Goal: Transaction & Acquisition: Purchase product/service

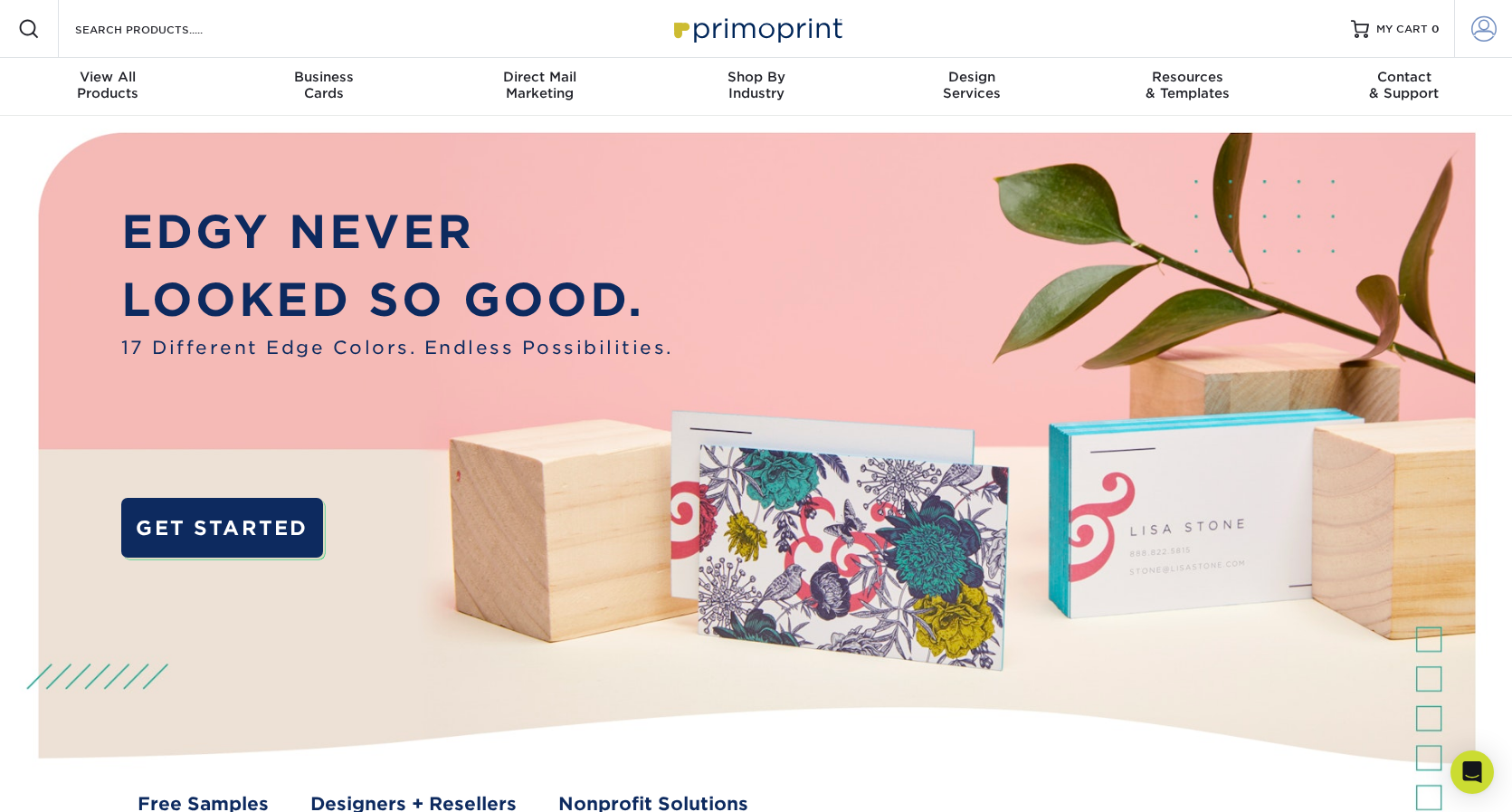
type input "lori@vertigomediagrp.com"
click at [1480, 33] on span at bounding box center [1483, 29] width 25 height 25
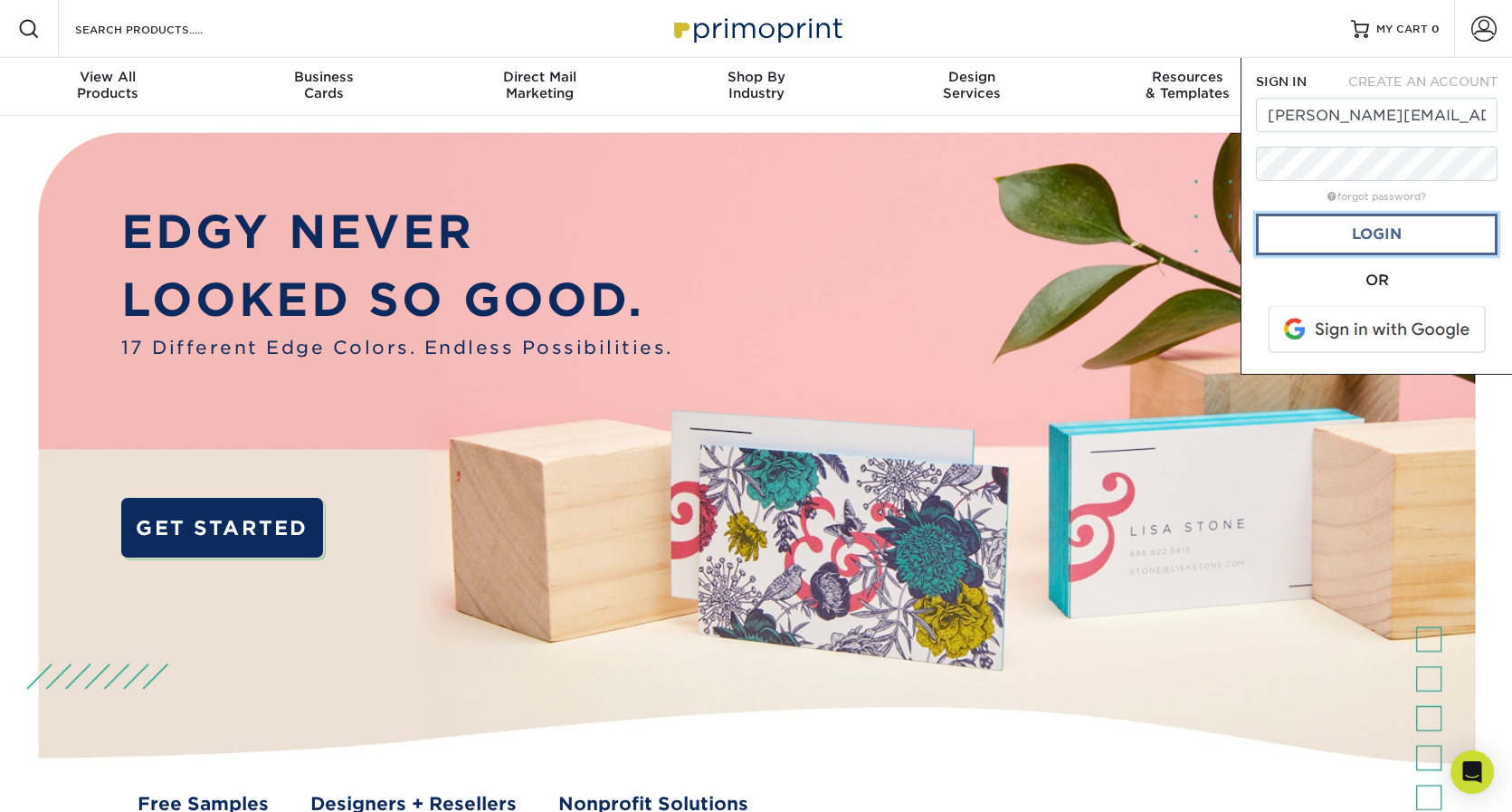
click at [1367, 234] on link "Login" at bounding box center [1376, 234] width 242 height 41
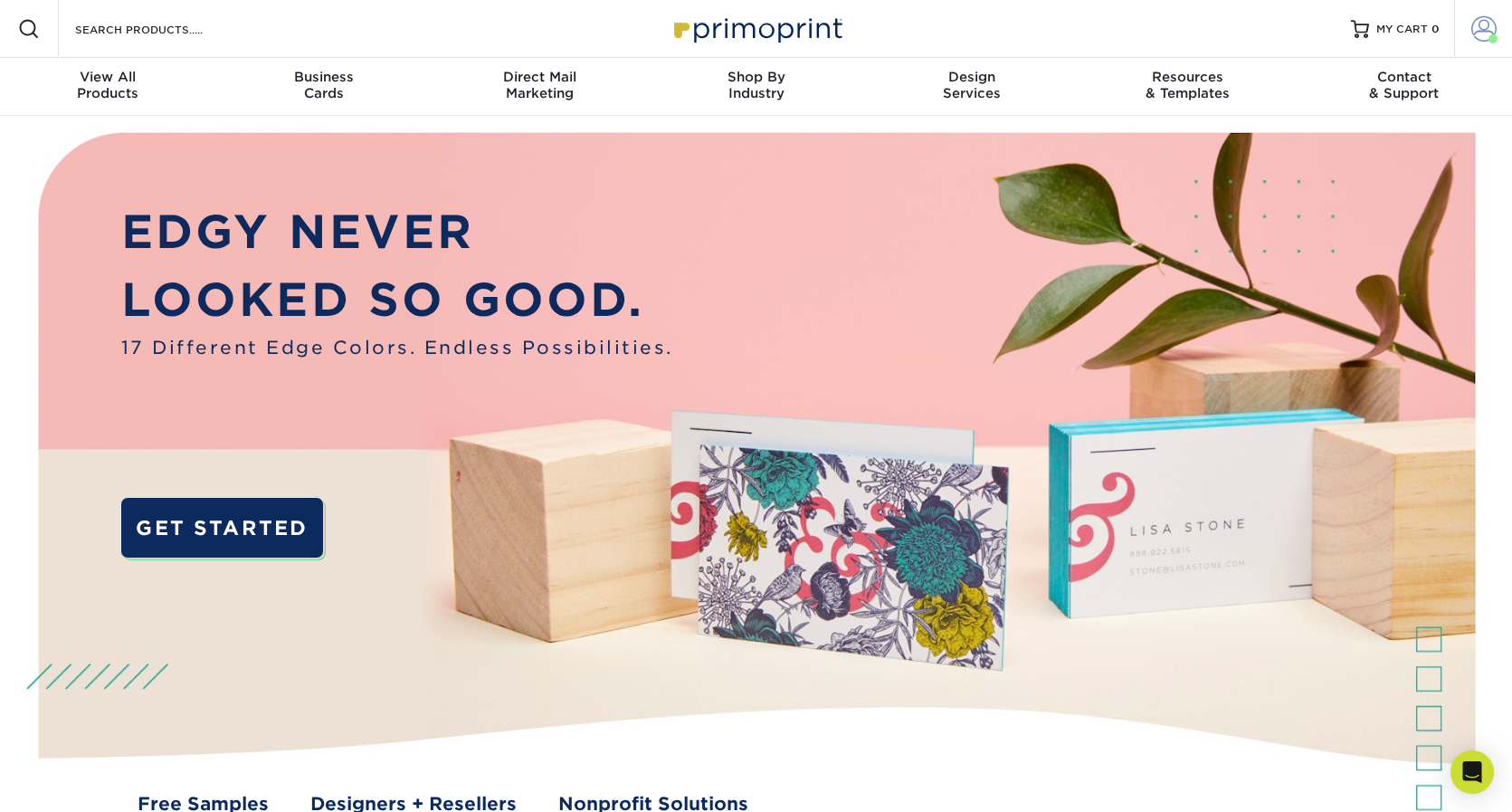
click at [1484, 22] on span at bounding box center [1483, 29] width 25 height 25
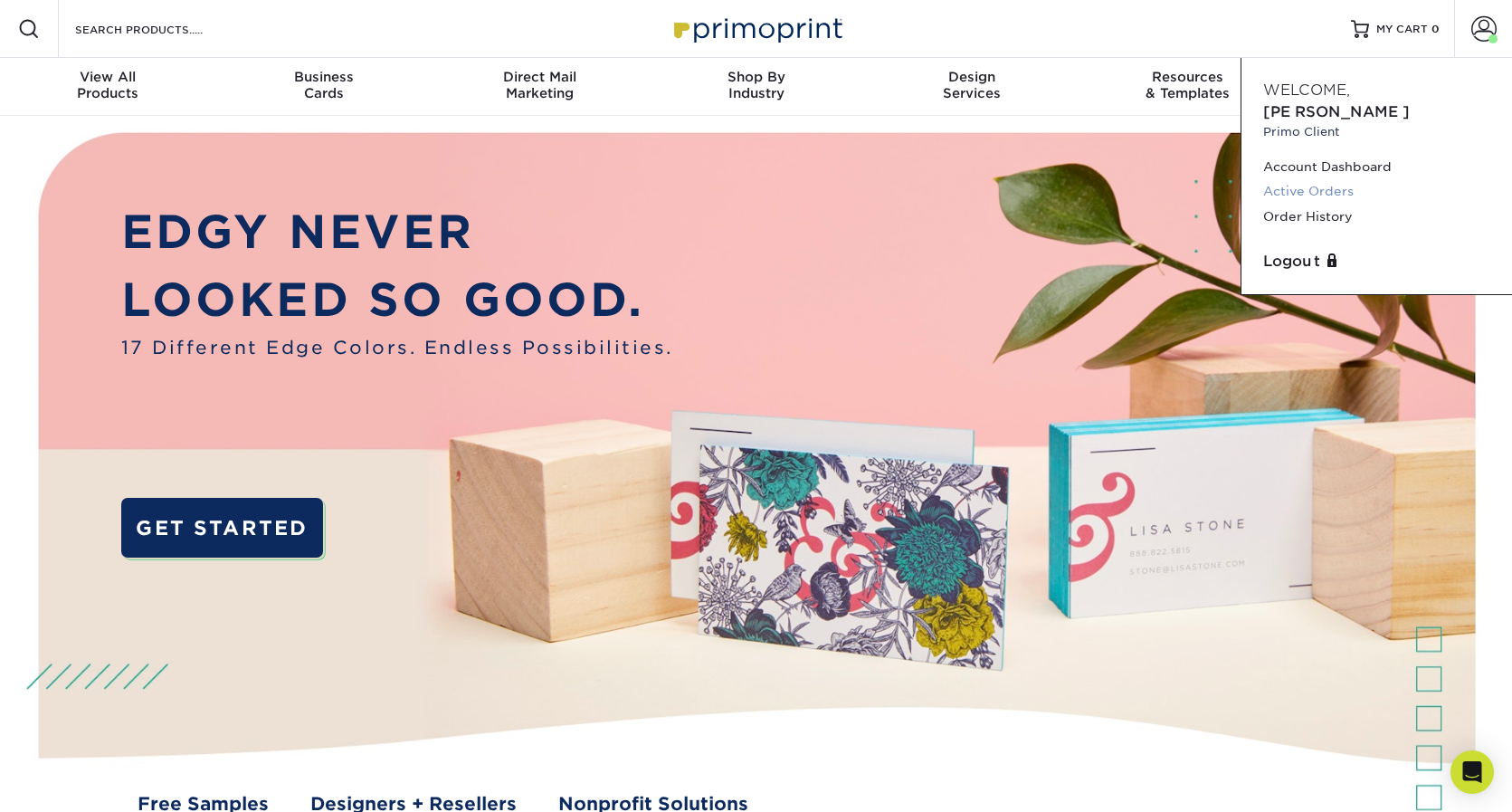
click at [1324, 179] on link "Active Orders" at bounding box center [1376, 191] width 227 height 24
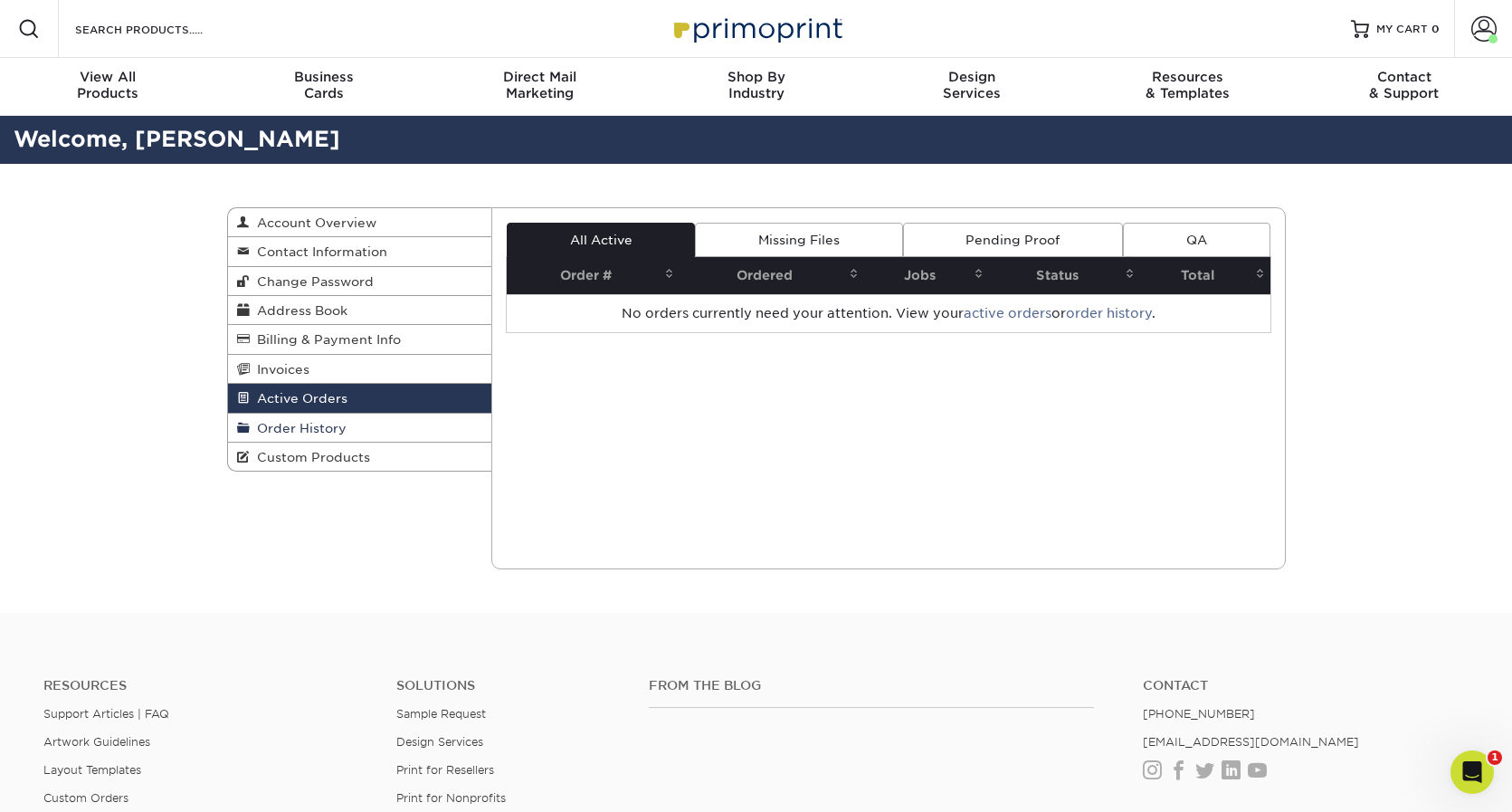
click at [373, 432] on link "Order History" at bounding box center [360, 428] width 264 height 29
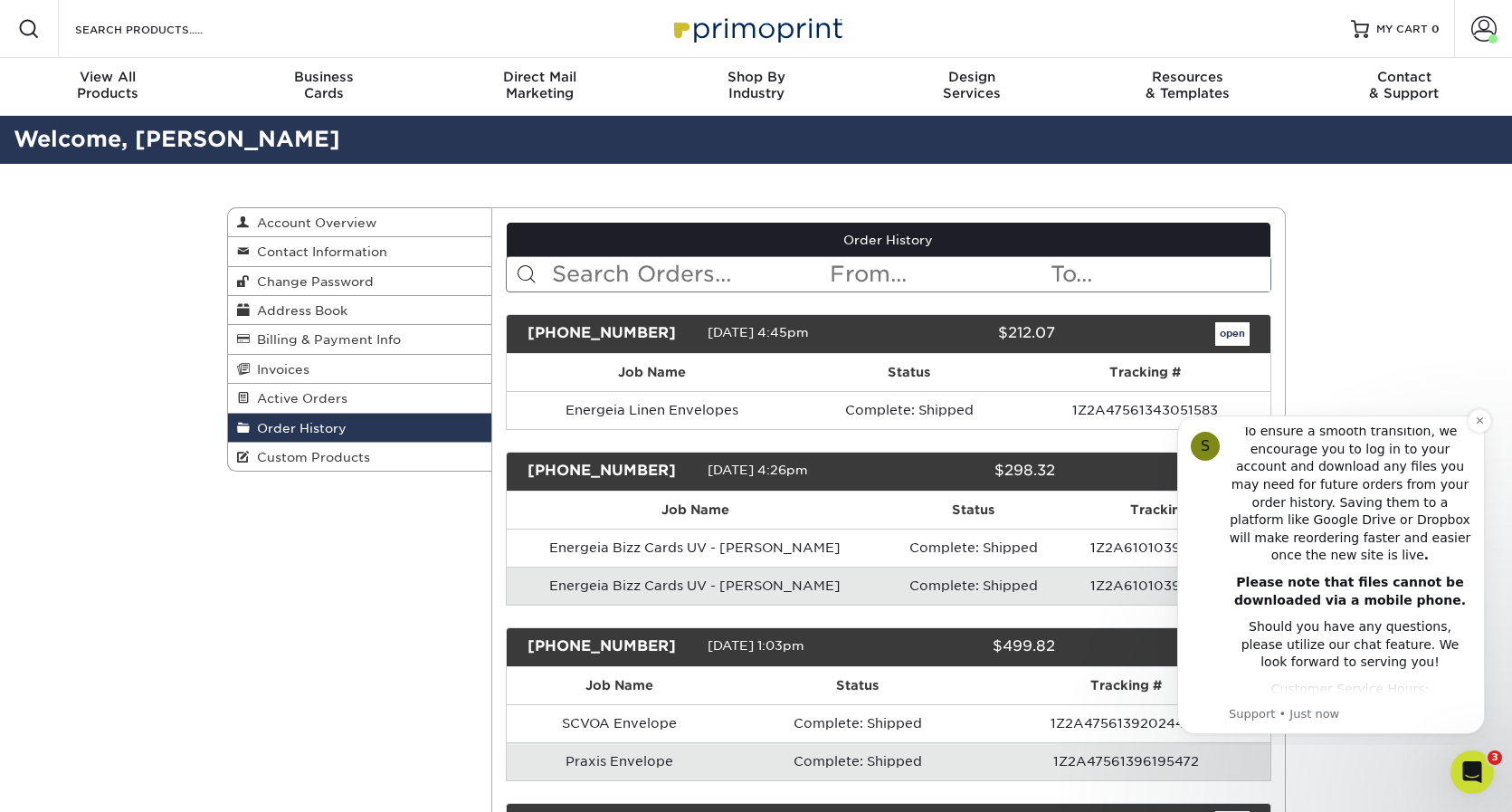
scroll to position [459, 0]
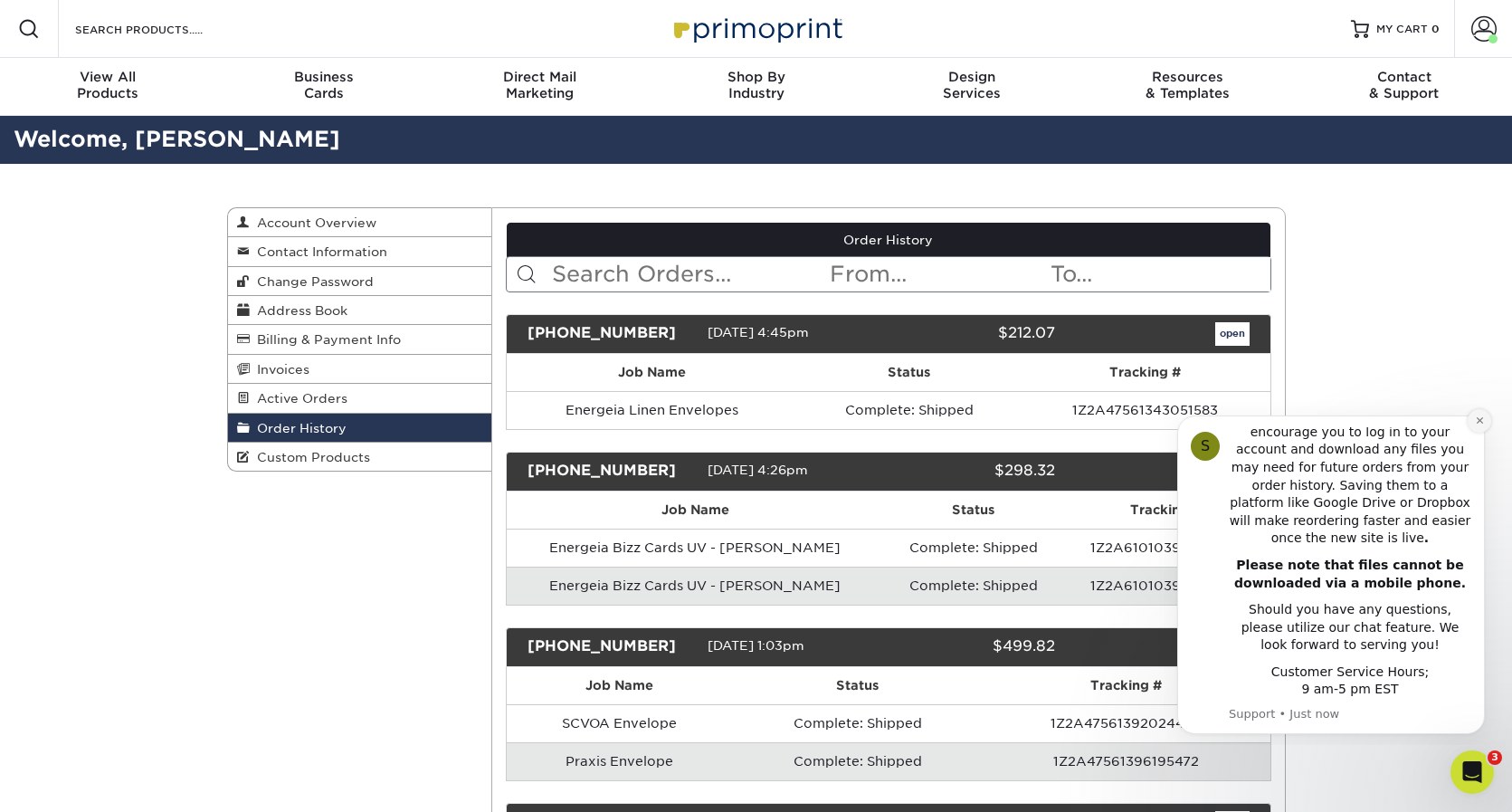
click at [1477, 419] on icon "Dismiss notification" at bounding box center [1478, 420] width 7 height 7
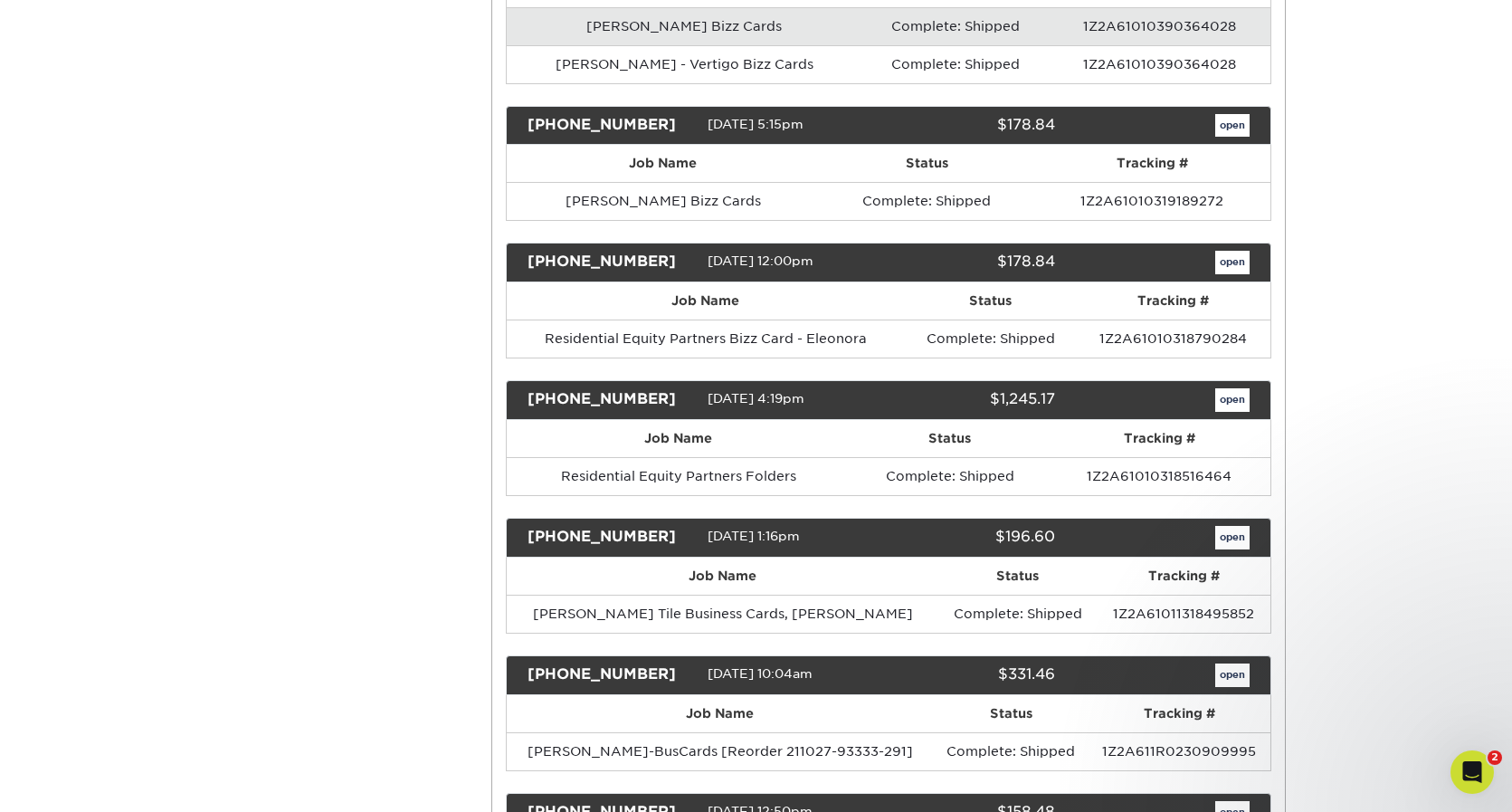
scroll to position [920, 0]
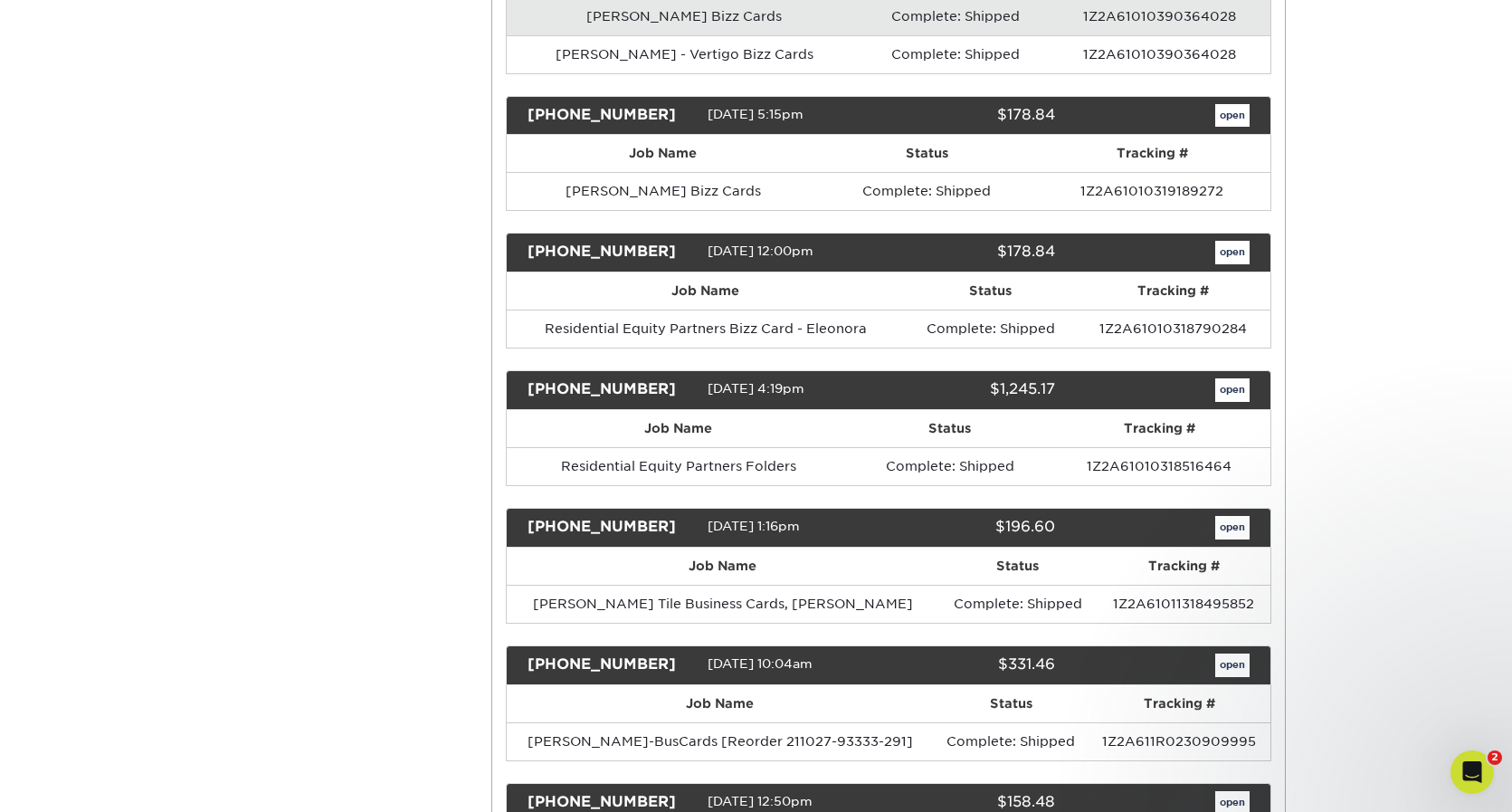
click at [1234, 388] on link "open" at bounding box center [1233, 390] width 35 height 23
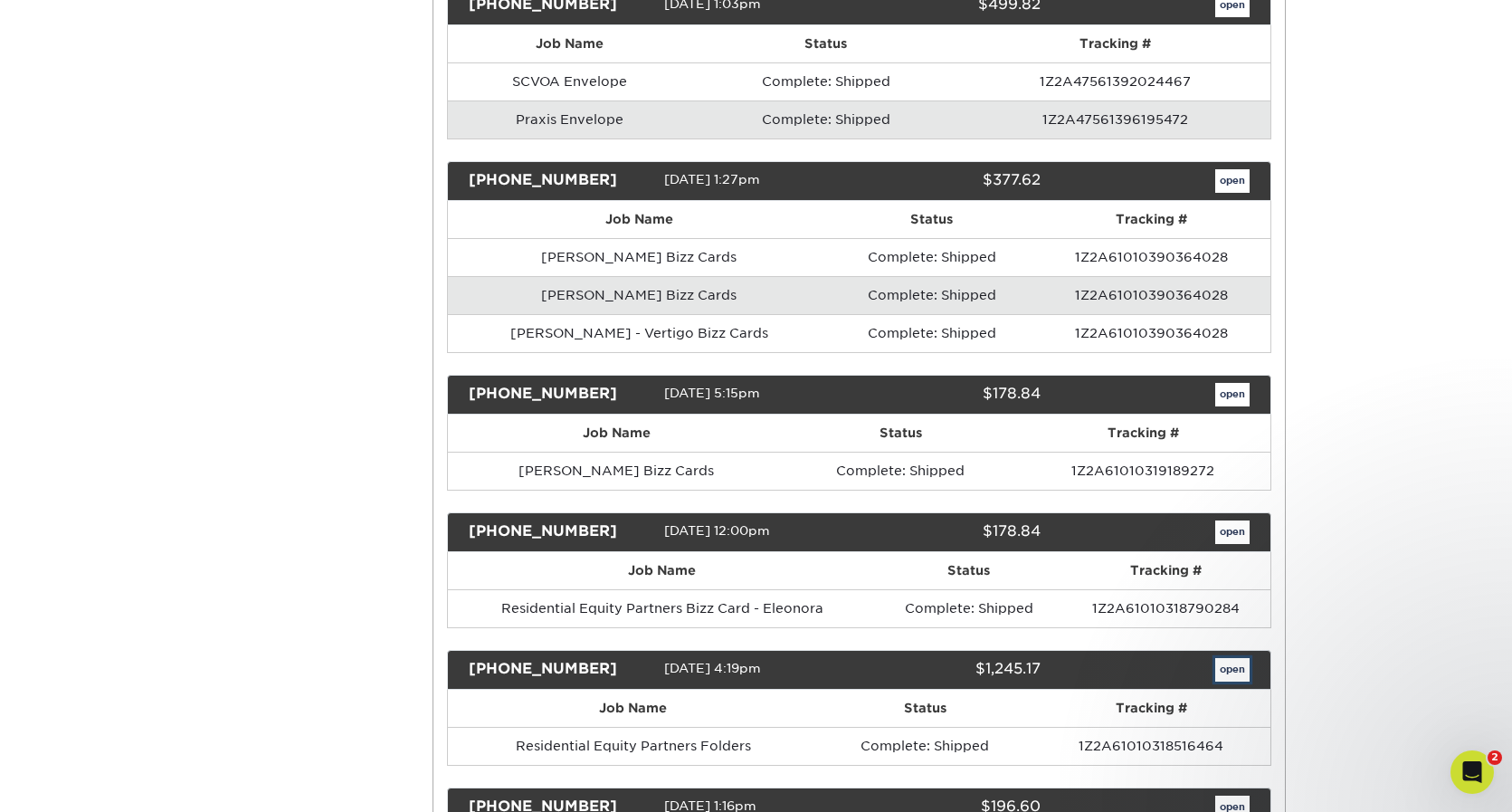
scroll to position [0, 0]
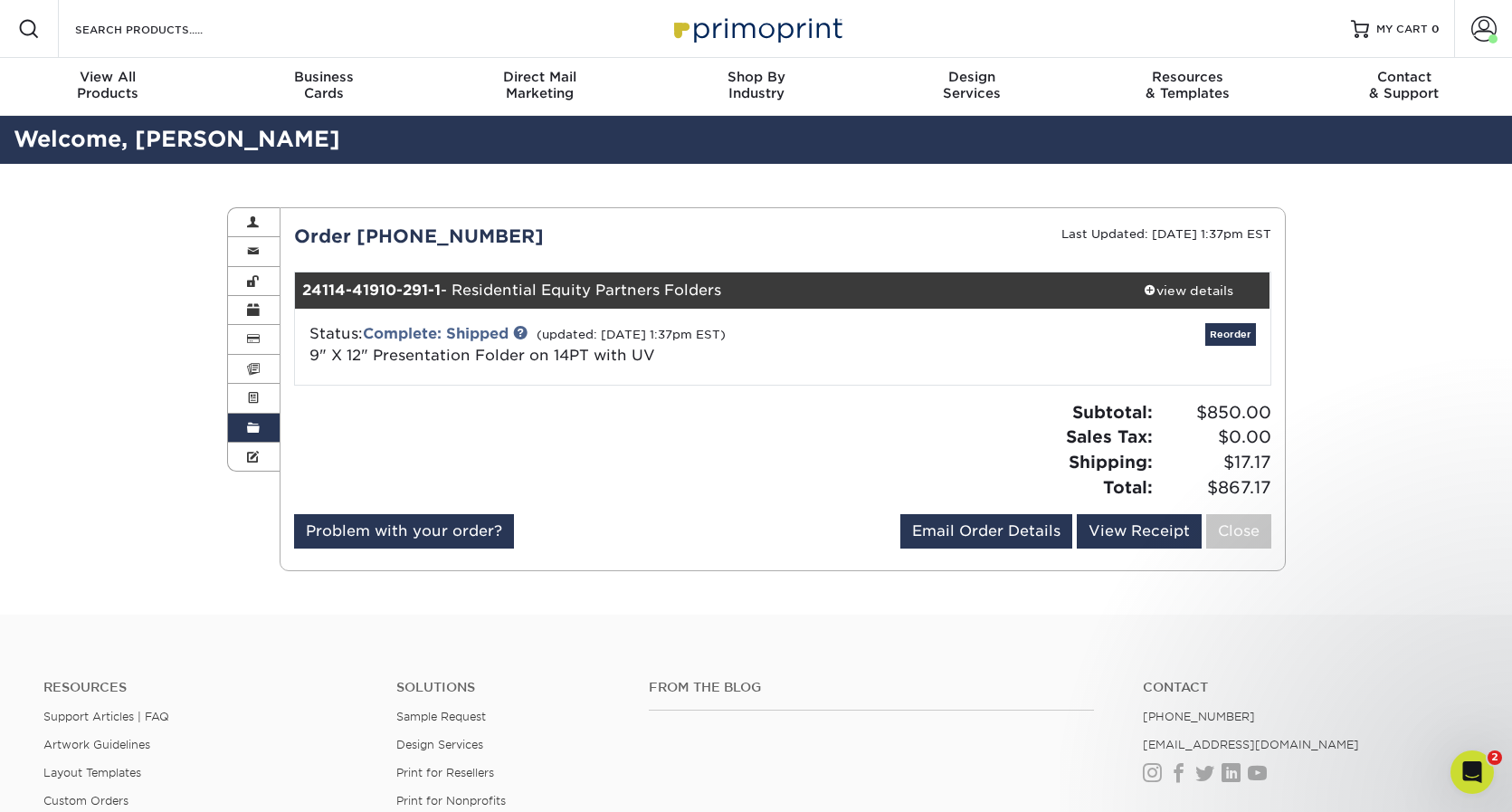
click at [881, 467] on div "Subtotal: $850.00 Sales Tax: $0.00 Shipping: $17.17 Total: $867.17" at bounding box center [1033, 449] width 502 height 99
click at [838, 453] on div "Subtotal: $850.00 Sales Tax: $0.00 Shipping: $17.17 Total: $867.17" at bounding box center [1033, 449] width 502 height 99
click at [691, 420] on div at bounding box center [531, 457] width 502 height 114
click at [735, 439] on div at bounding box center [531, 457] width 502 height 114
click at [584, 349] on link "9" X 12" Presentation Folder on 14PT with UV" at bounding box center [482, 355] width 346 height 17
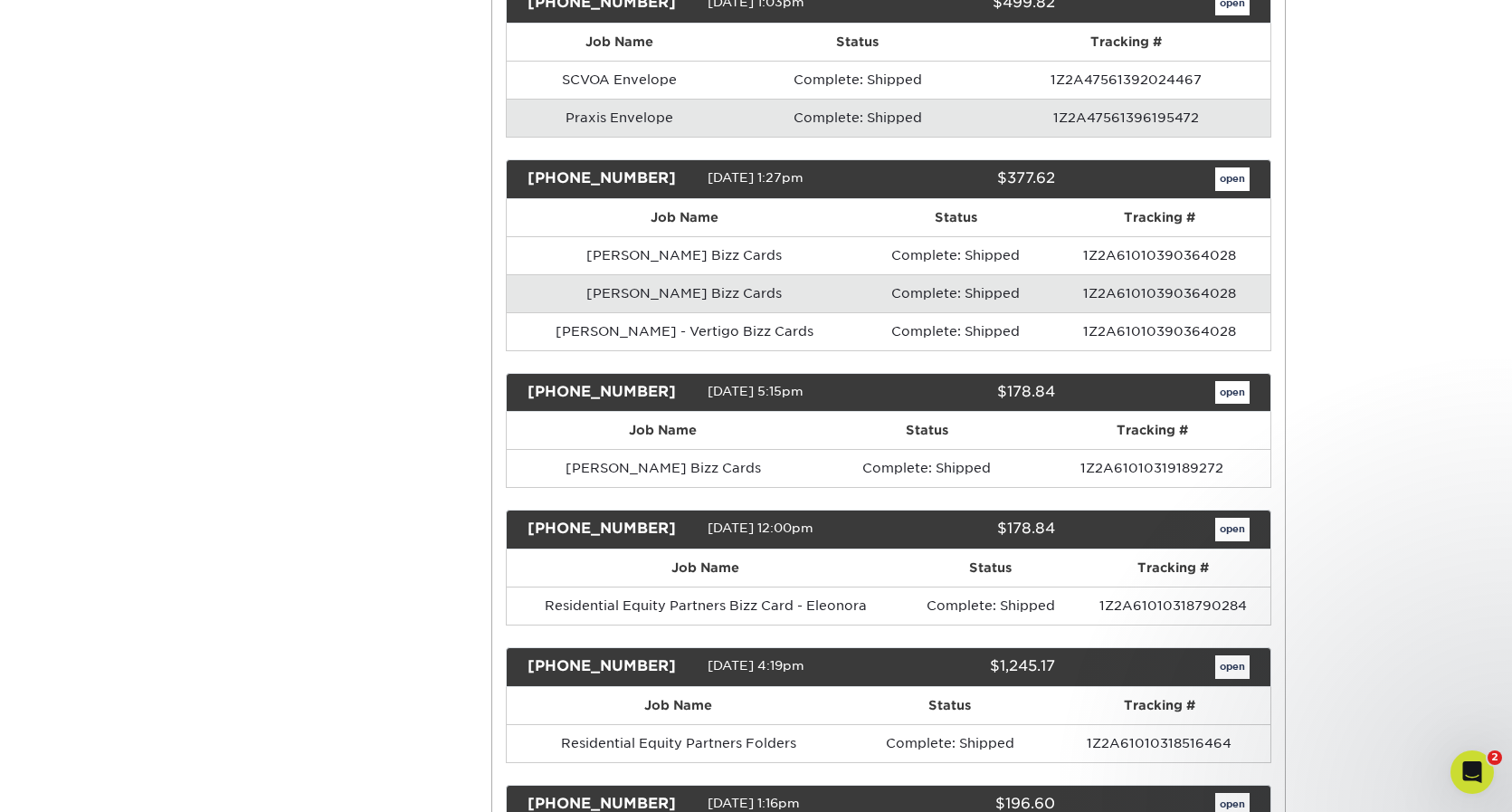
scroll to position [651, 0]
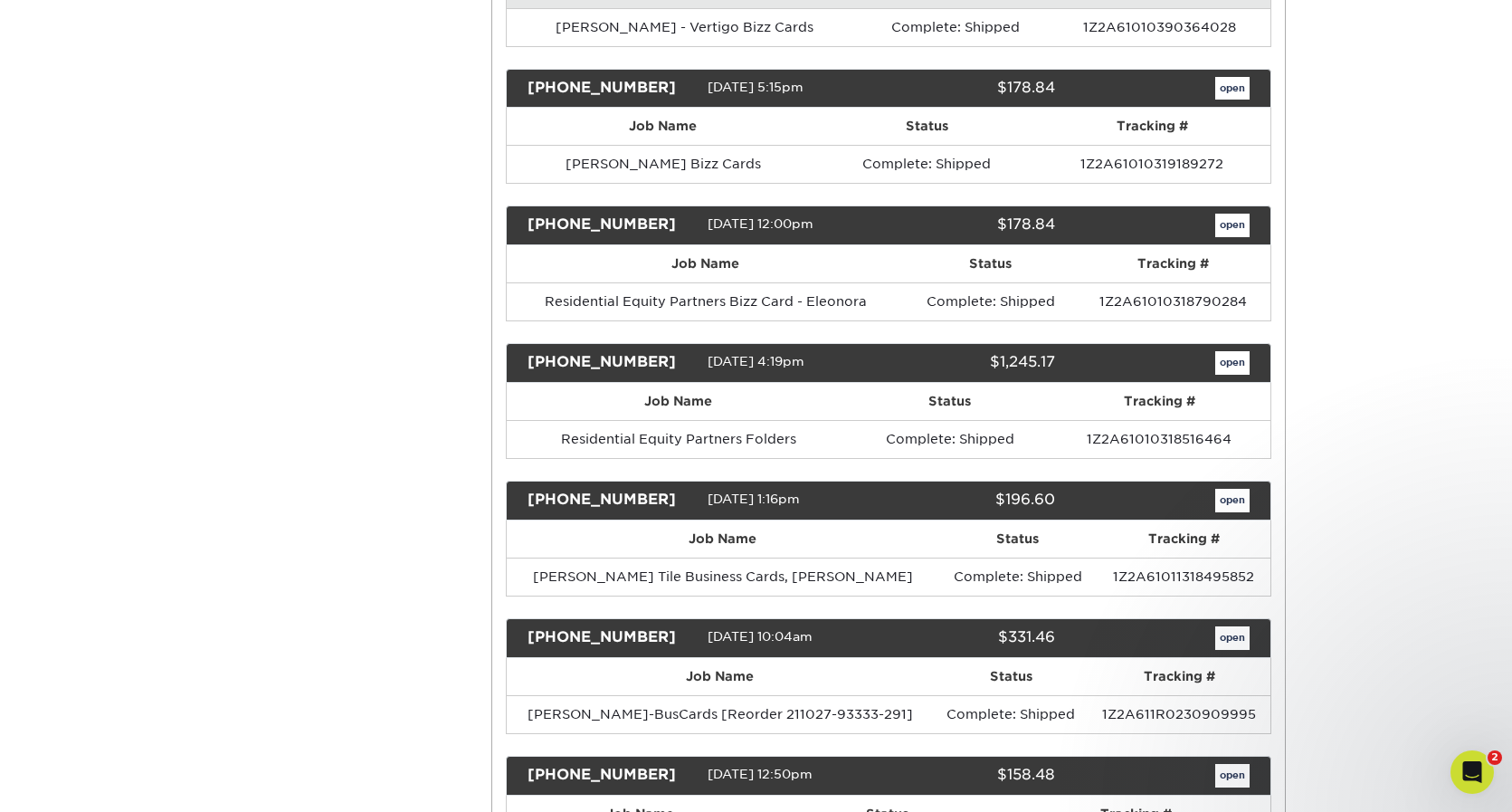
scroll to position [988, 0]
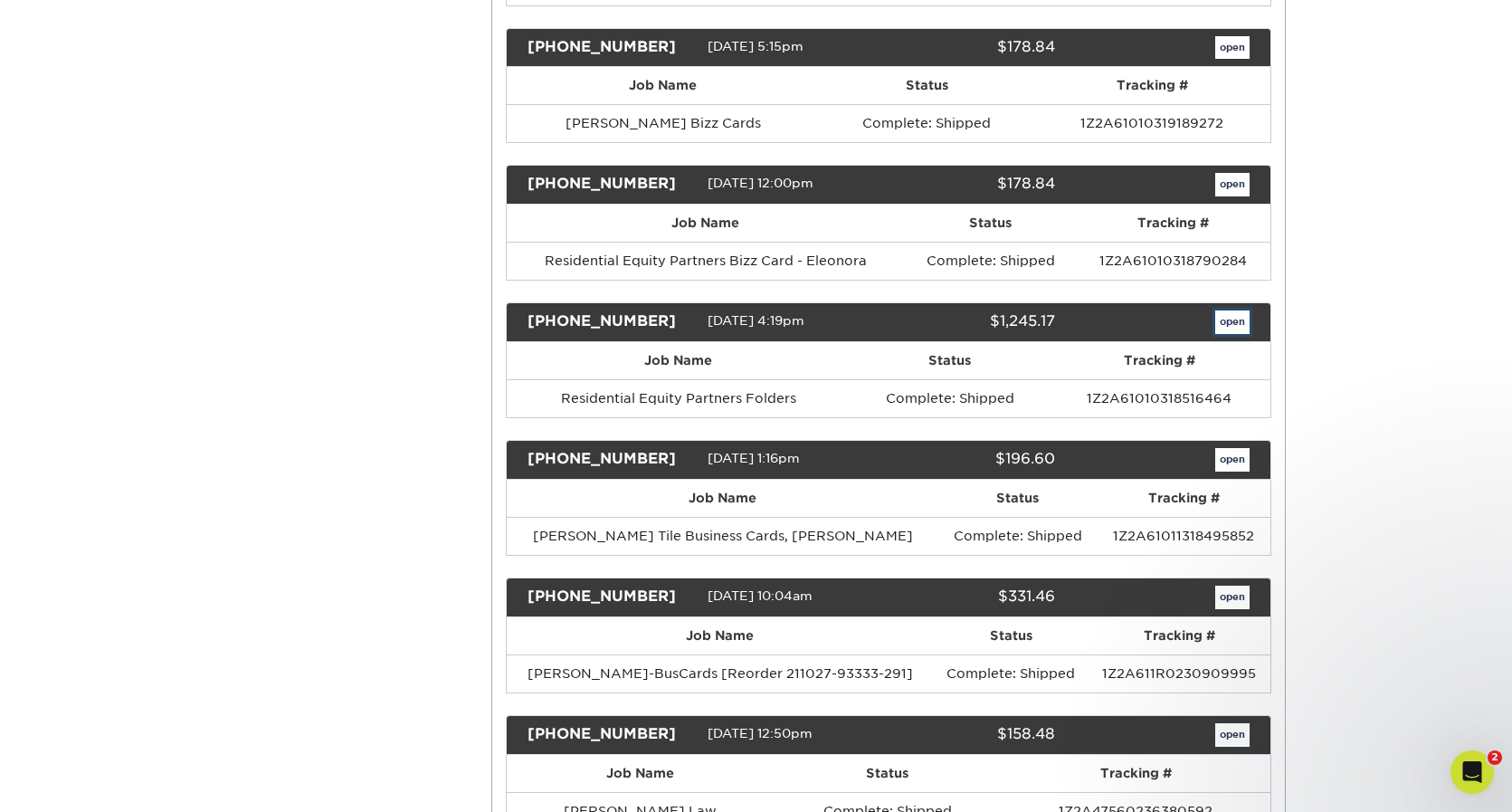
click at [1238, 318] on link "open" at bounding box center [1233, 322] width 35 height 23
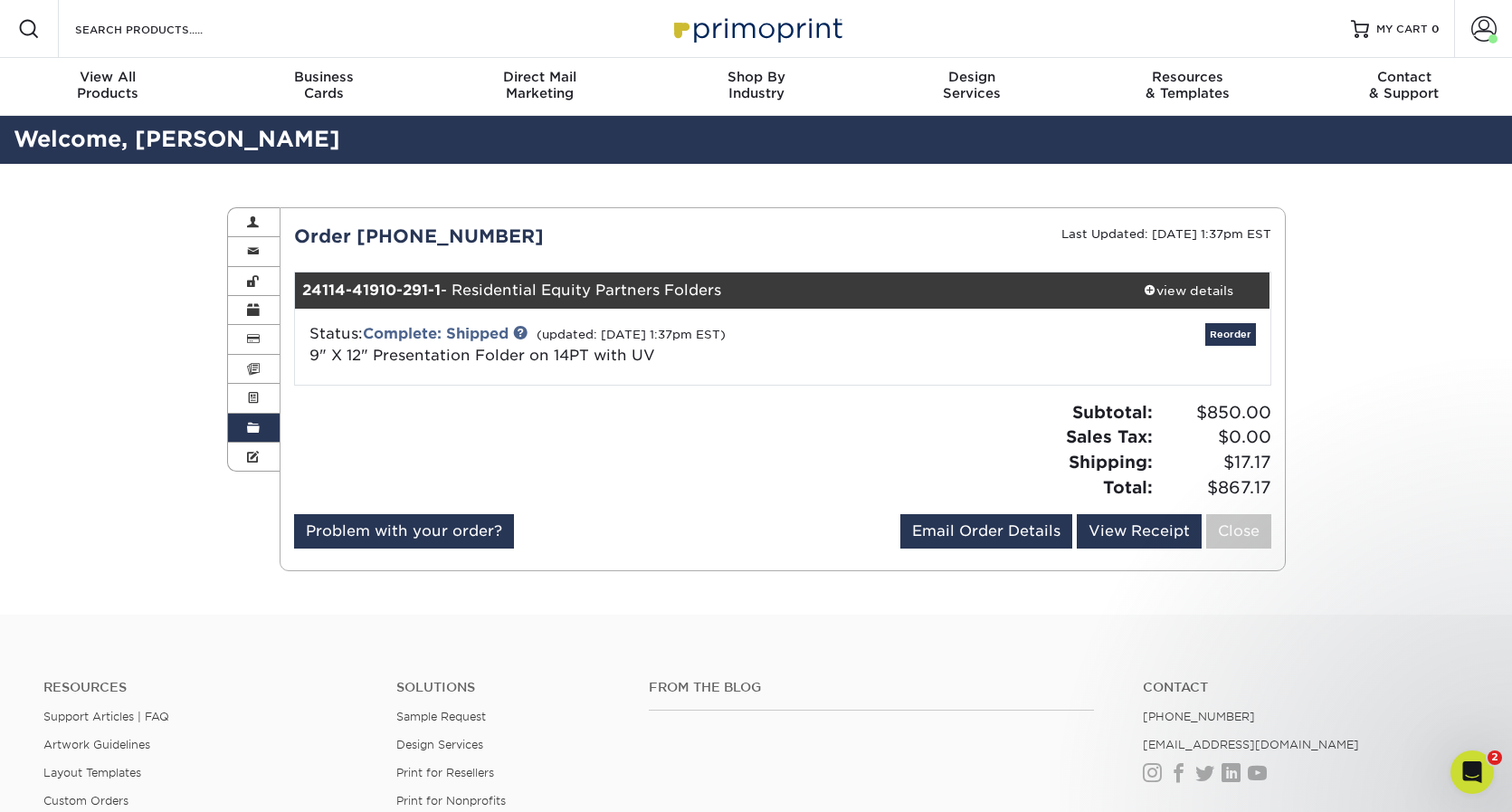
click at [1379, 350] on div "Order History Account Overview Contact Information Change Password Address Book…" at bounding box center [756, 389] width 1512 height 451
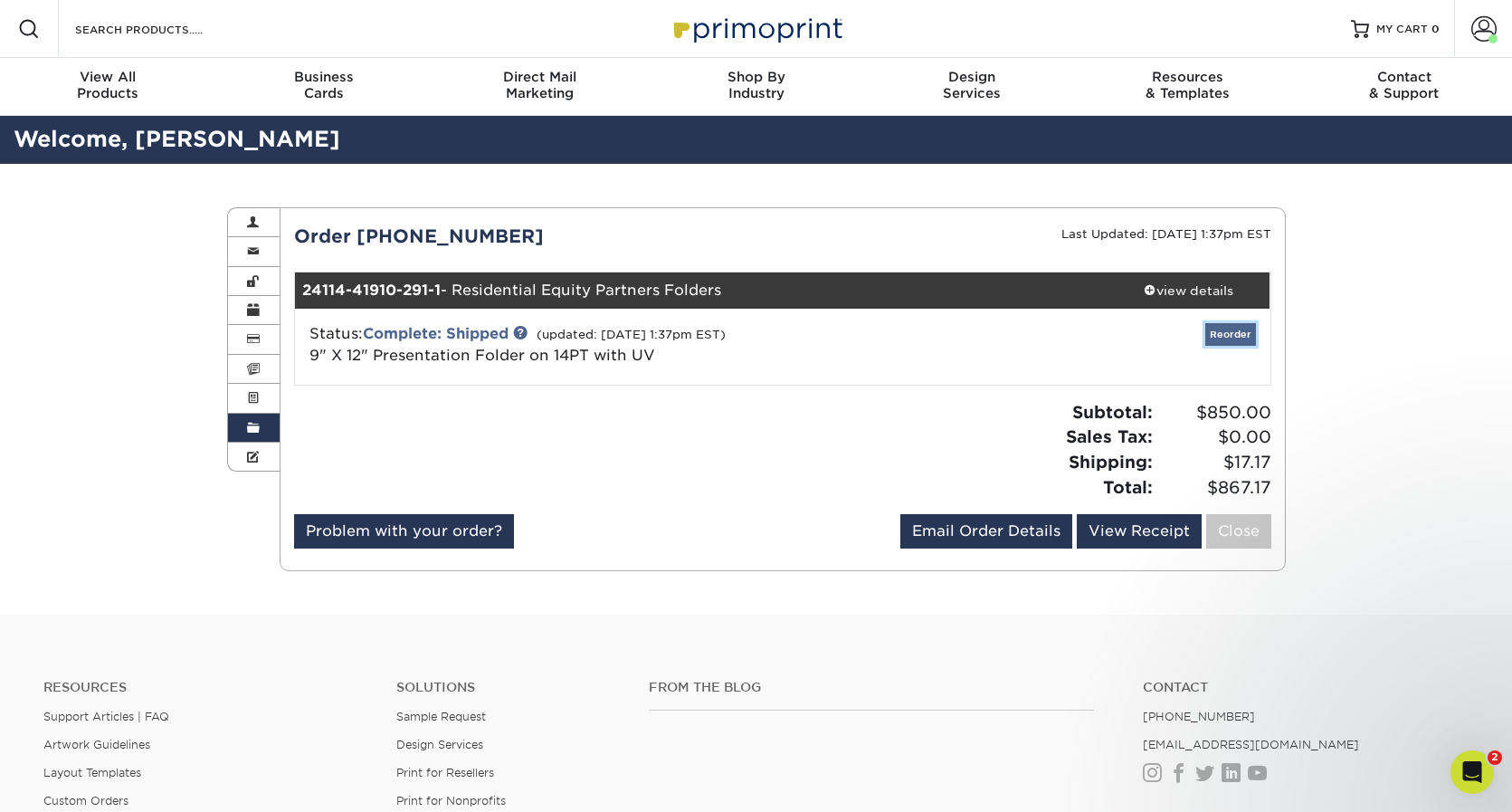
click at [1233, 335] on link "Reorder" at bounding box center [1230, 333] width 51 height 22
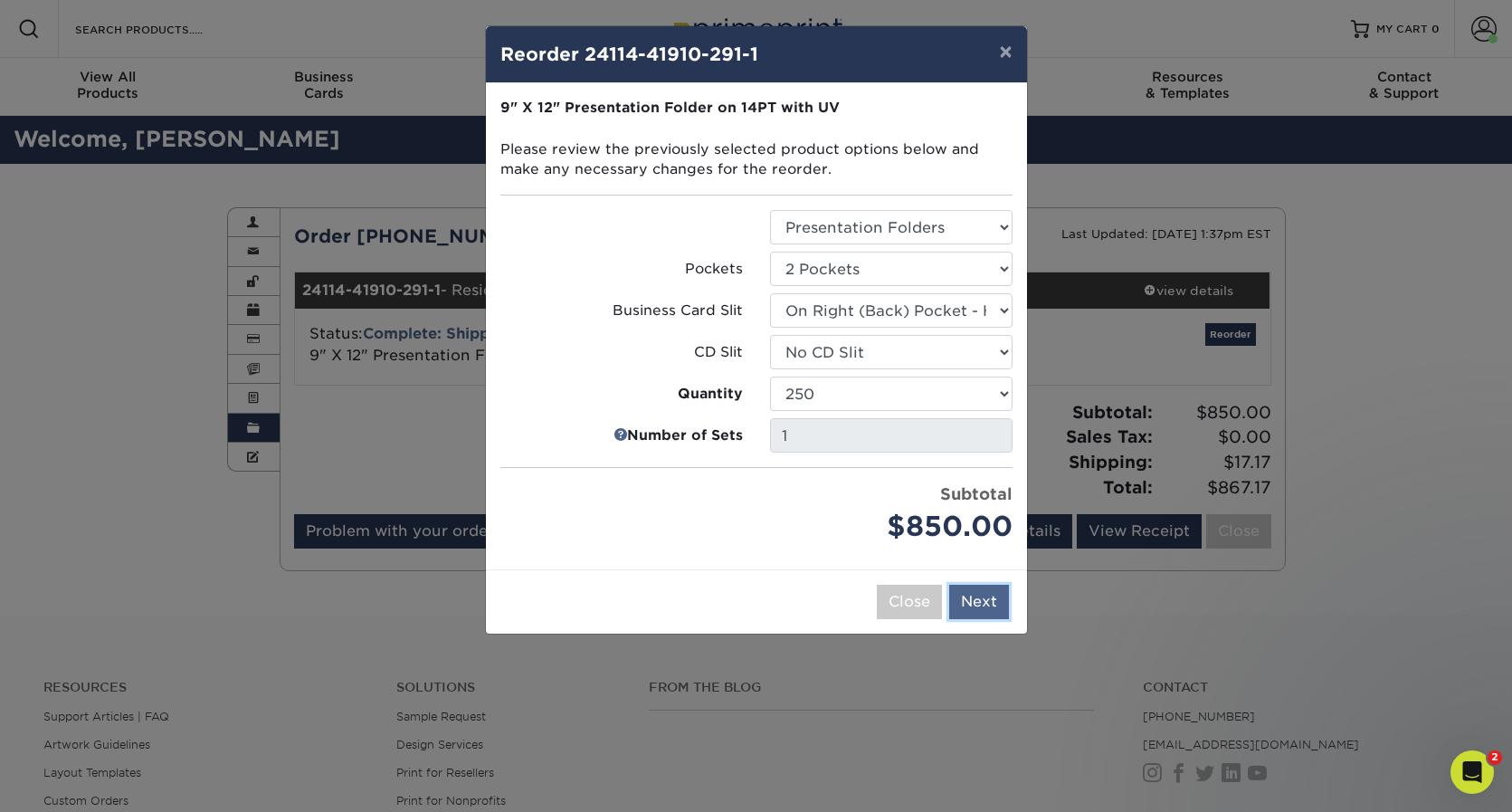
click at [982, 592] on button "Next" at bounding box center [978, 602] width 60 height 35
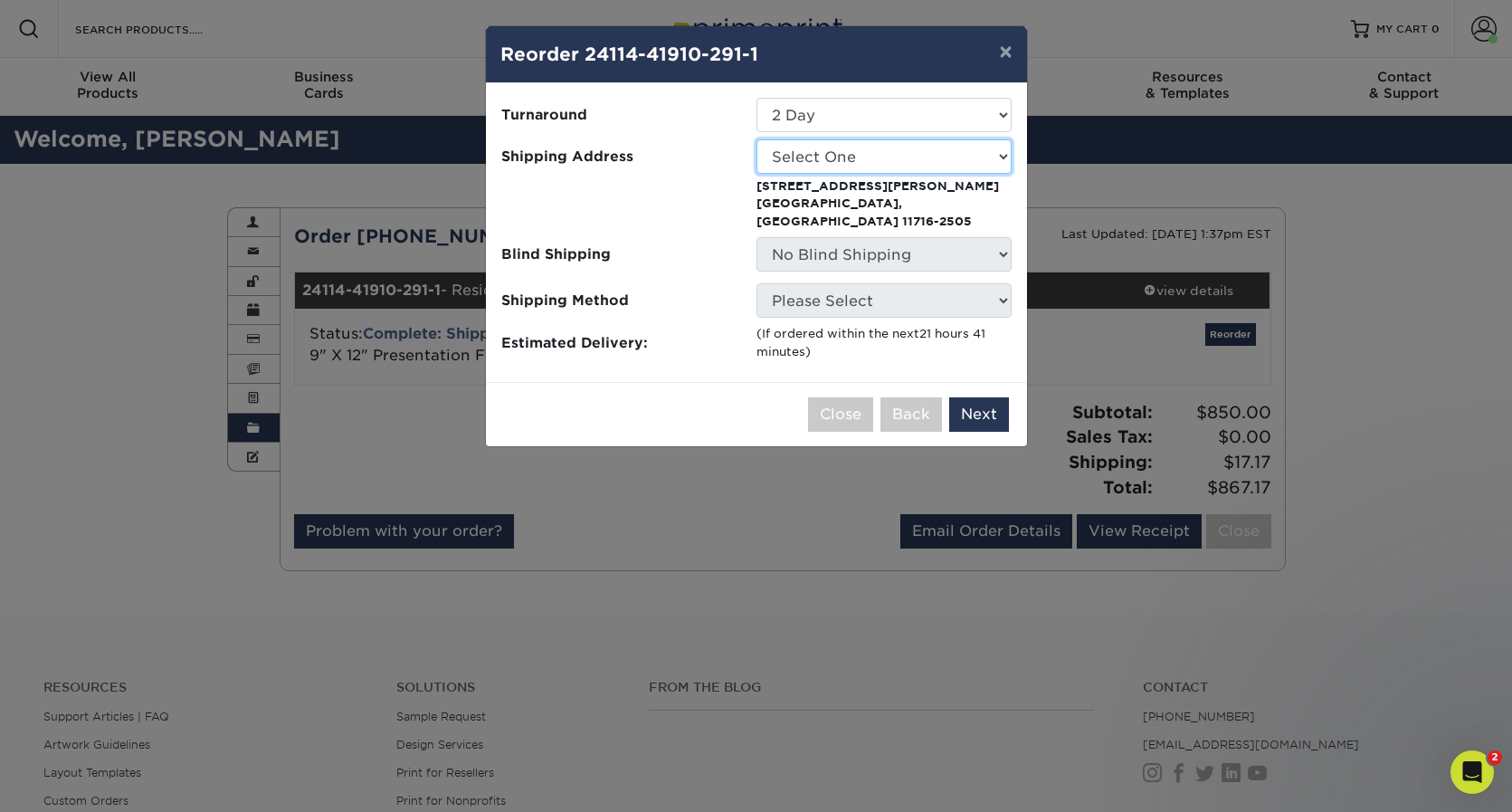
click at [851, 158] on select "Select One Praxis - Debby Young Praxis - Debby Young Residential Equity Partner…" at bounding box center [883, 157] width 255 height 35
select select "275793"
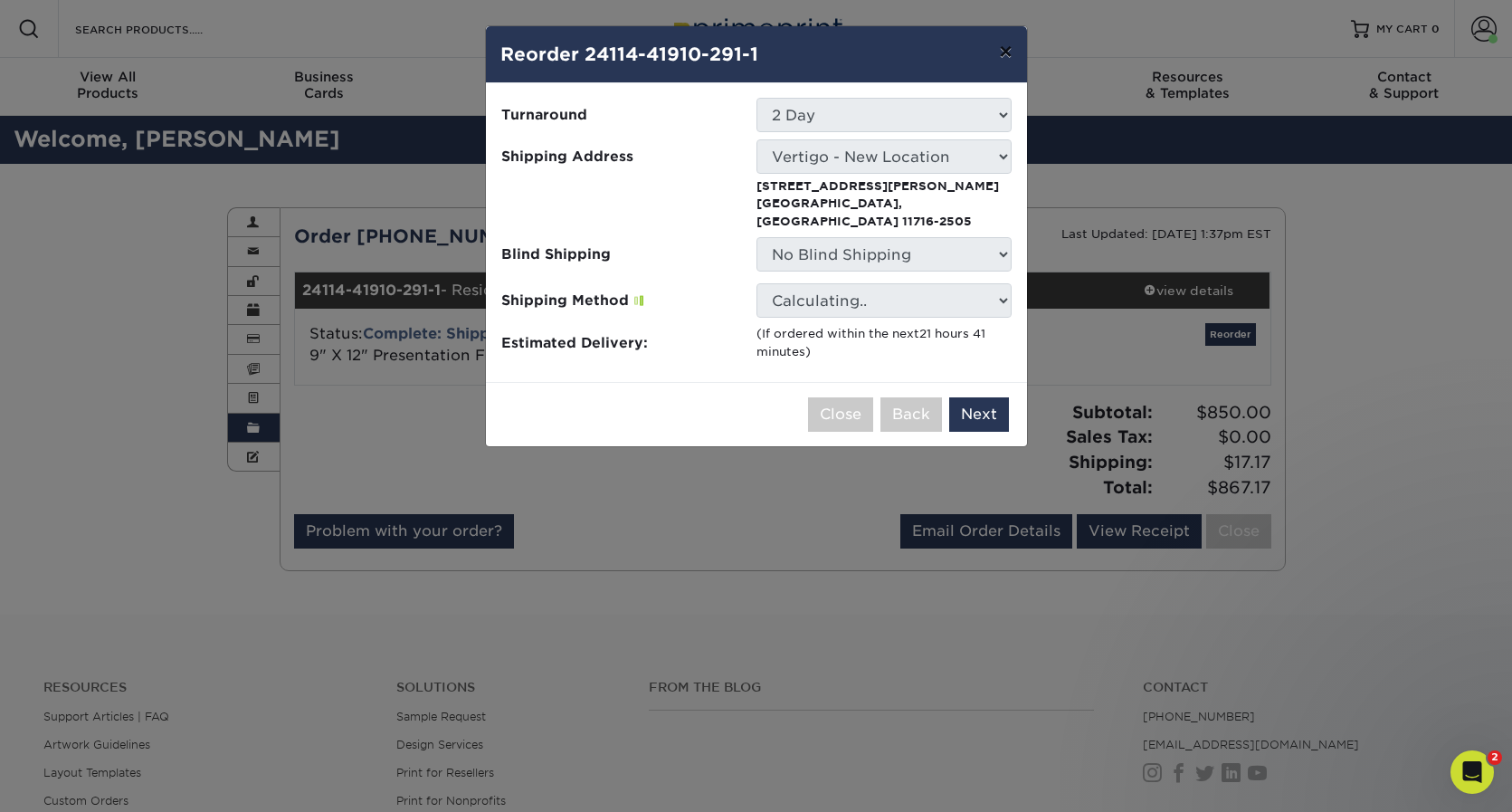
click at [1002, 56] on button "×" at bounding box center [1004, 51] width 41 height 51
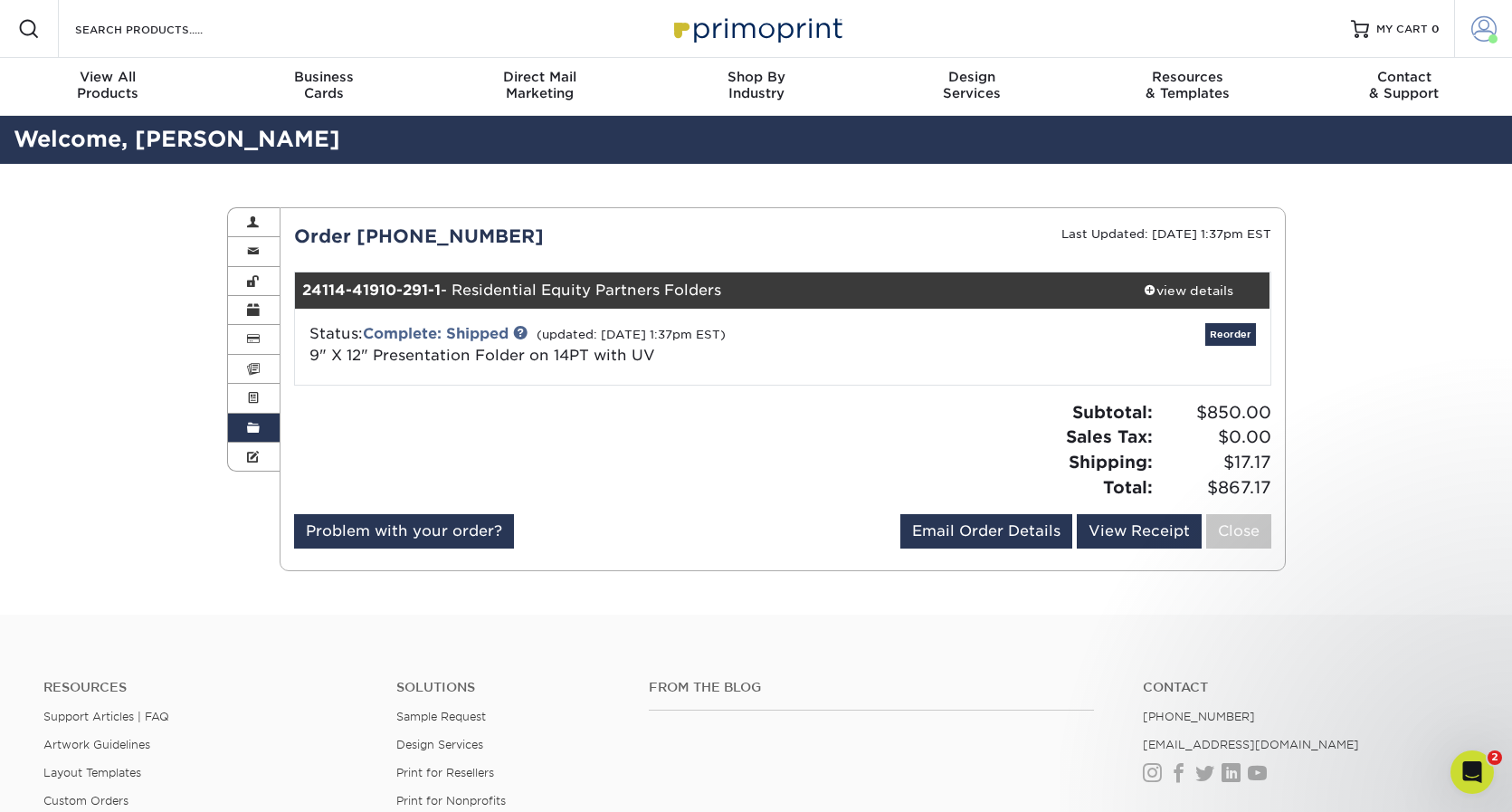
click at [1493, 8] on link "Account" at bounding box center [1483, 29] width 58 height 58
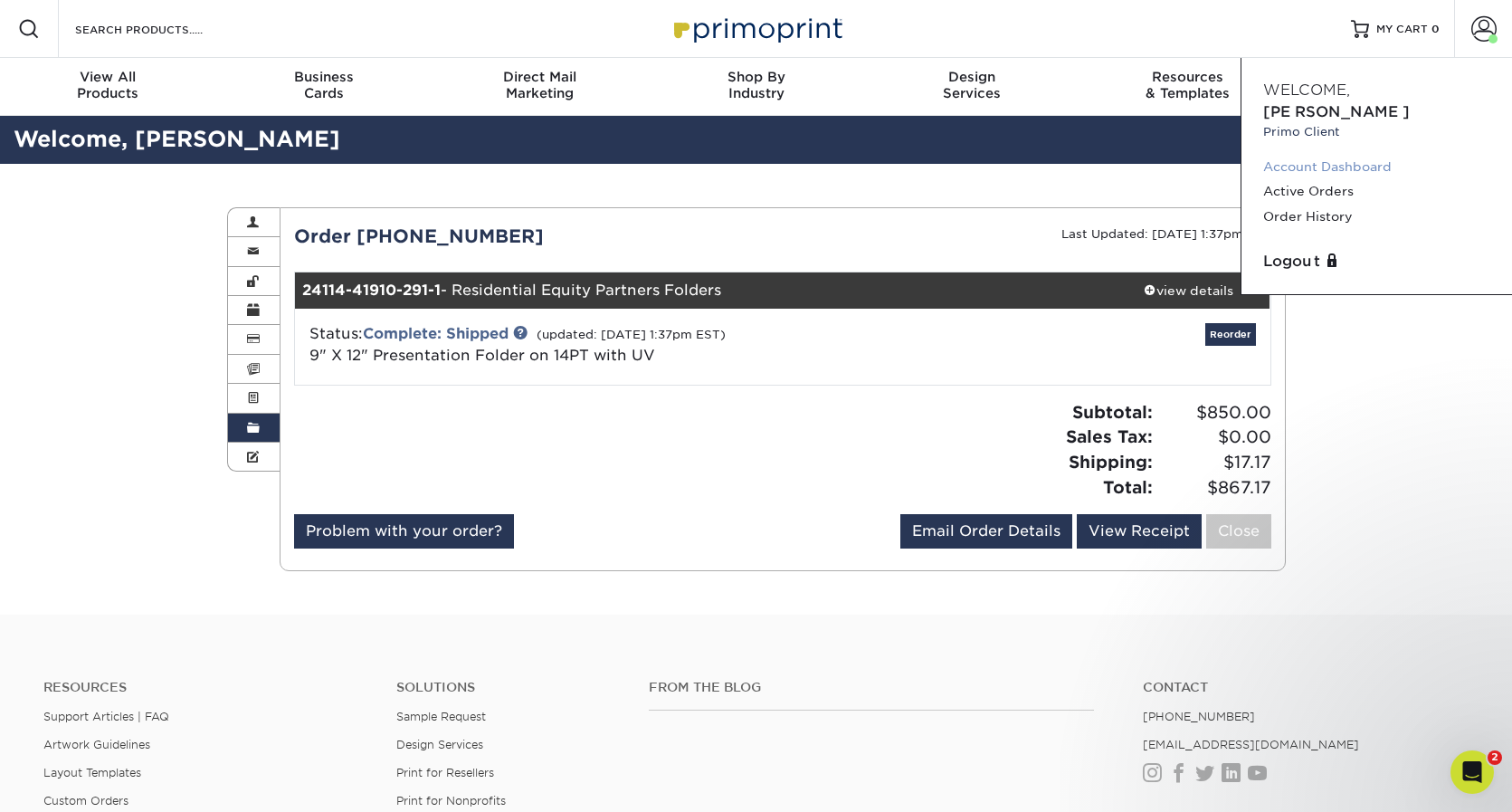
click at [1357, 155] on link "Account Dashboard" at bounding box center [1376, 167] width 227 height 24
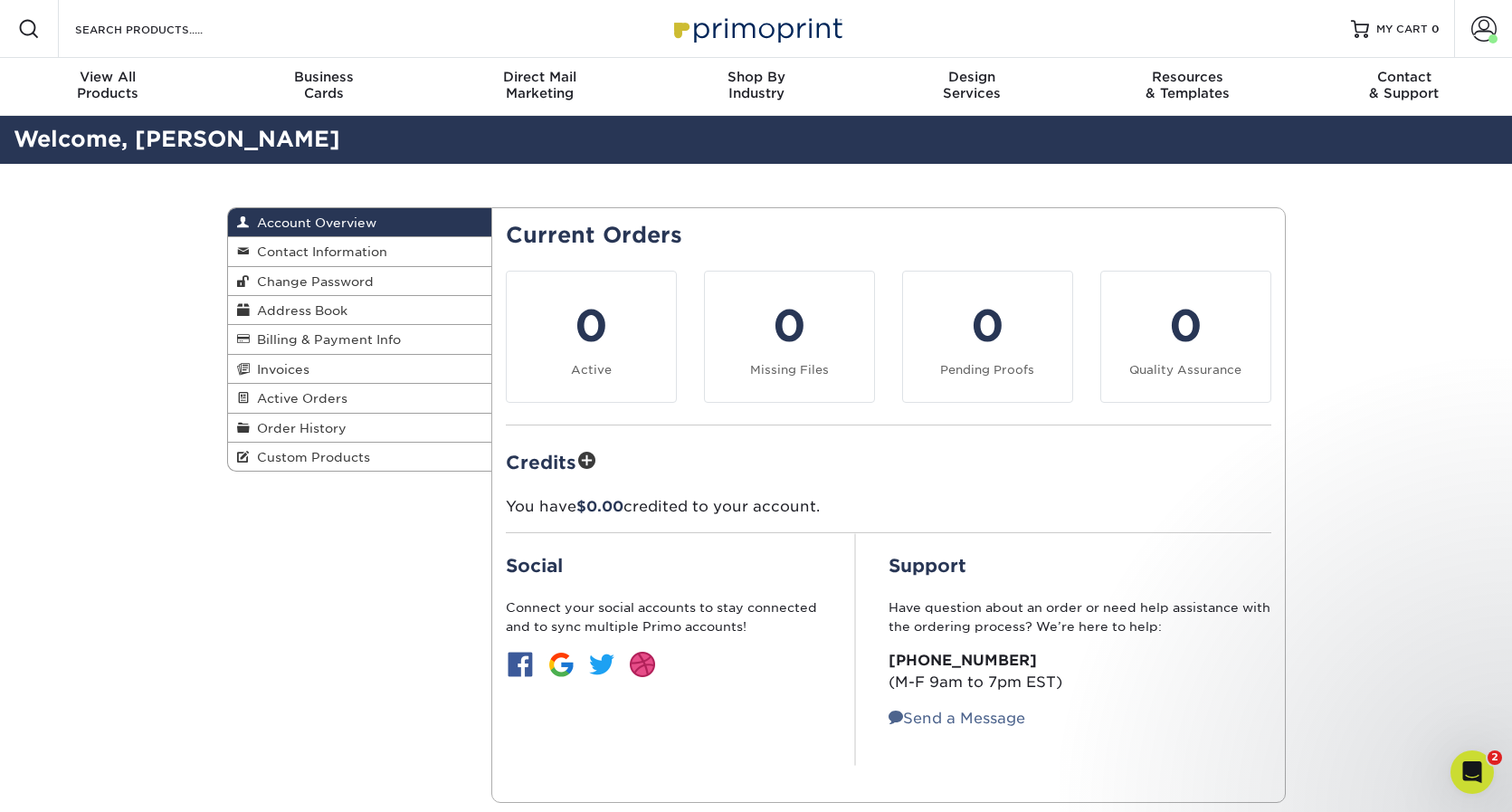
click at [1383, 291] on div "Account Overview Account Overview Contact Information Change Password Address B…" at bounding box center [756, 505] width 1512 height 682
click at [381, 257] on span "Contact Information" at bounding box center [318, 251] width 138 height 14
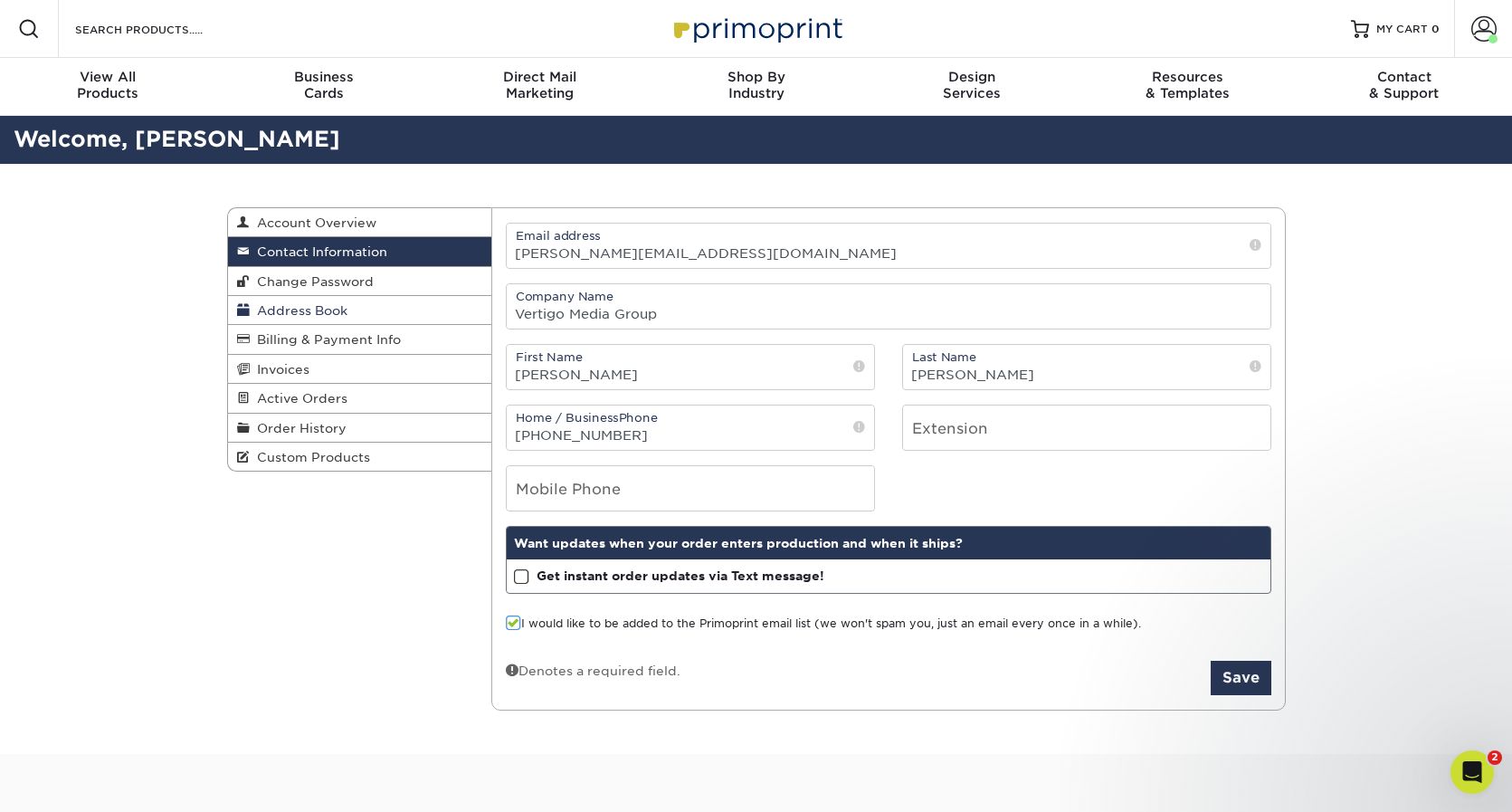
click at [352, 316] on link "Address Book" at bounding box center [360, 310] width 264 height 29
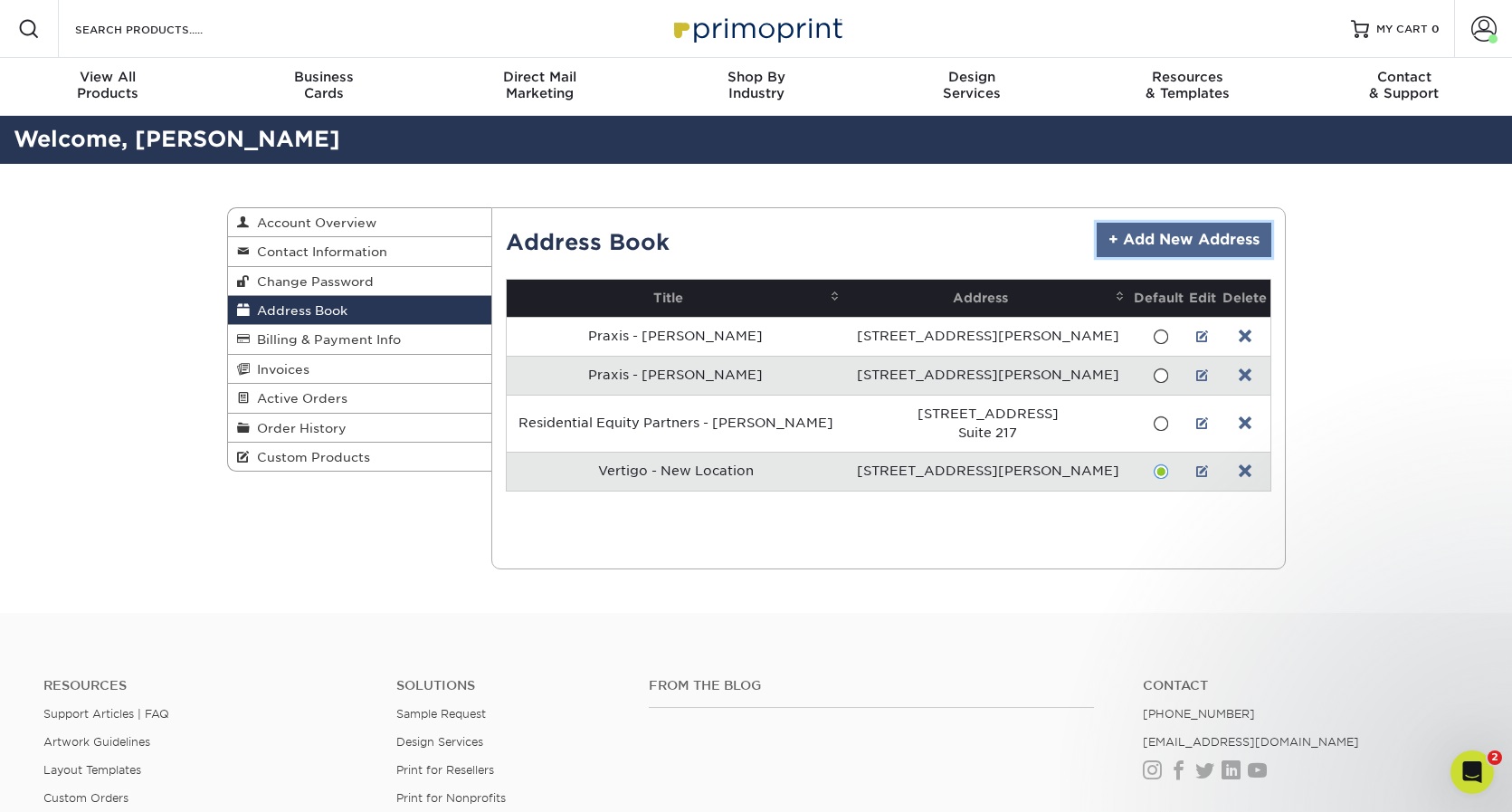
click at [1156, 246] on link "+ Add New Address" at bounding box center [1184, 240] width 174 height 35
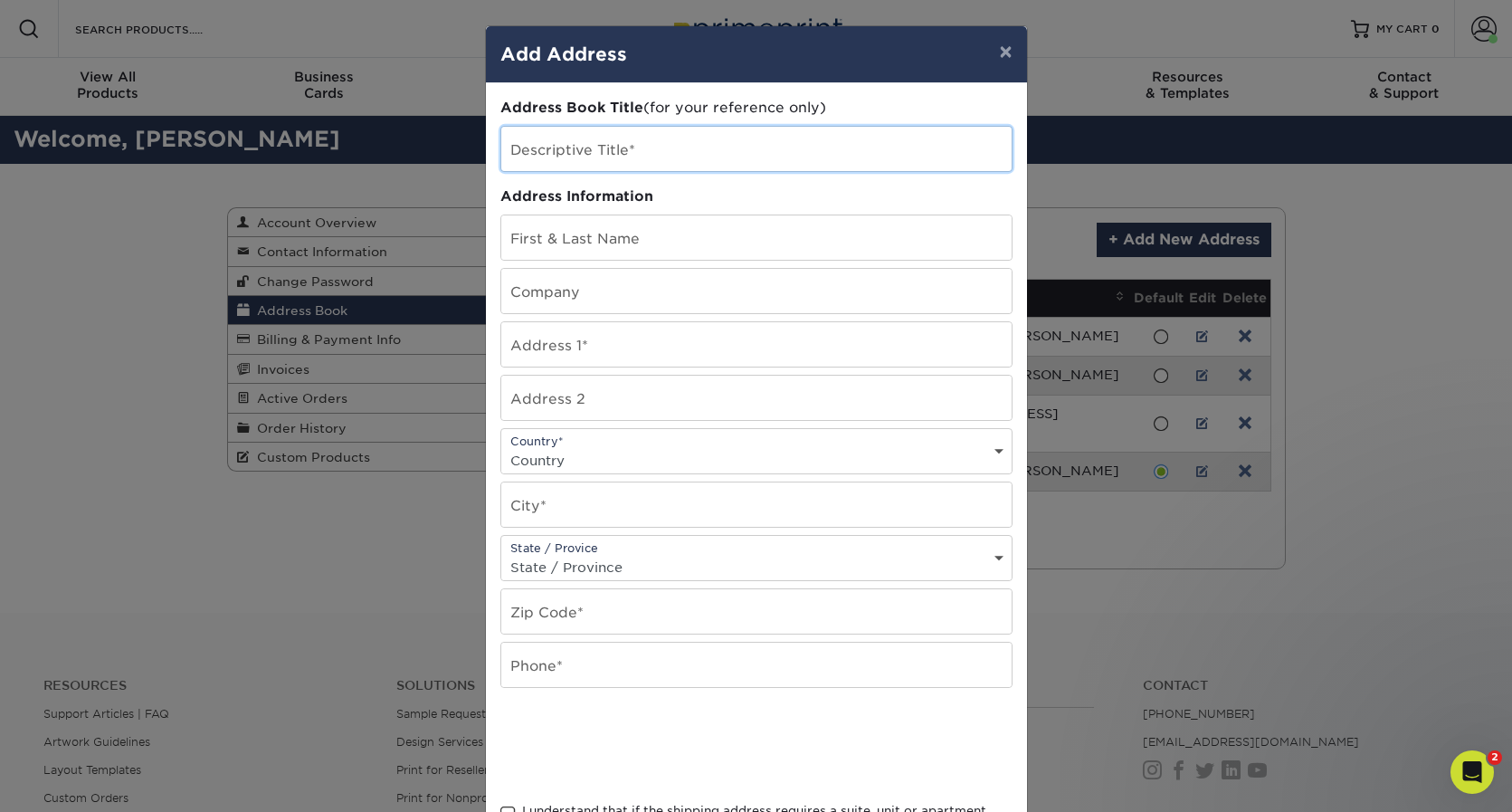
click at [649, 149] on input "text" at bounding box center [756, 149] width 510 height 44
type input "Vertigo - Patchogue"
click at [622, 236] on input "text" at bounding box center [756, 238] width 510 height 44
type input "[PERSON_NAME]"
click at [619, 301] on input "text" at bounding box center [756, 291] width 510 height 44
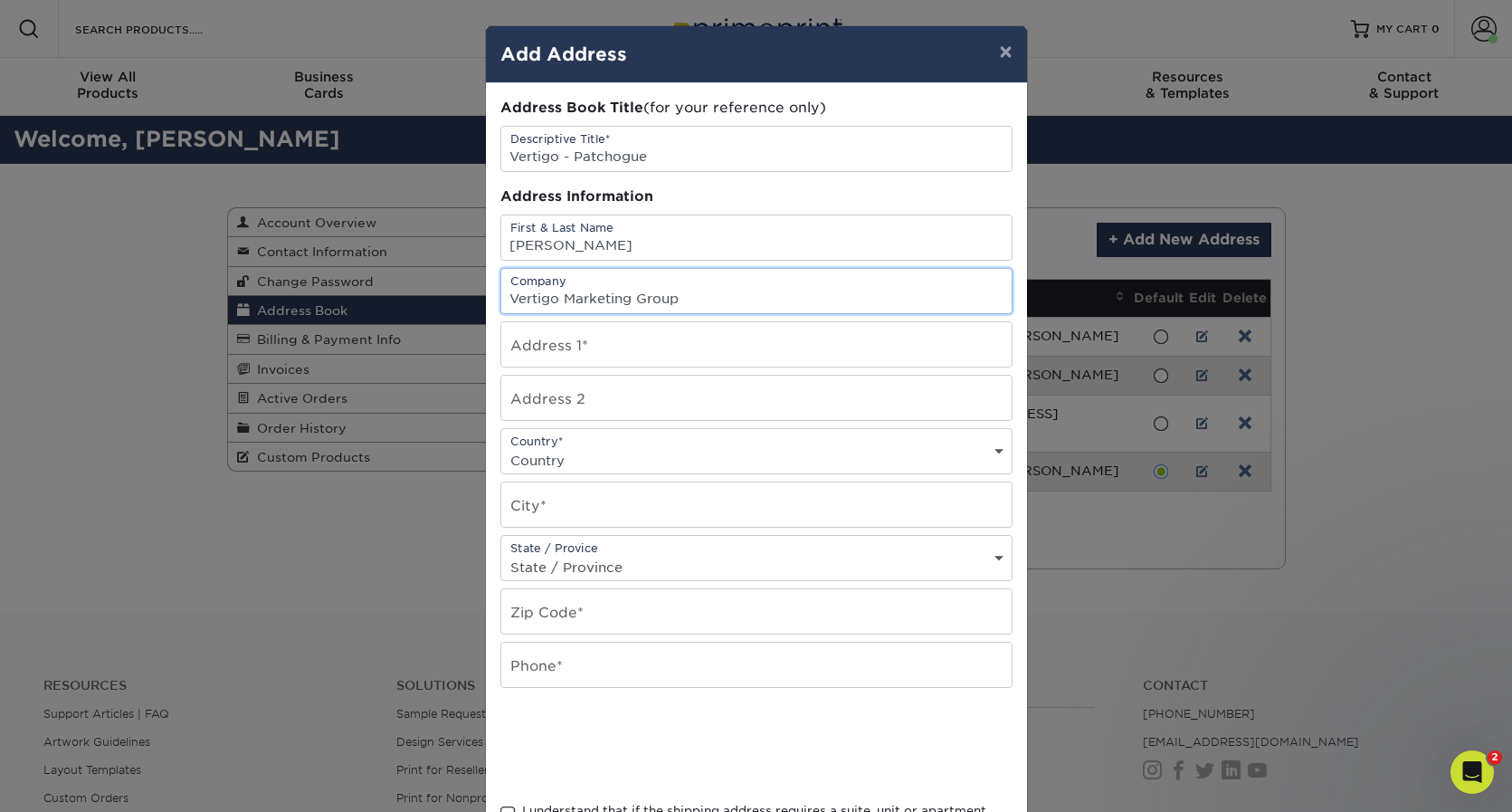
type input "Vertigo Marketing Group"
click at [609, 347] on input "text" at bounding box center [756, 344] width 510 height 44
paste input "1 Terry Street"
type input "1 Terry Street"
click at [584, 406] on input "text" at bounding box center [756, 398] width 510 height 44
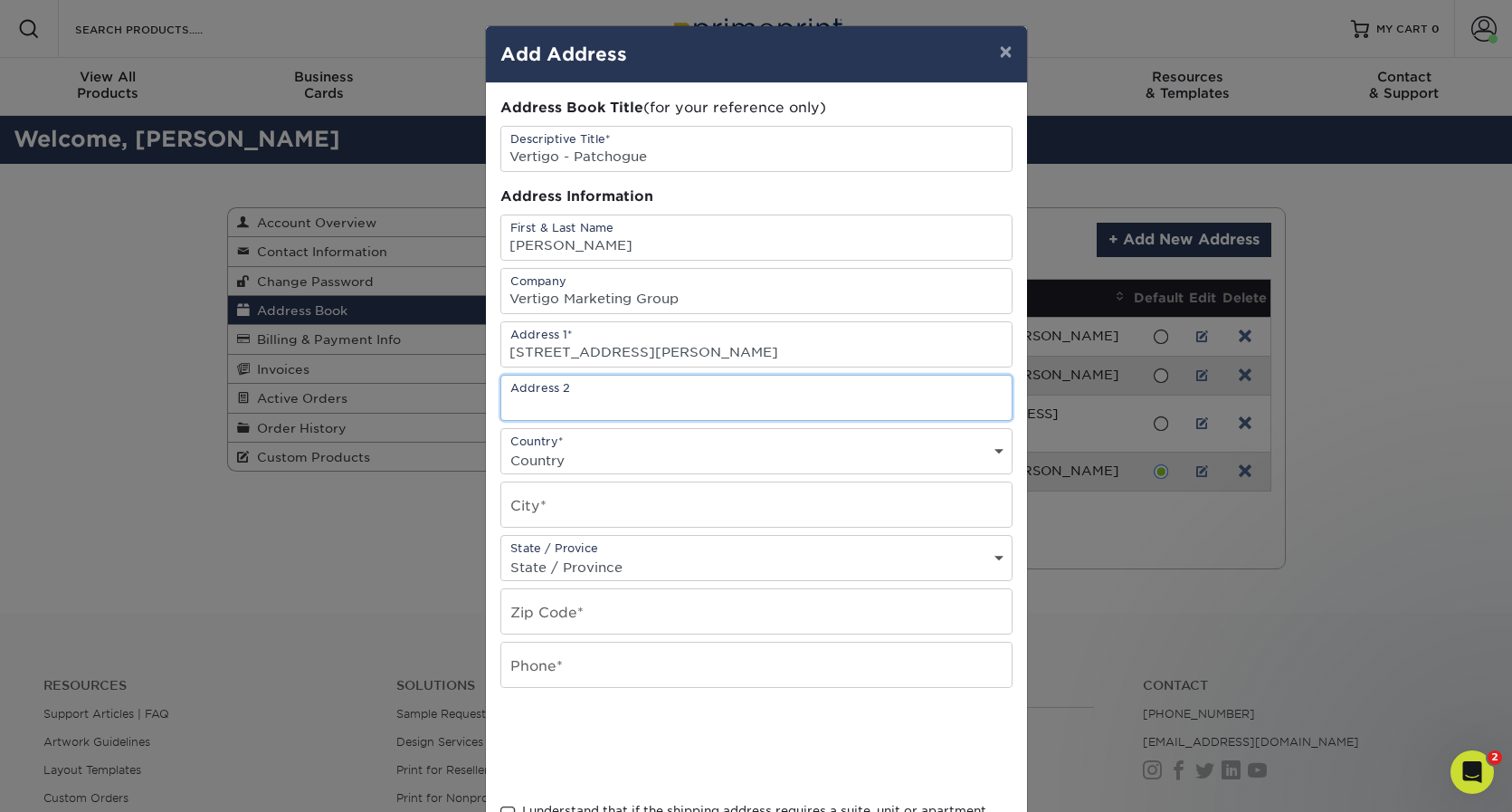
paste input "Suite 1, Patchogue, NY 11772"
drag, startPoint x: 556, startPoint y: 403, endPoint x: 781, endPoint y: 391, distance: 225.3
click at [781, 391] on input "Suite 1, Patchogue, NY 11772" at bounding box center [756, 398] width 510 height 44
drag, startPoint x: 740, startPoint y: 405, endPoint x: 554, endPoint y: 403, distance: 186.0
click at [554, 403] on input "Suite 1, Patchogue, NY 11772" at bounding box center [756, 398] width 510 height 44
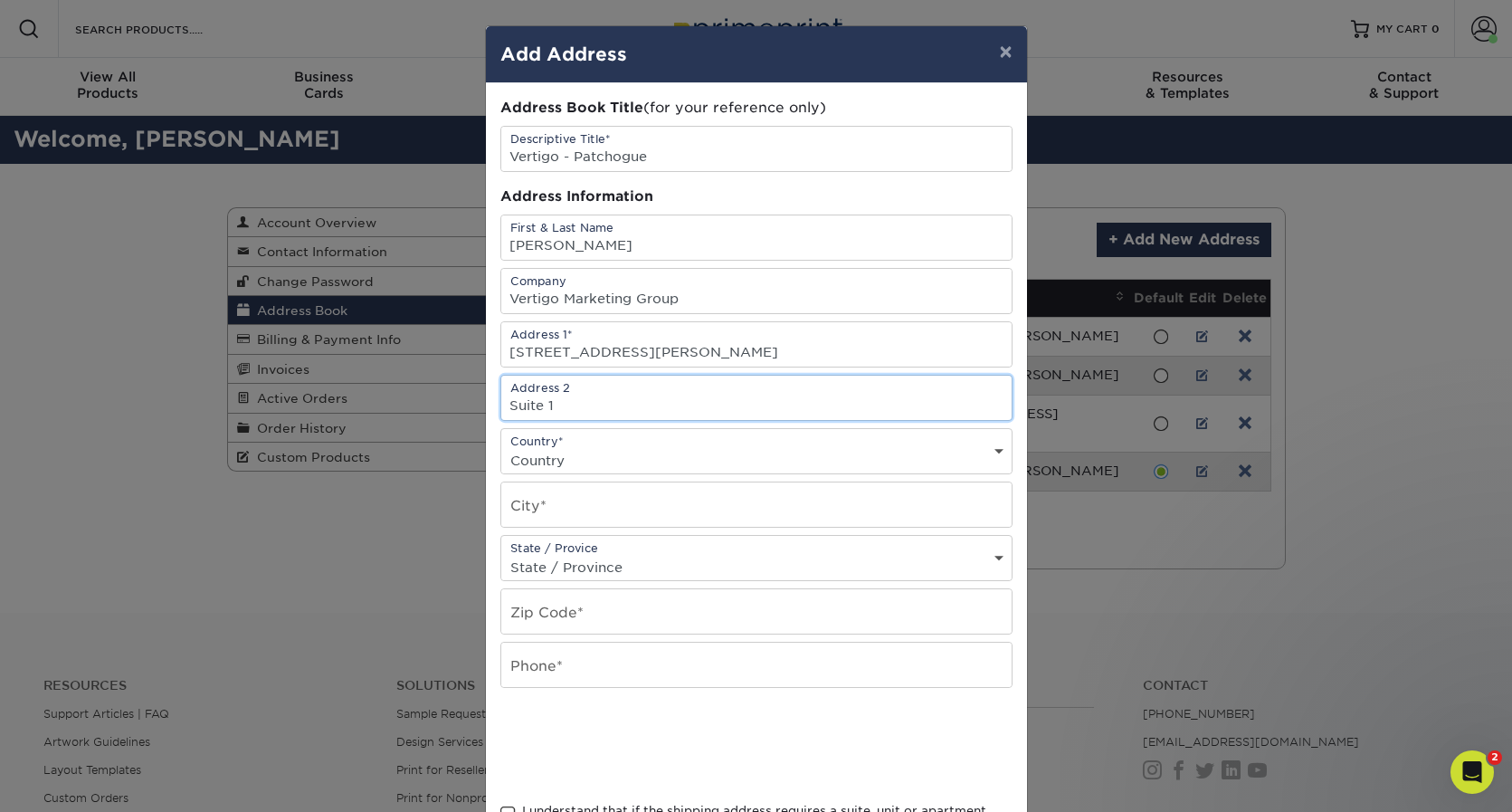
type input "Suite 1"
click at [548, 524] on input "text" at bounding box center [756, 505] width 510 height 44
type input "P"
paste input "Suite 1, Patchogue, NY 11772"
type input "Suite 1, Patchogue, NY 11772"
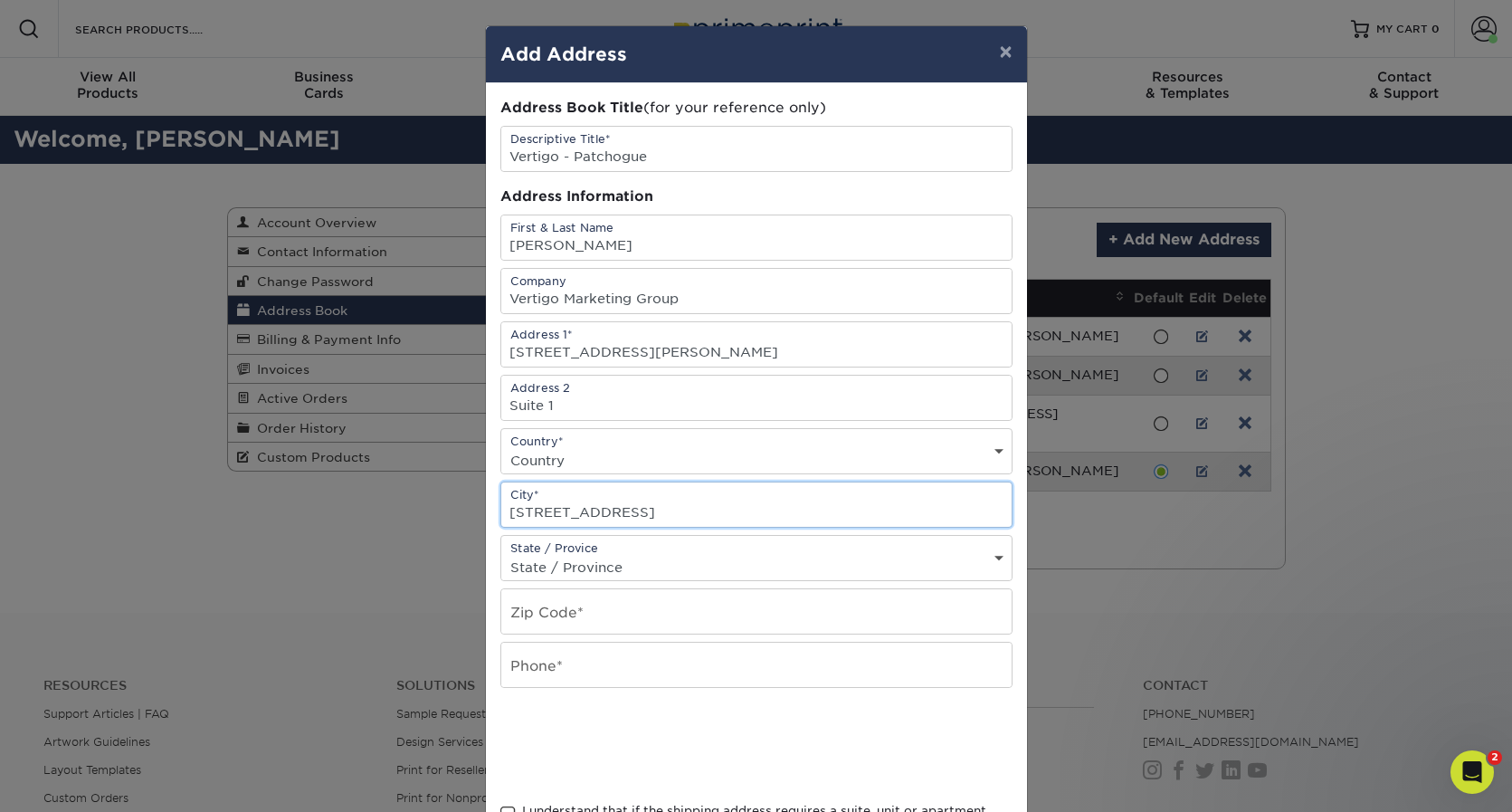
drag, startPoint x: 562, startPoint y: 508, endPoint x: 469, endPoint y: 508, distance: 93.0
click at [469, 508] on div "× Add Address Address Book Title (for your reference only) Descriptive Title* V…" at bounding box center [756, 406] width 1512 height 812
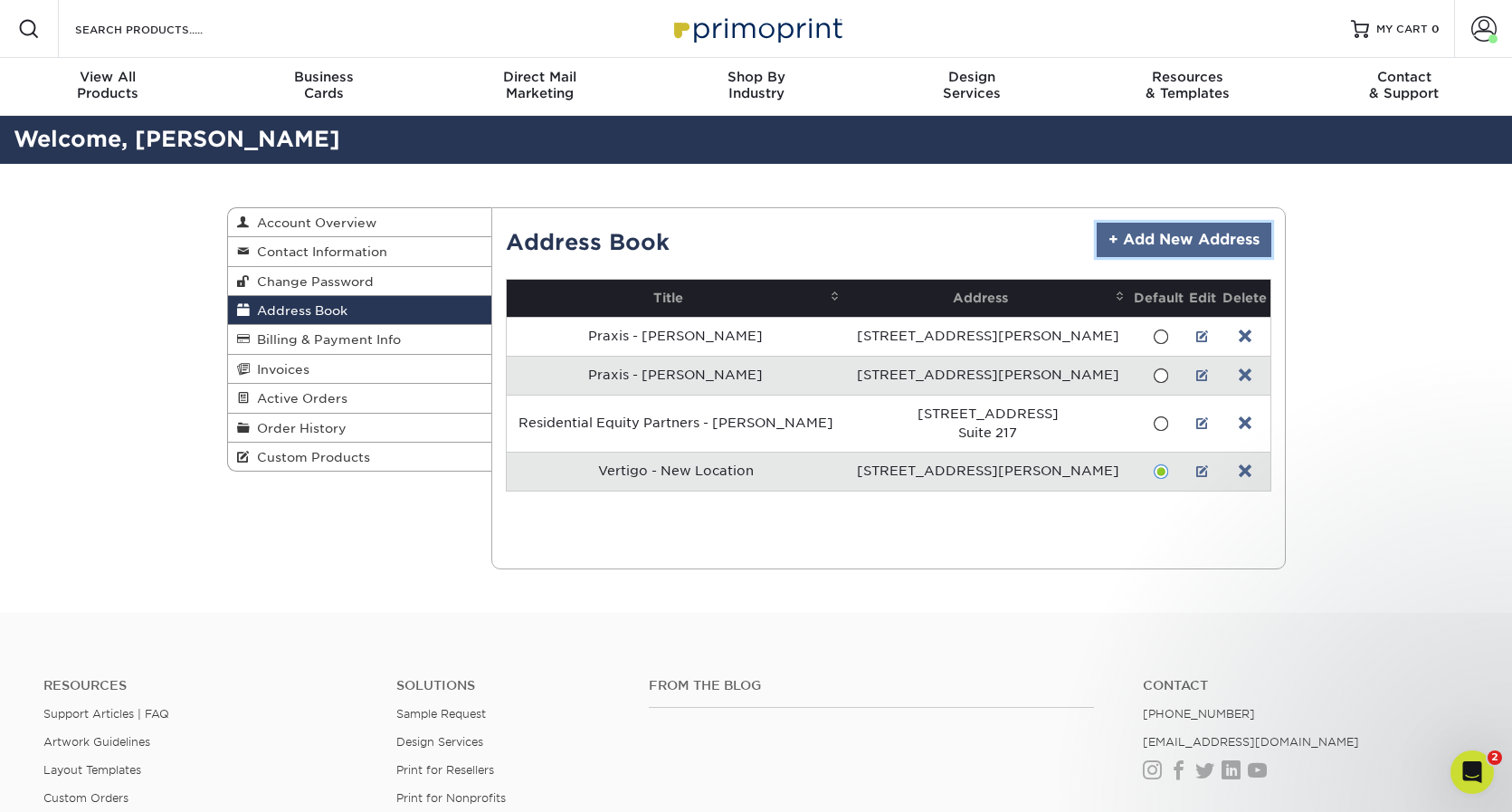
click at [1186, 223] on link "+ Add New Address" at bounding box center [1184, 240] width 174 height 35
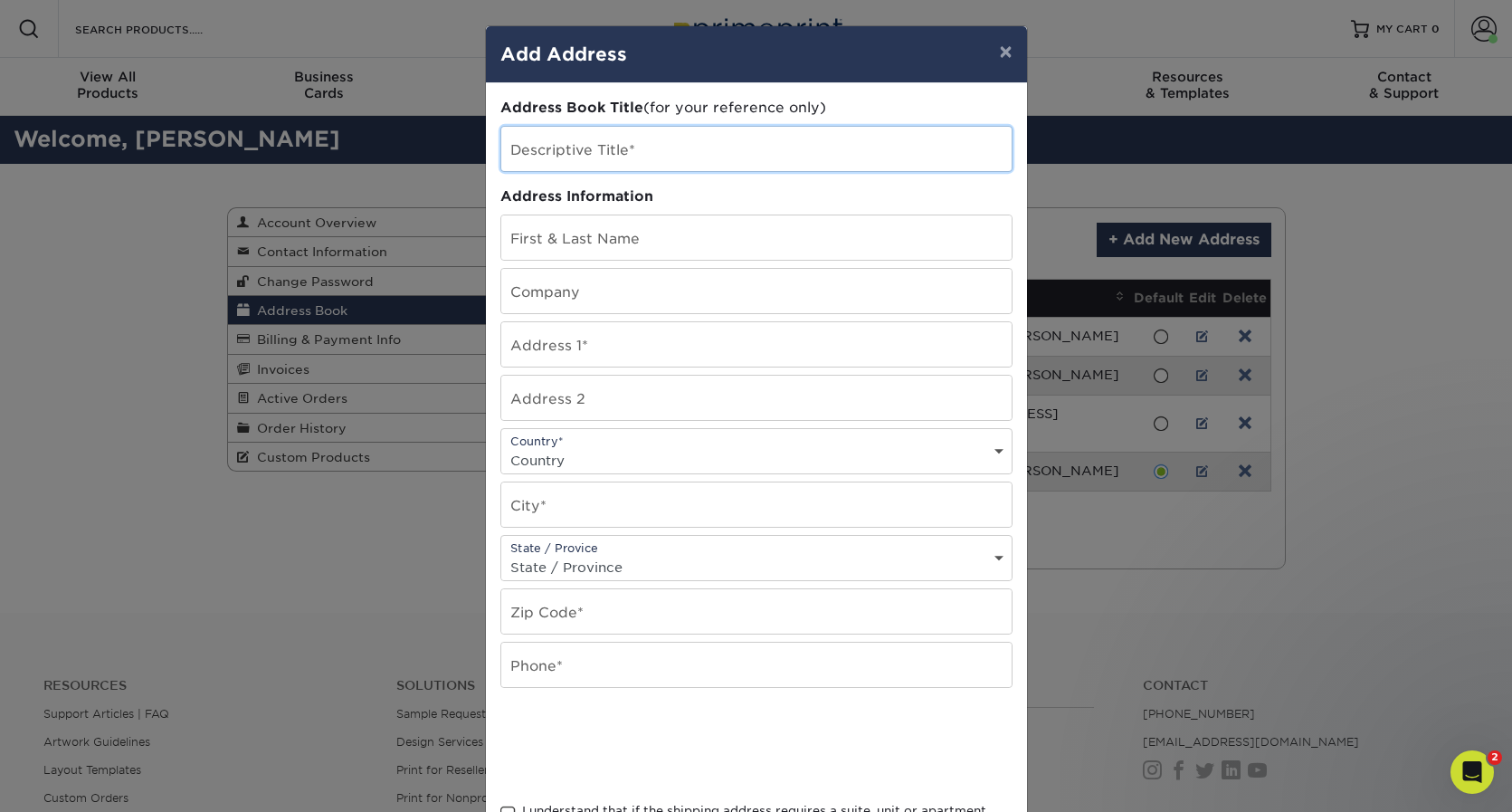
click at [652, 145] on input "text" at bounding box center [756, 149] width 510 height 44
type input "V"
type input "Vertigo - Patchogue"
click at [599, 236] on input "text" at bounding box center [756, 238] width 510 height 44
type input "Lisa Mirable"
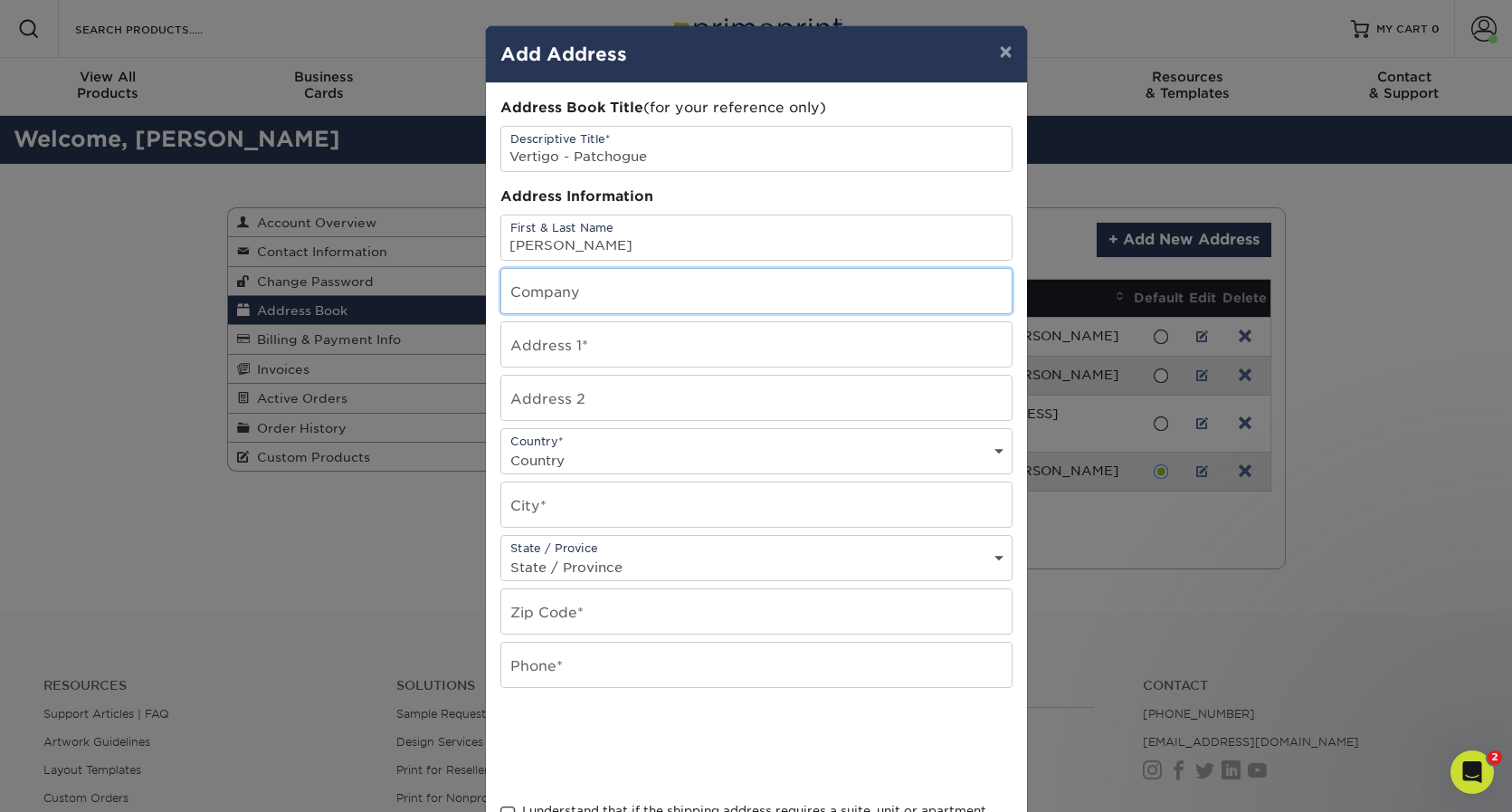
click at [616, 289] on input "text" at bounding box center [756, 291] width 510 height 44
type input "Vertigo Marketing Group"
click at [672, 359] on input "text" at bounding box center [756, 344] width 510 height 44
paste input "Suite 1, Patchogue, NY 11772"
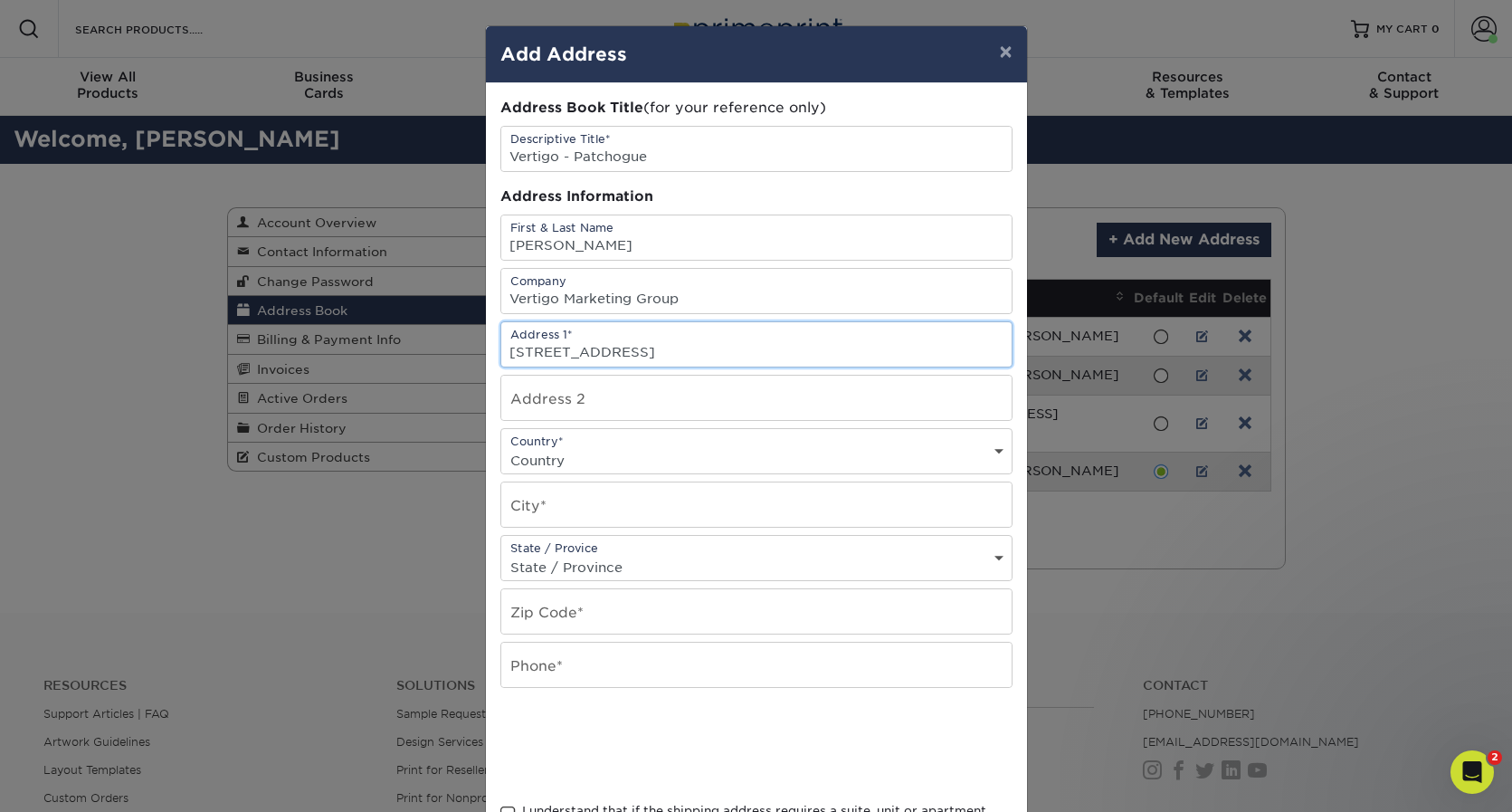
type input "Suite 1, Patchogue, NY 11772Suite 1, Patchogue, NY 11772"
click at [629, 402] on input "text" at bounding box center [756, 398] width 510 height 44
paste input "Suite 1, Patchogue, NY 11772"
drag, startPoint x: 730, startPoint y: 406, endPoint x: 554, endPoint y: 404, distance: 176.0
click at [554, 404] on input "Suite 1, Patchogue, NY 11772" at bounding box center [756, 398] width 510 height 44
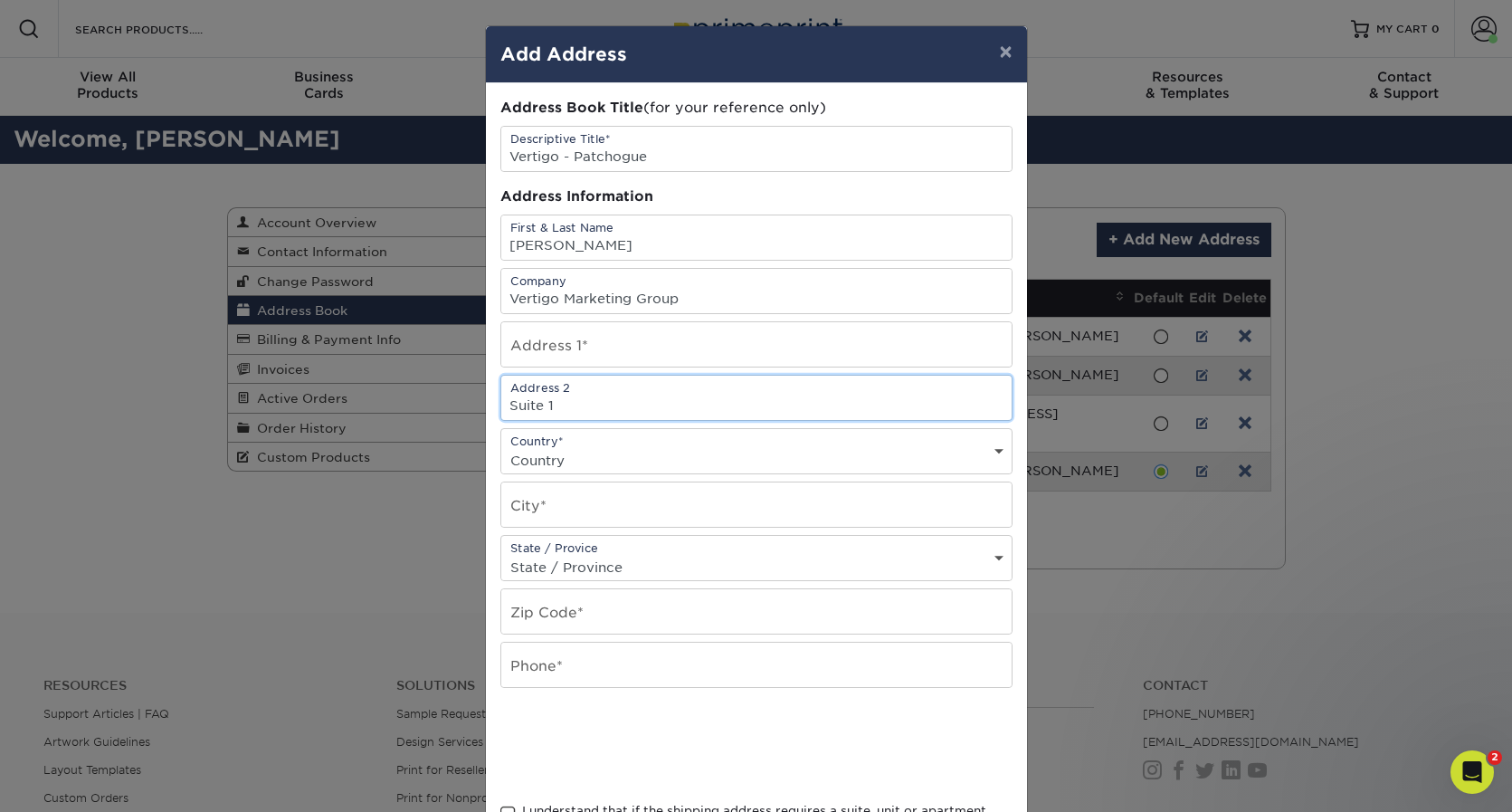
type input "Suite 1"
click at [538, 493] on input "text" at bounding box center [756, 505] width 510 height 44
paste input "Suite 1, Patchogue, NY 11772"
click at [562, 510] on input "Suite 1, Patchogue, NY 11772" at bounding box center [756, 505] width 510 height 44
click at [686, 516] on input "Patchogue, NY 11772" at bounding box center [756, 505] width 510 height 44
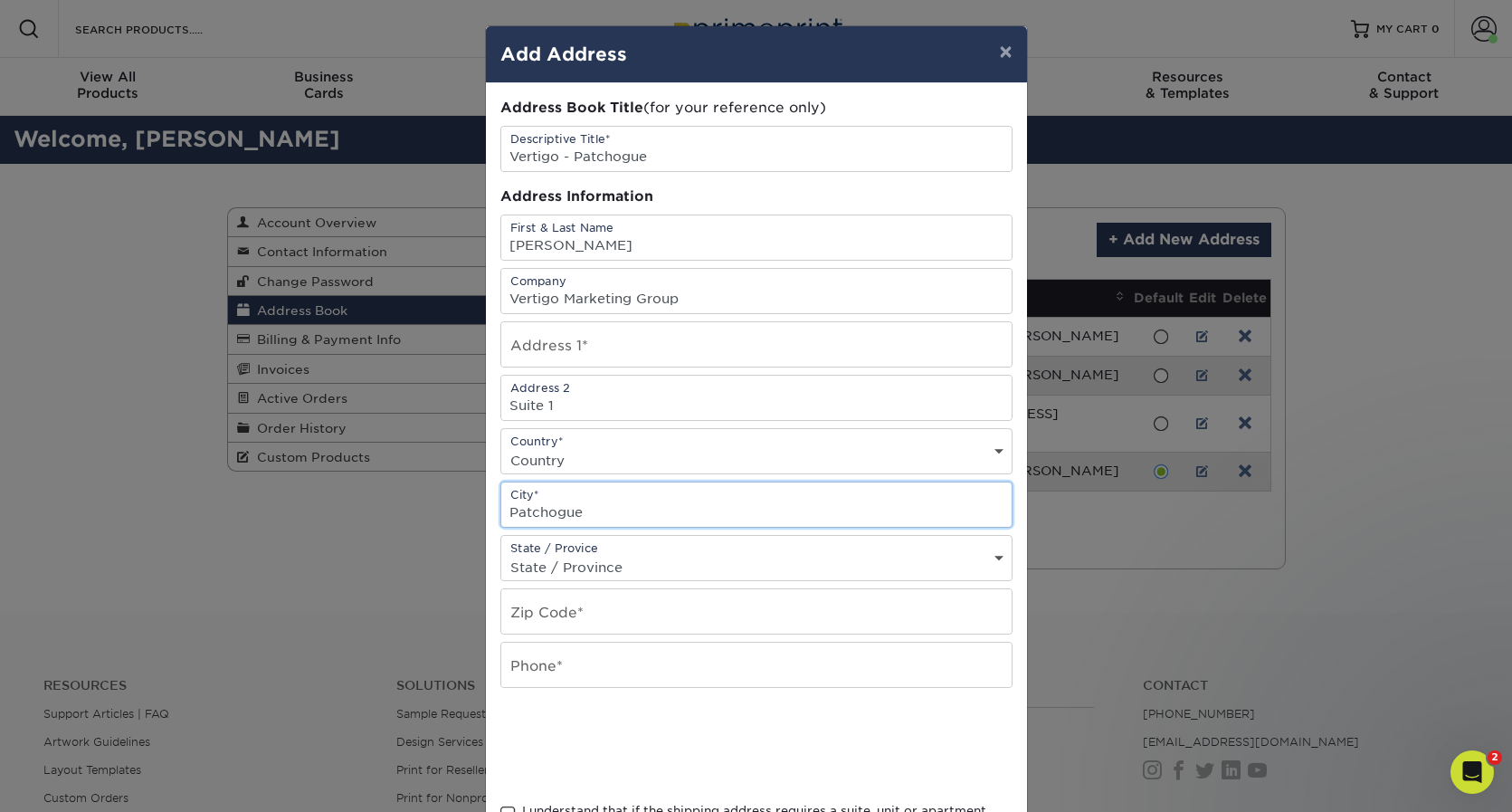
type input "Patchogue"
click at [661, 560] on select "State / Province Alabama Alaska Arizona Arkansas California Colorado Connecticu…" at bounding box center [756, 566] width 510 height 26
select select "NY"
click at [501, 554] on select "State / Province Alabama Alaska Arizona Arkansas California Colorado Connecticu…" at bounding box center [756, 566] width 510 height 26
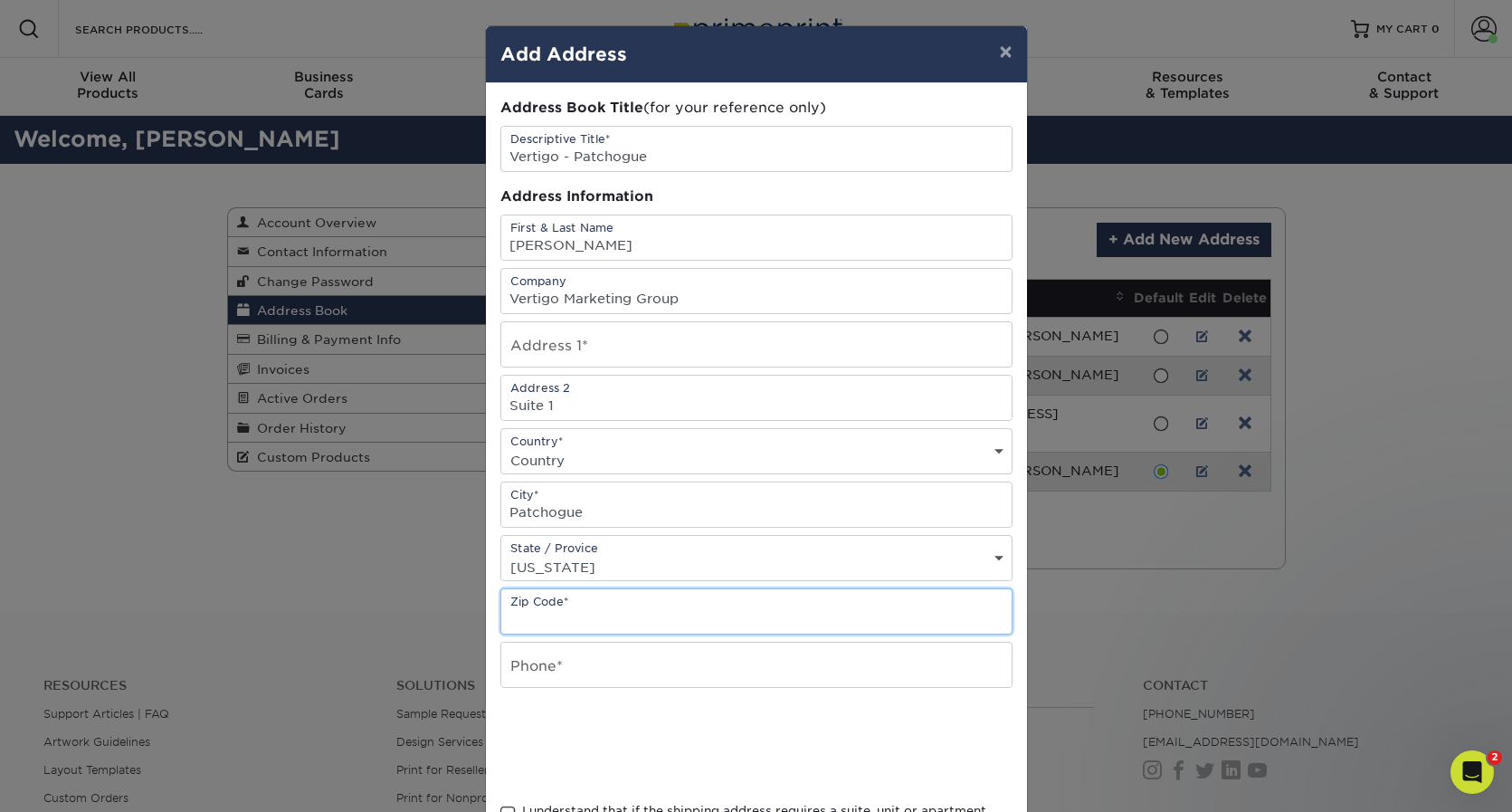
click at [555, 609] on input "text" at bounding box center [756, 612] width 510 height 44
paste input "Suite 1, Patchogue, NY 11772"
click at [665, 621] on input "Suite 1, Patchogue, NY 11772" at bounding box center [756, 612] width 510 height 44
type input "11772"
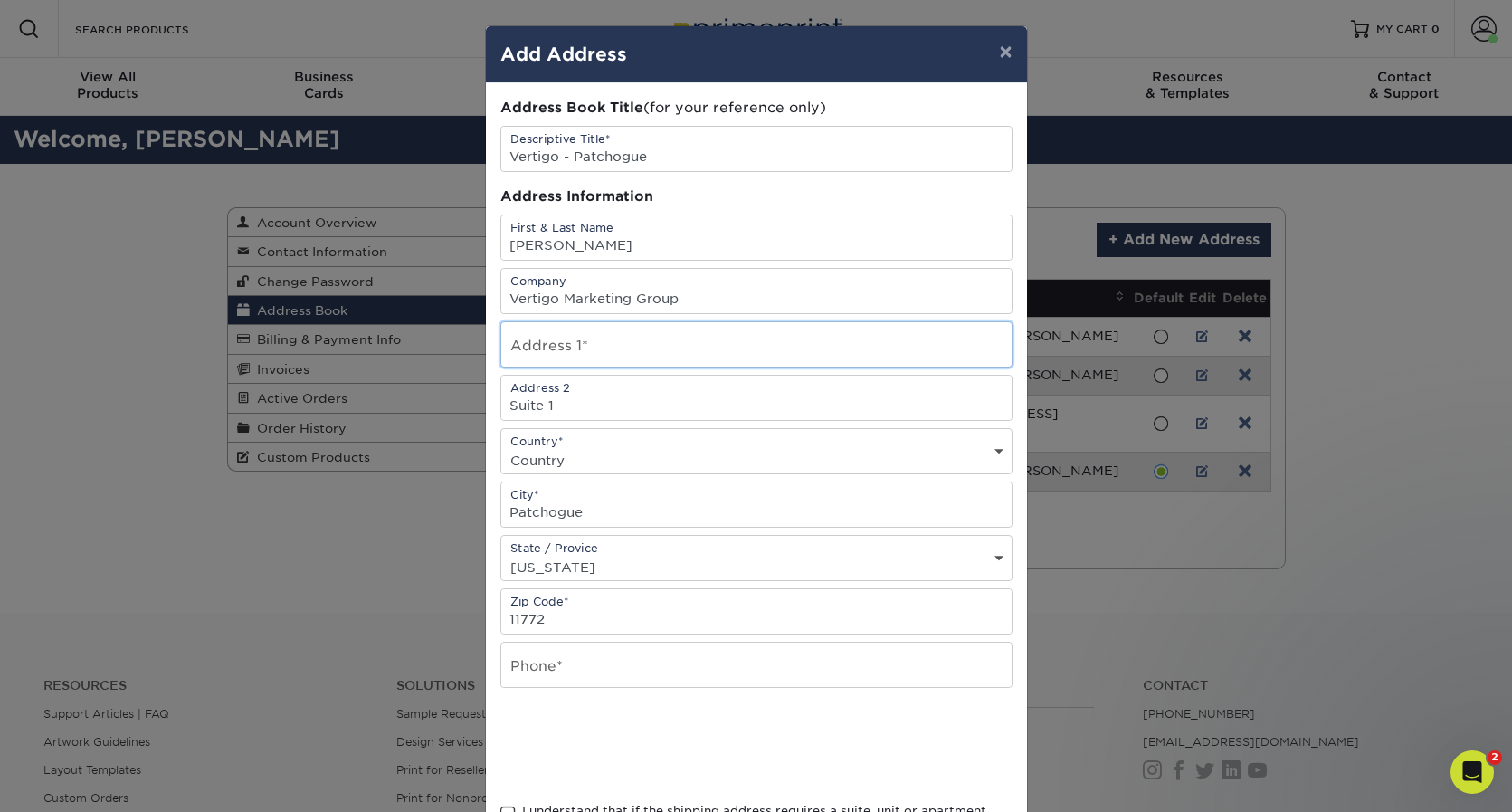
click at [739, 338] on input "text" at bounding box center [756, 344] width 510 height 44
paste input "1 Terry Street"
type input "1 Terry Street"
click at [581, 664] on input "text" at bounding box center [756, 665] width 510 height 44
paste input "516-882-5030"
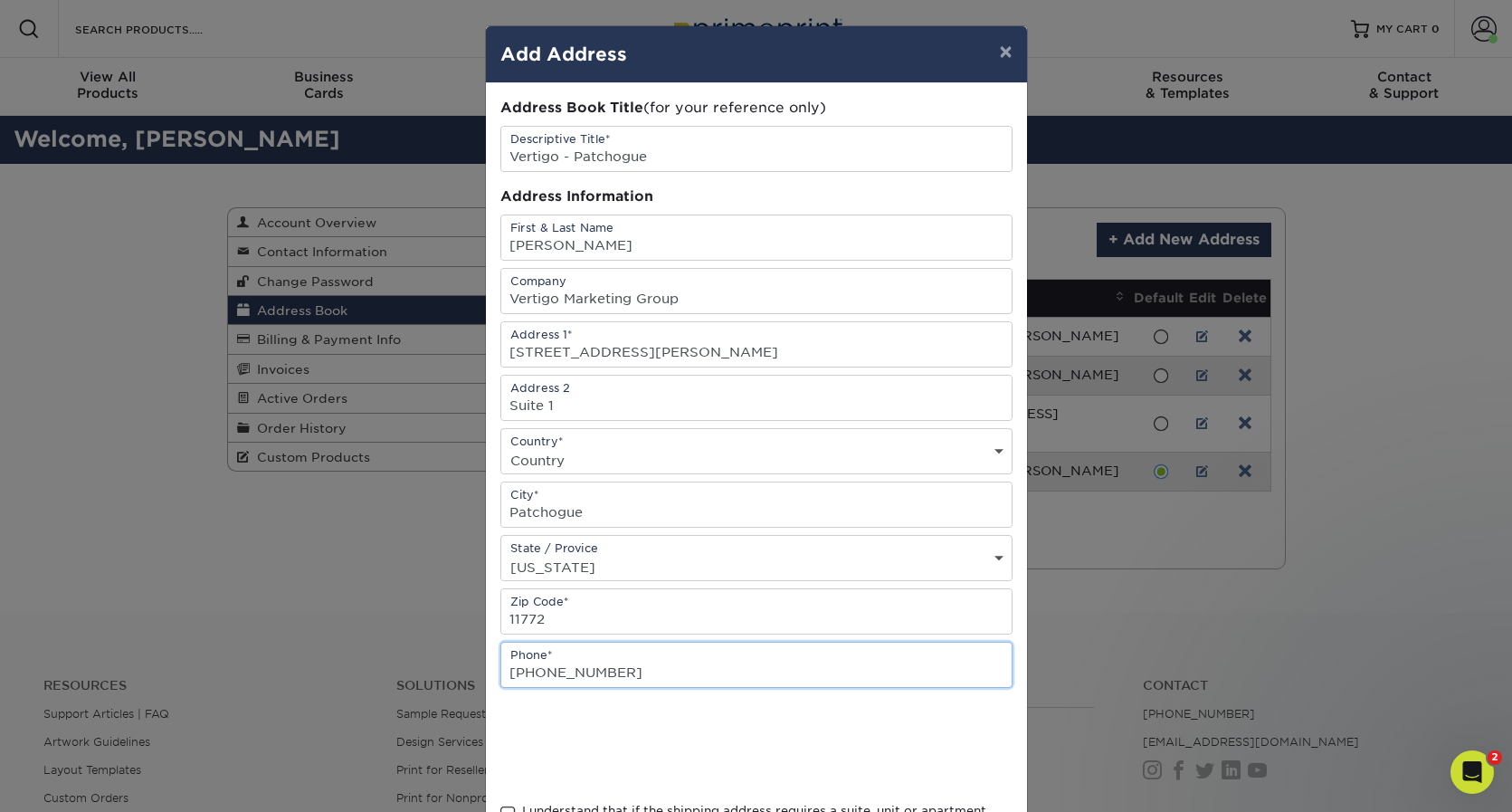
type input "516-882-5030"
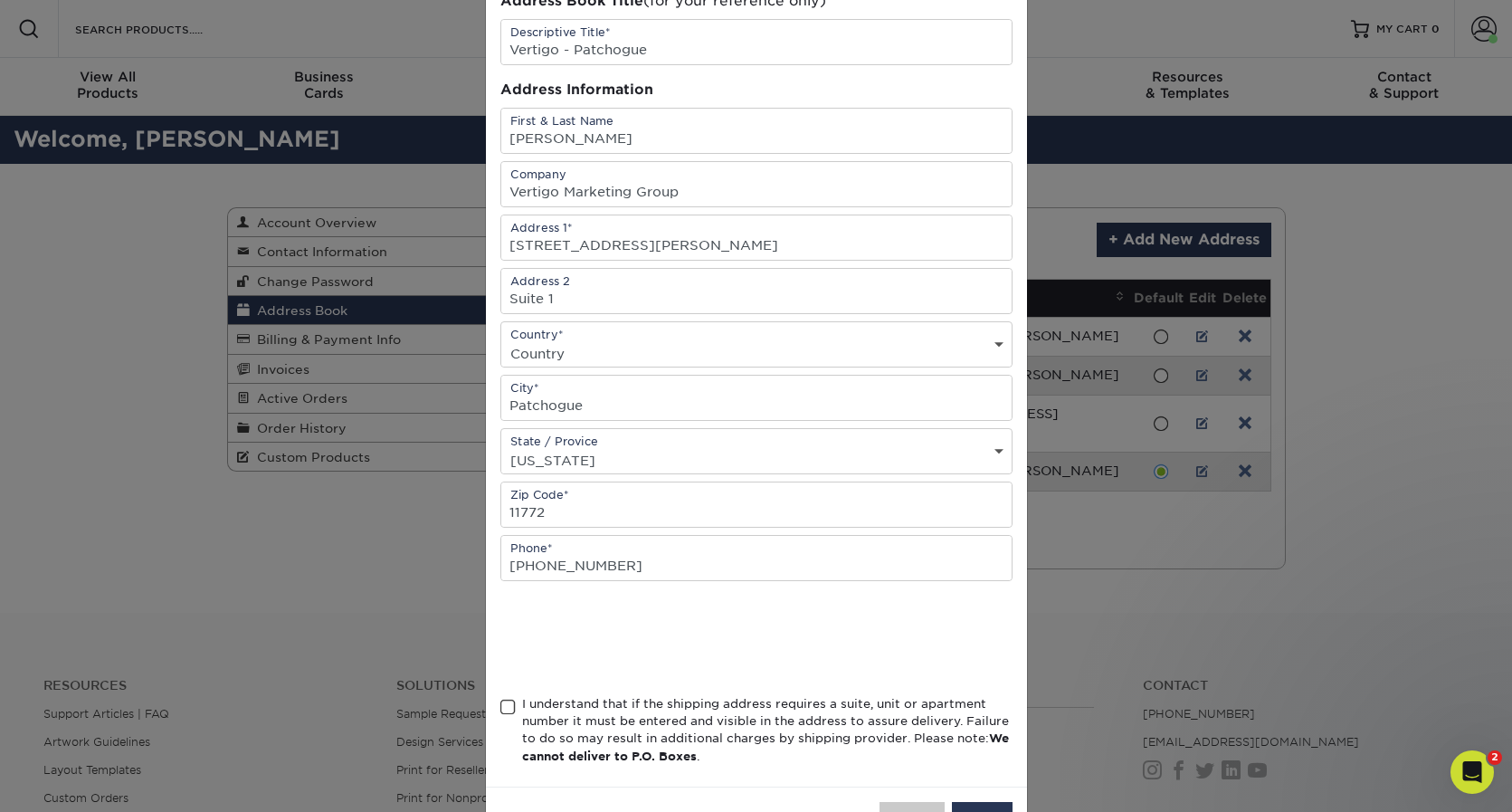
scroll to position [171, 0]
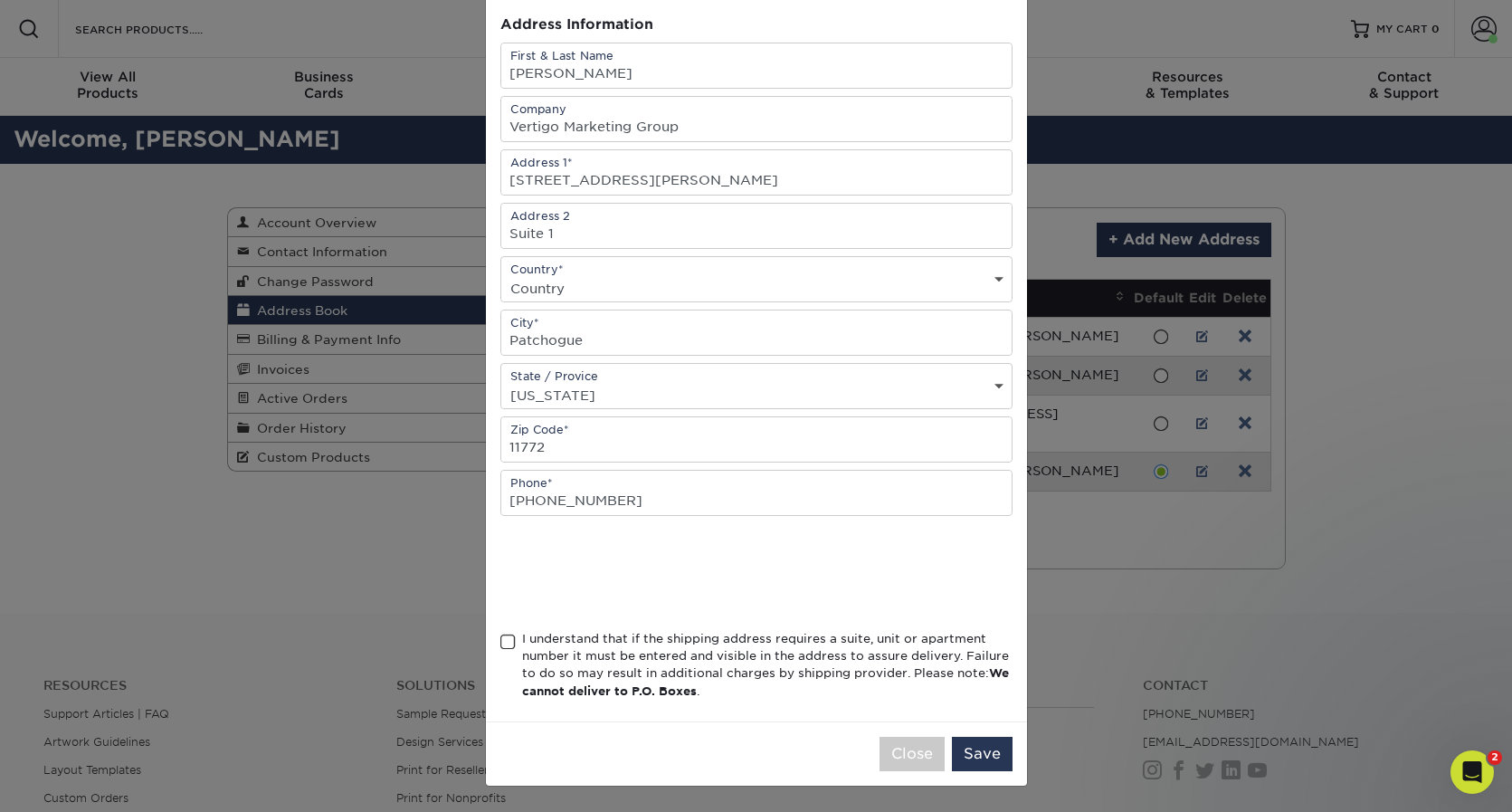
click at [505, 643] on span at bounding box center [508, 642] width 15 height 17
click at [0, 0] on input "I understand that if the shipping address requires a suite, unit or apartment n…" at bounding box center [0, 0] width 0 height 0
click at [983, 756] on button "Save" at bounding box center [981, 754] width 61 height 35
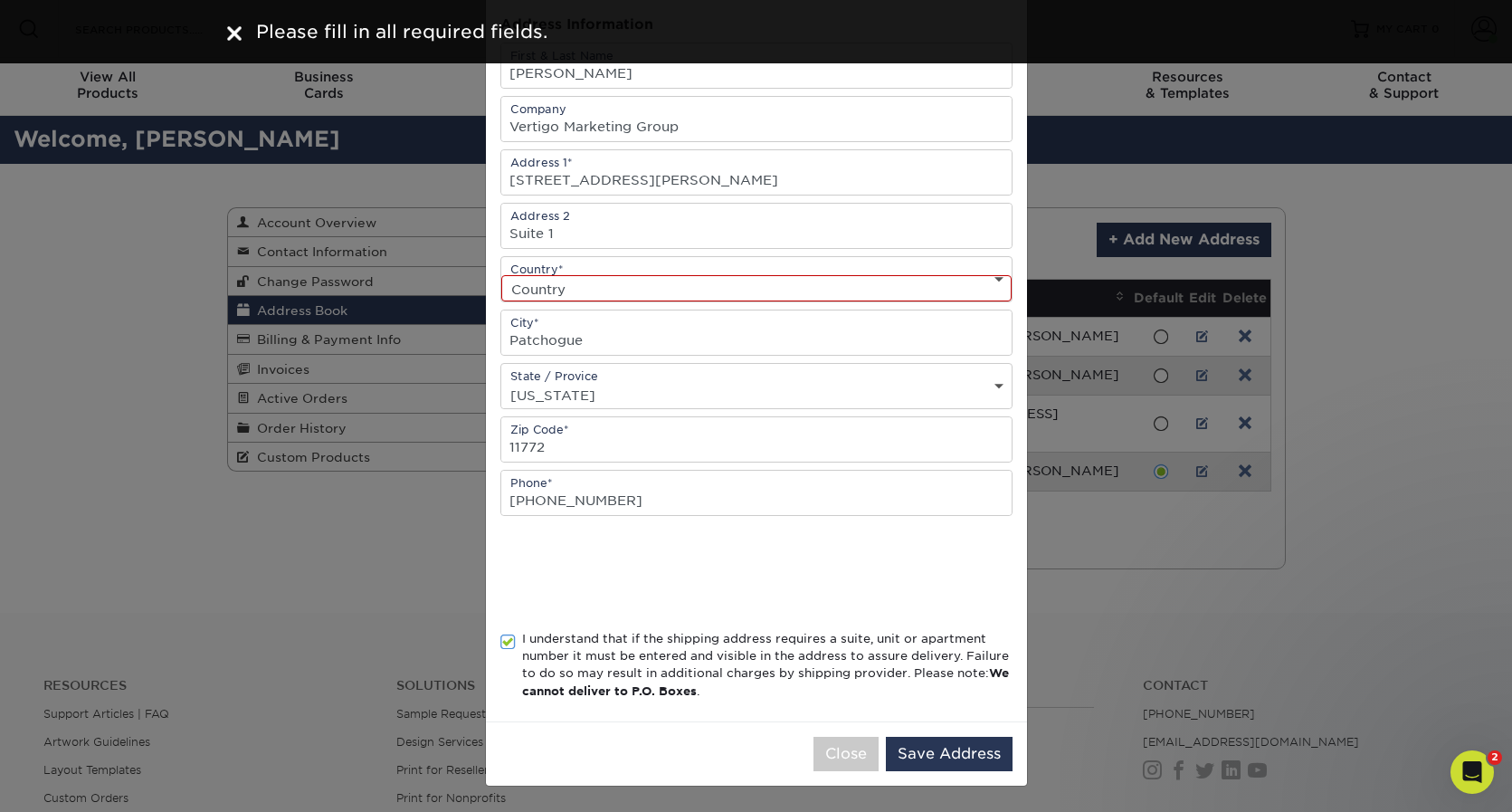
click at [613, 299] on select "Country United States Canada ----------------------------- Afghanistan Albania …" at bounding box center [756, 288] width 510 height 26
select select "US"
click at [501, 275] on select "Country United States Canada ----------------------------- Afghanistan Albania …" at bounding box center [756, 288] width 510 height 26
click at [959, 754] on button "Save Address" at bounding box center [950, 754] width 127 height 35
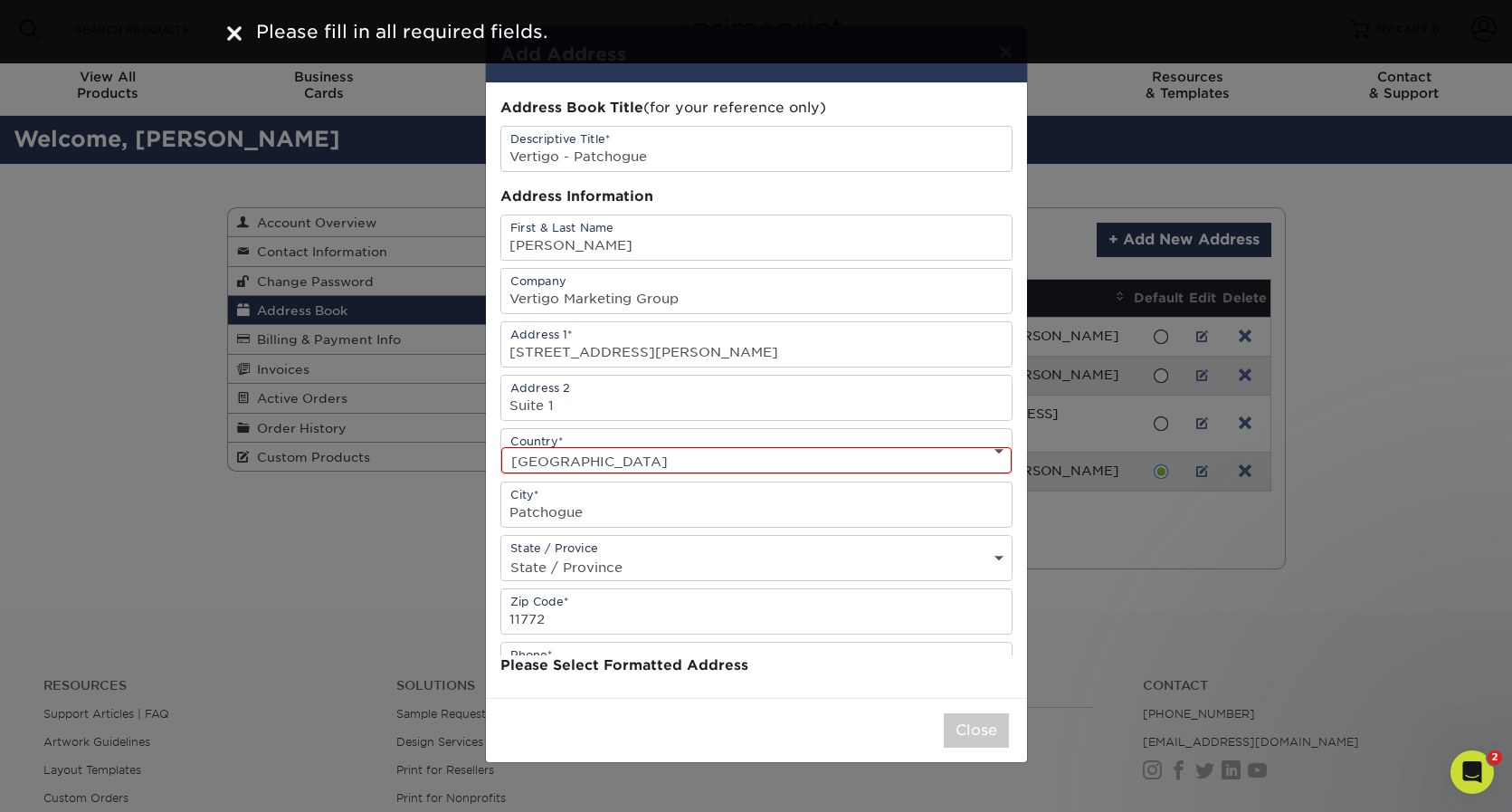
scroll to position [0, 0]
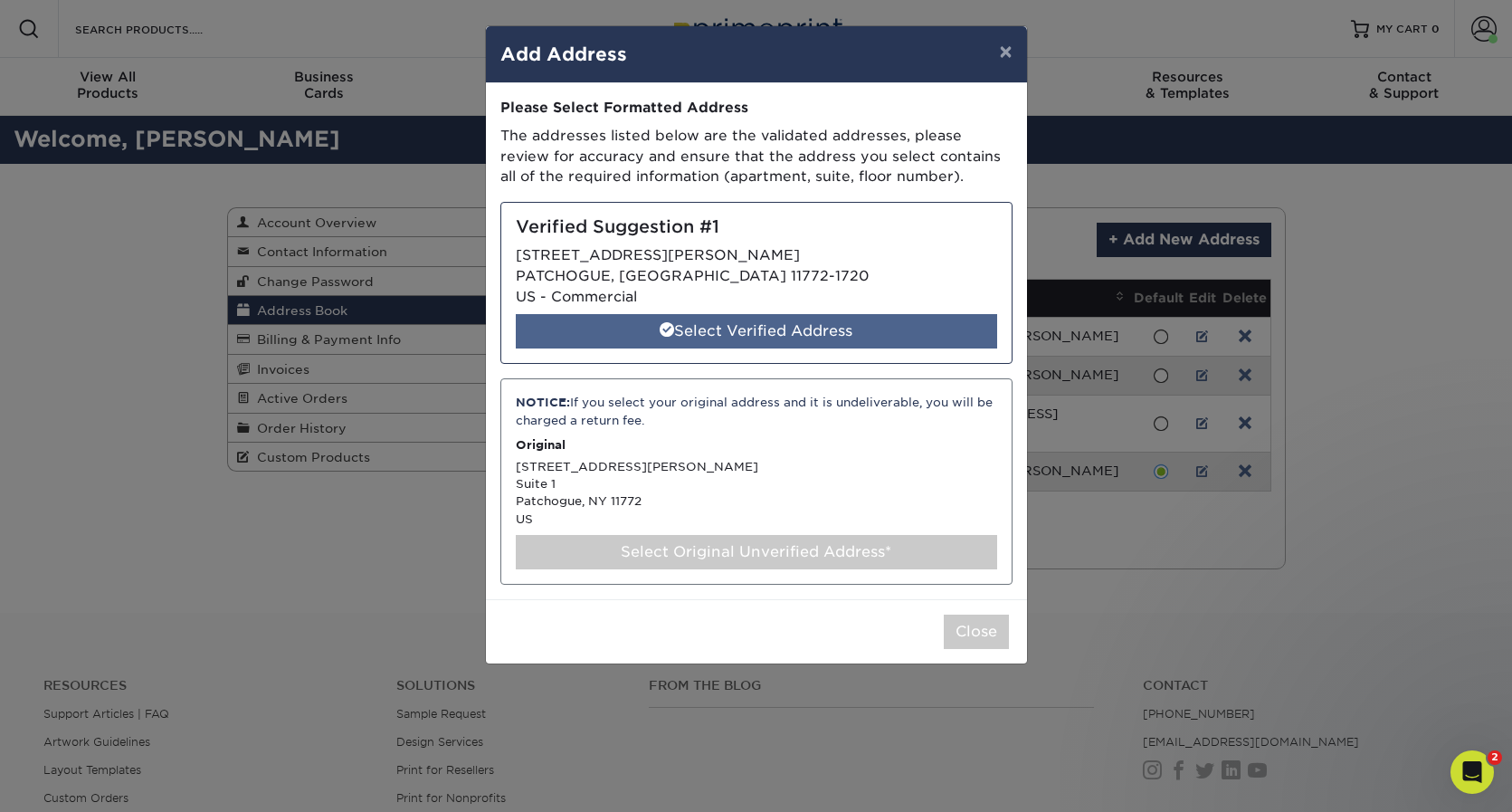
click at [758, 322] on div "Select Verified Address" at bounding box center [756, 331] width 482 height 35
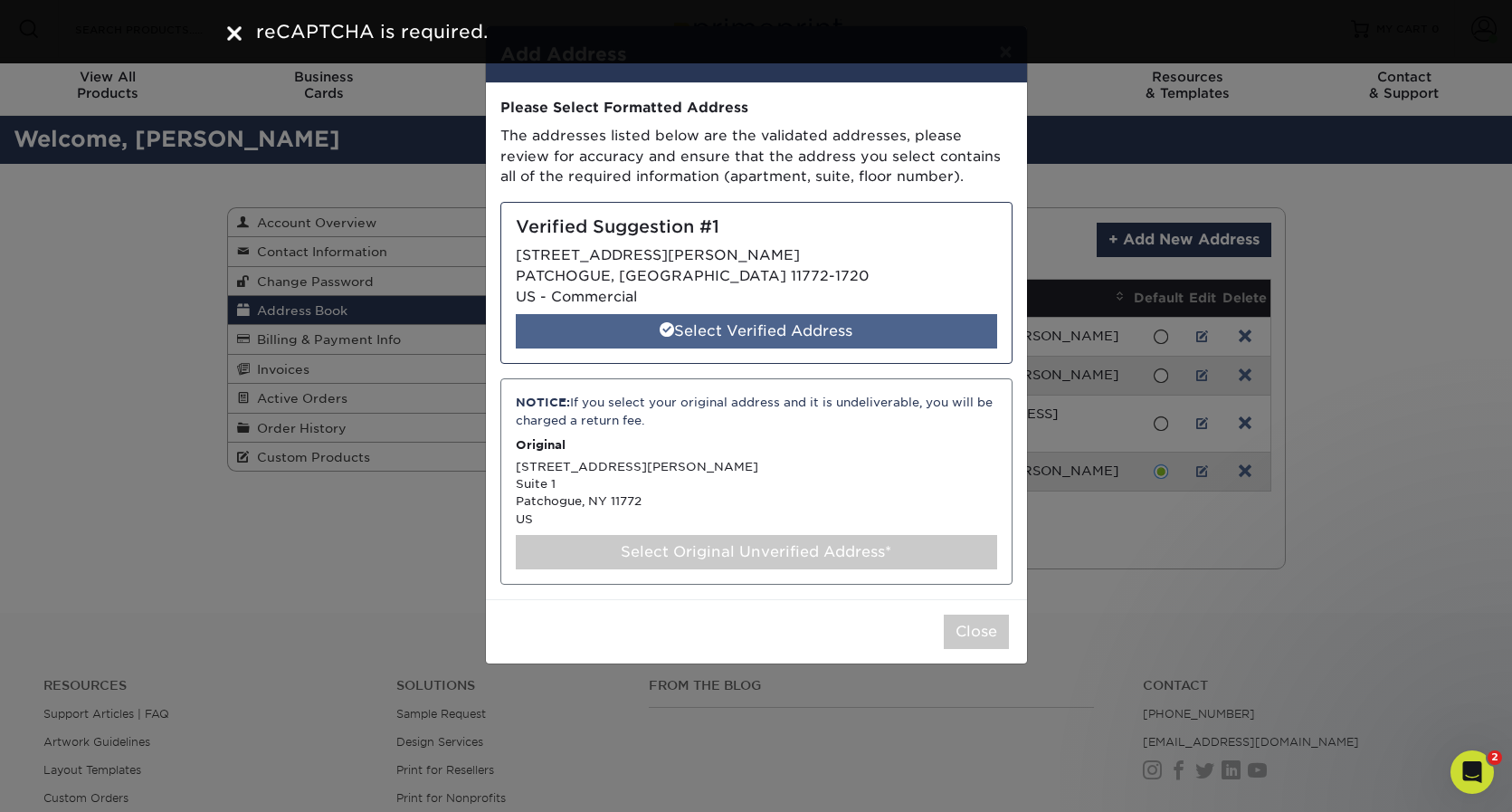
click at [791, 327] on div "Select Verified Address" at bounding box center [756, 331] width 482 height 35
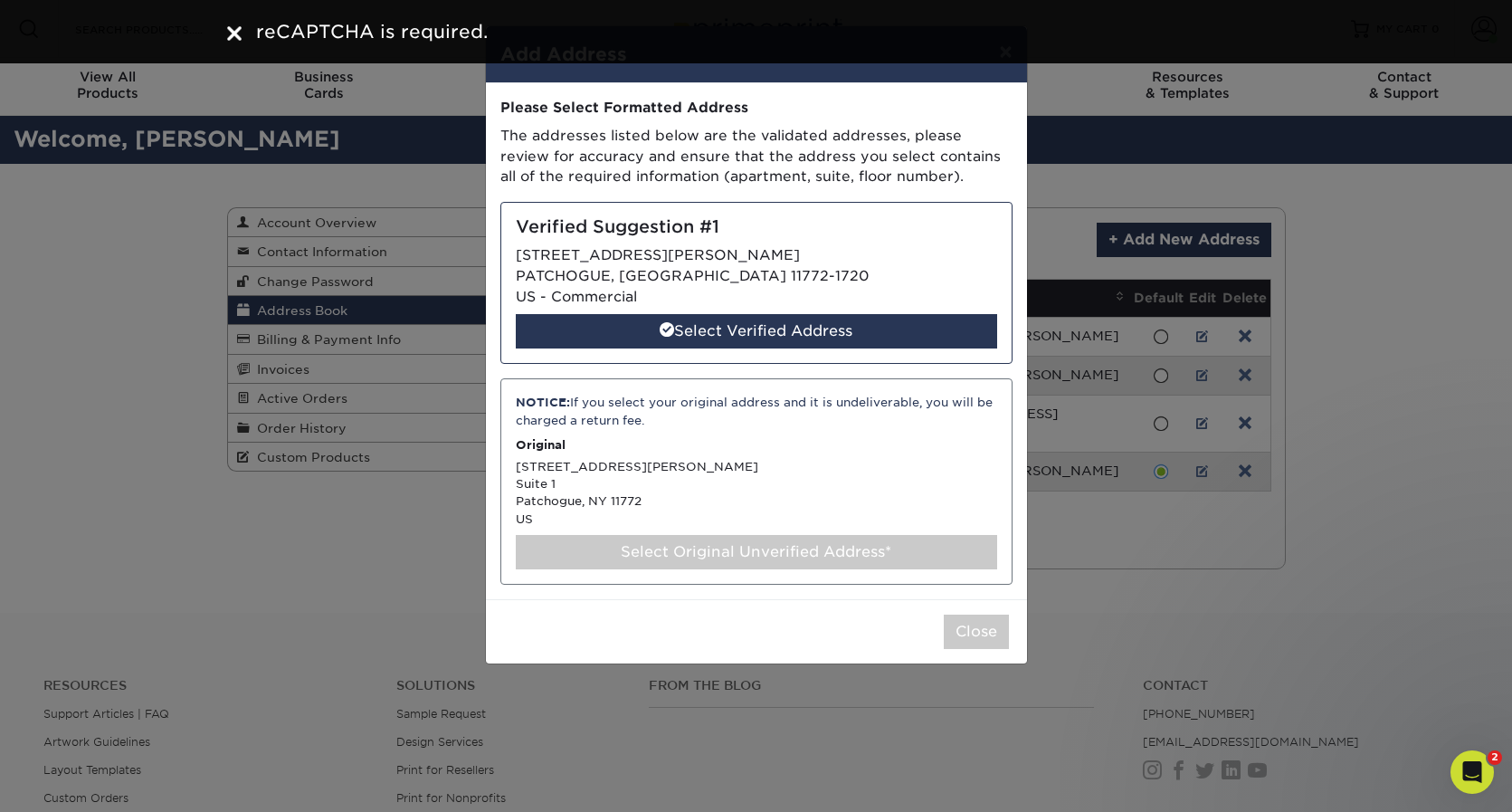
click at [760, 216] on div "Verified Suggestion #1 1 TERRY ST PATCHOGUE, NY 11772-1720 US - Commercial Sele…" at bounding box center [756, 282] width 512 height 162
click at [751, 234] on h5 "Verified Suggestion #1" at bounding box center [756, 227] width 482 height 21
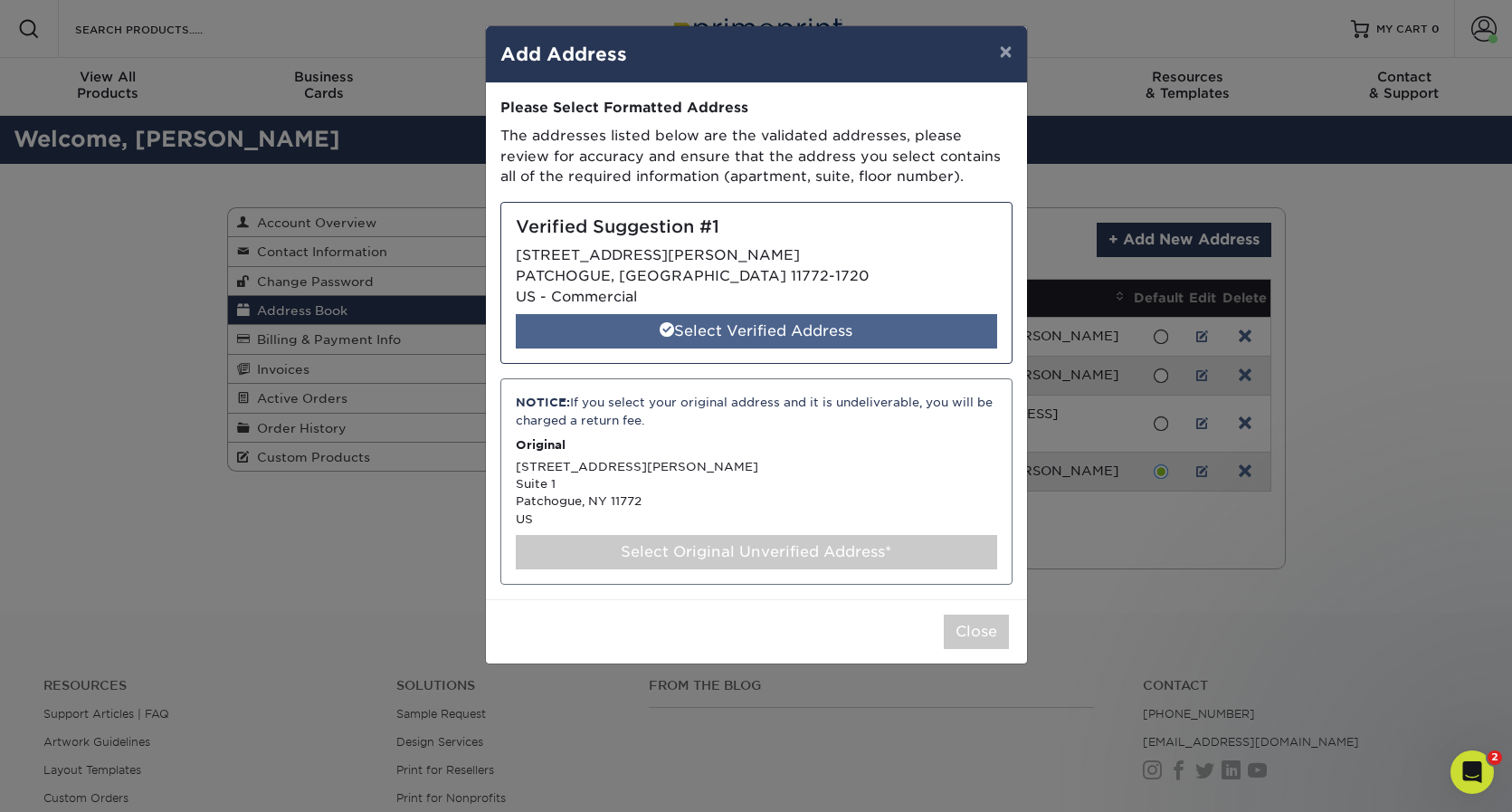
click at [780, 329] on div "Select Verified Address" at bounding box center [756, 331] width 482 height 35
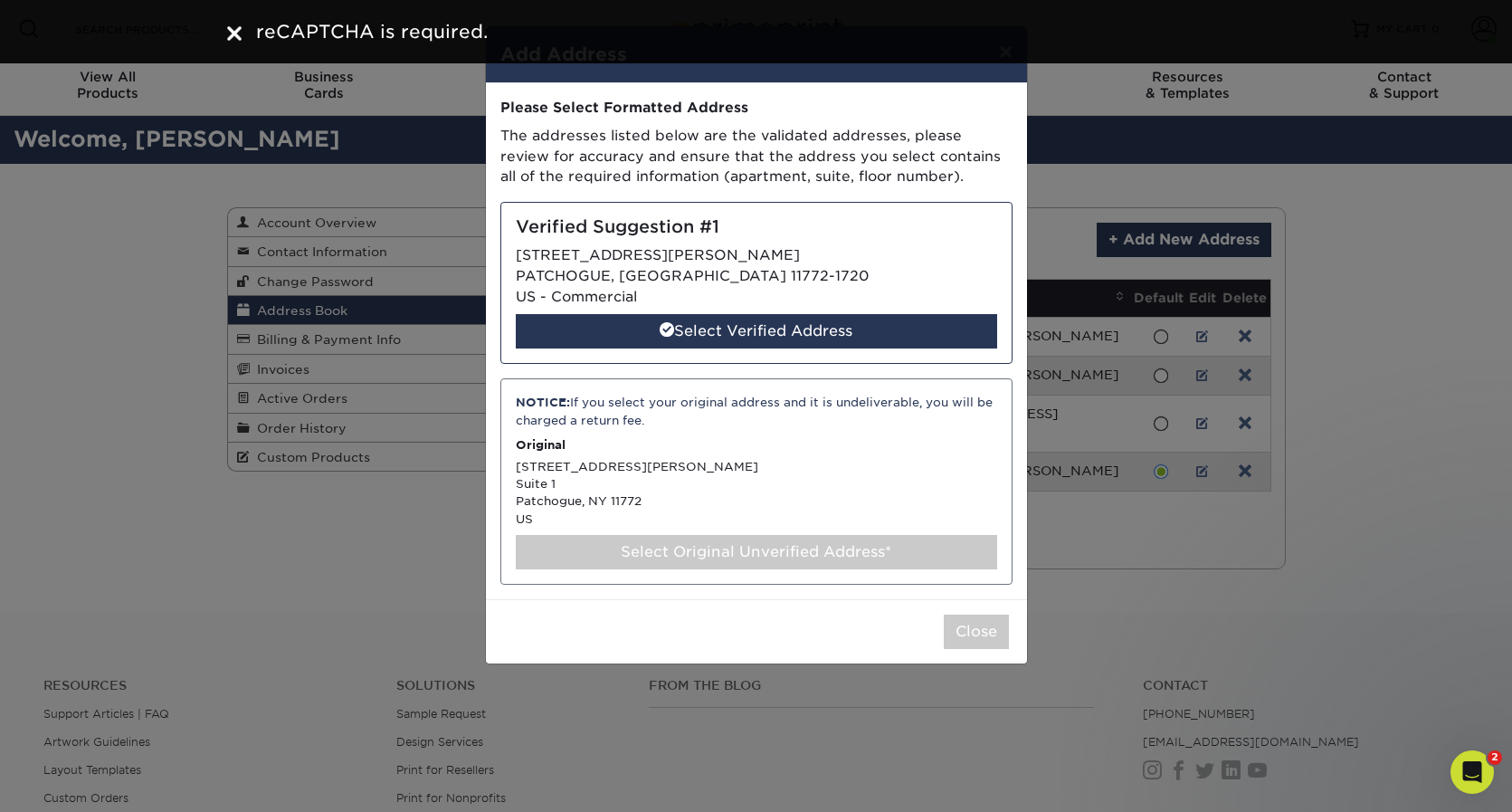
click at [762, 530] on div "NOTICE: If you select your original address and it is undeliverable, you will b…" at bounding box center [756, 482] width 512 height 206
click at [954, 135] on p "The addresses listed below are the validated addresses, please review for accur…" at bounding box center [756, 157] width 512 height 62
click at [235, 36] on img at bounding box center [234, 33] width 14 height 14
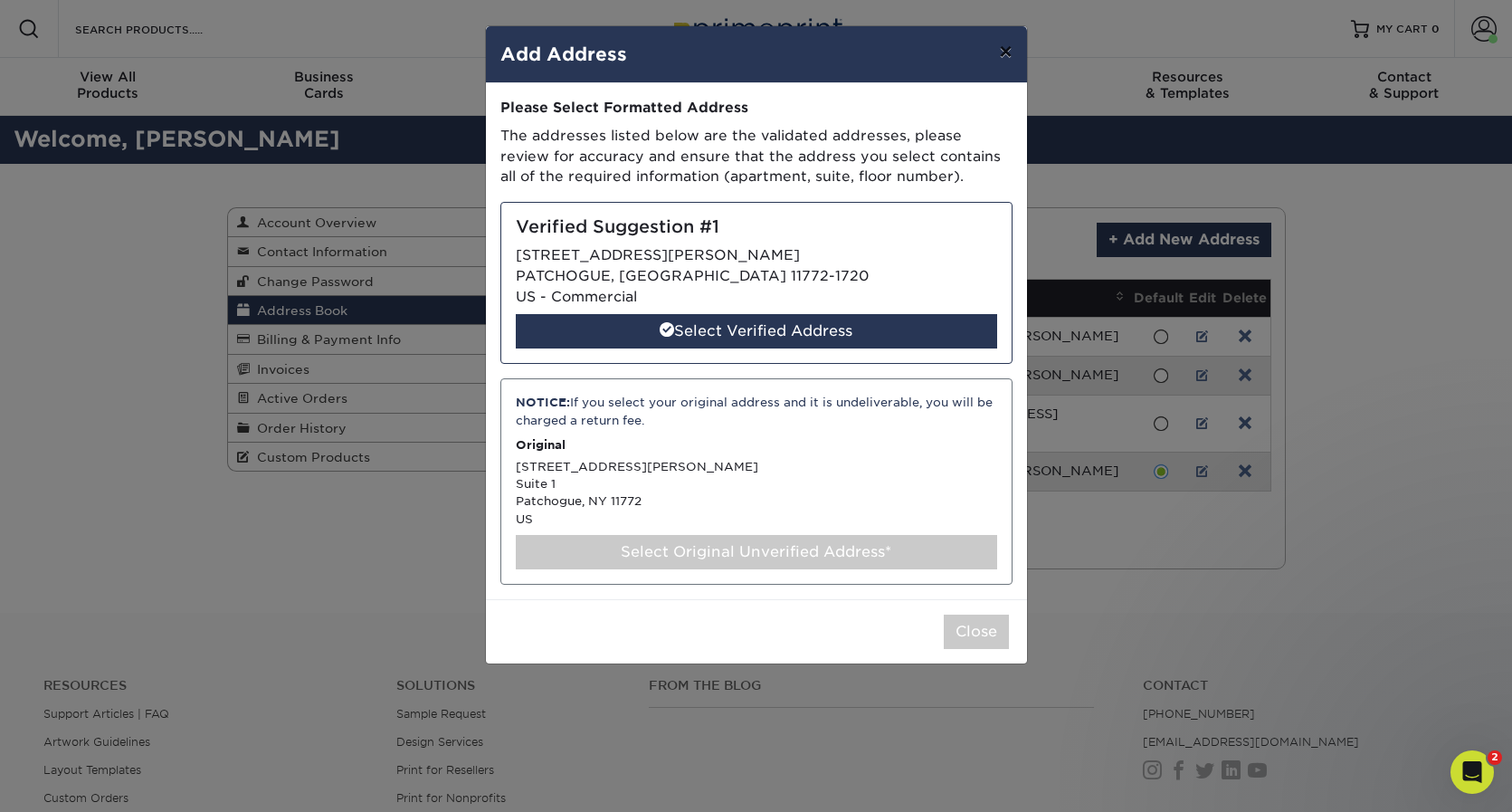
click at [1004, 52] on button "×" at bounding box center [1004, 51] width 41 height 51
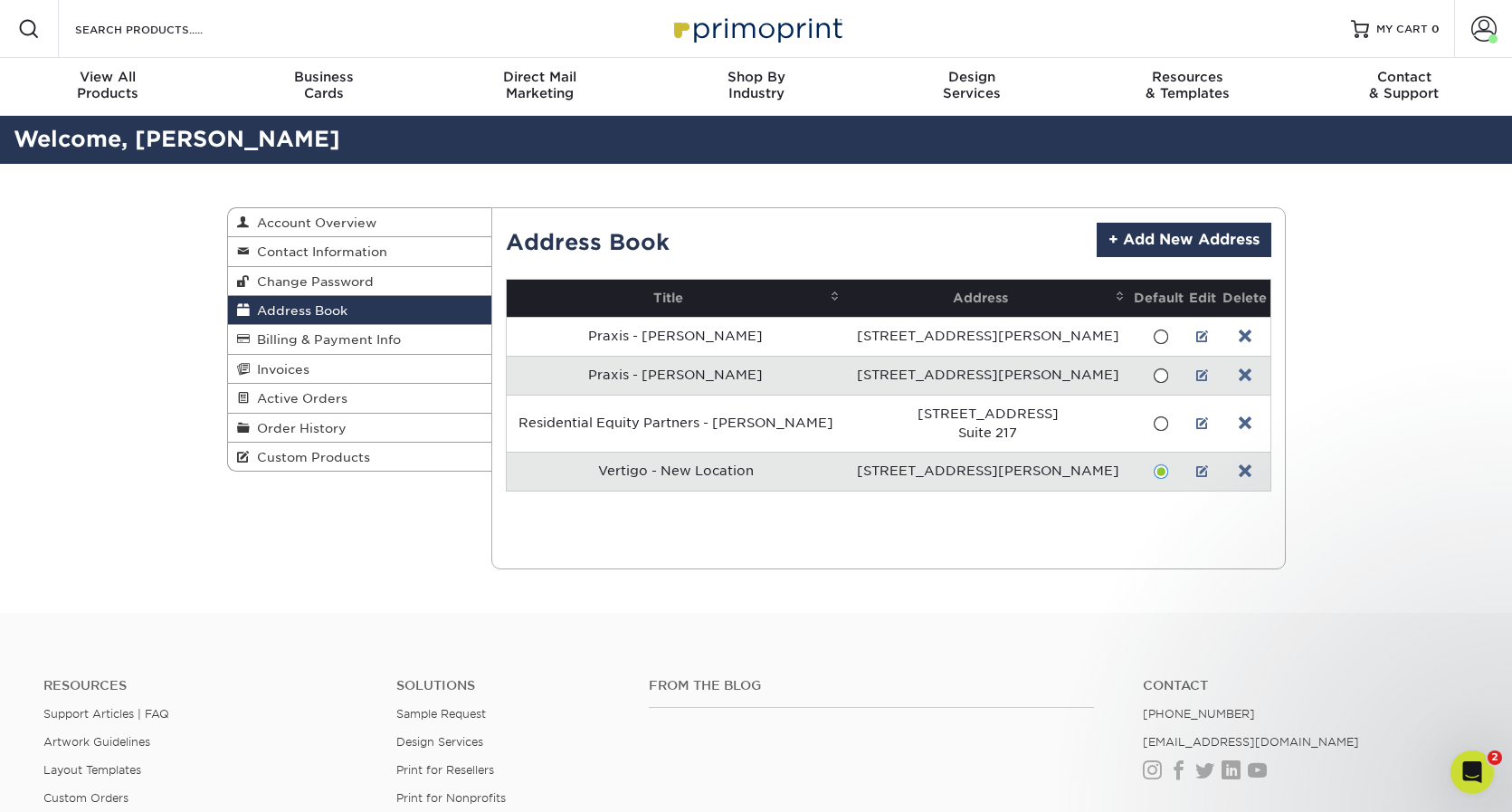
click at [1504, 286] on div "Address Book Account Overview Contact Information Change Password Address Book …" at bounding box center [756, 388] width 1512 height 449
click at [1454, 288] on div "Address Book Account Overview Contact Information Change Password Address Book …" at bounding box center [756, 388] width 1512 height 449
click at [1207, 246] on link "+ Add New Address" at bounding box center [1184, 240] width 174 height 35
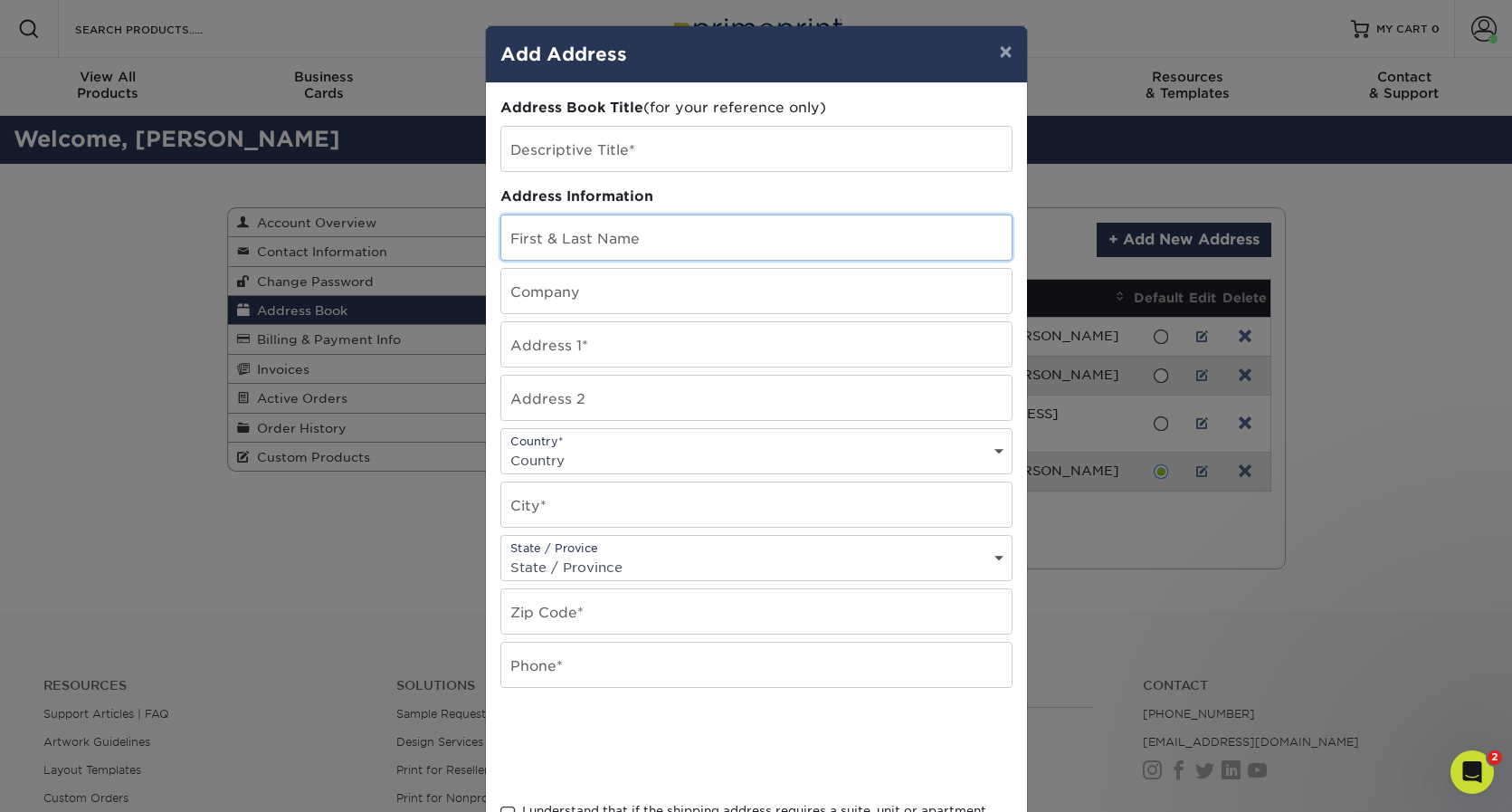
click at [538, 245] on input "text" at bounding box center [756, 238] width 510 height 44
type input "Lisa Mirable"
click at [604, 149] on input "text" at bounding box center [756, 149] width 510 height 44
type input "Vertigo - Patchogue"
click at [609, 291] on input "text" at bounding box center [756, 291] width 510 height 44
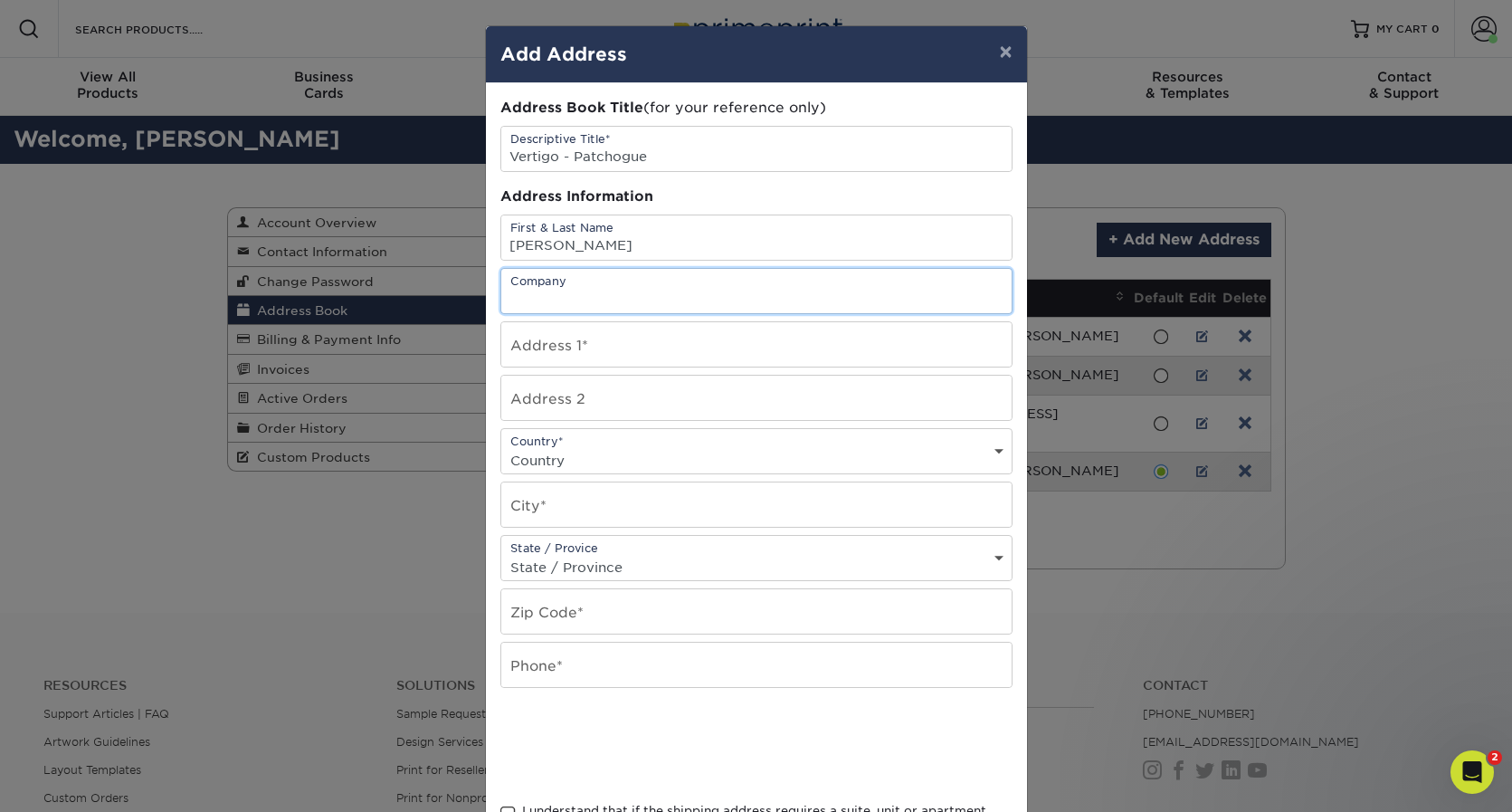
type input "Vertigo Marketing Group"
click at [635, 343] on input "text" at bounding box center [756, 344] width 510 height 44
type input "1 Terry Street"
click at [633, 399] on input "text" at bounding box center [756, 398] width 510 height 44
type input "Suite 1"
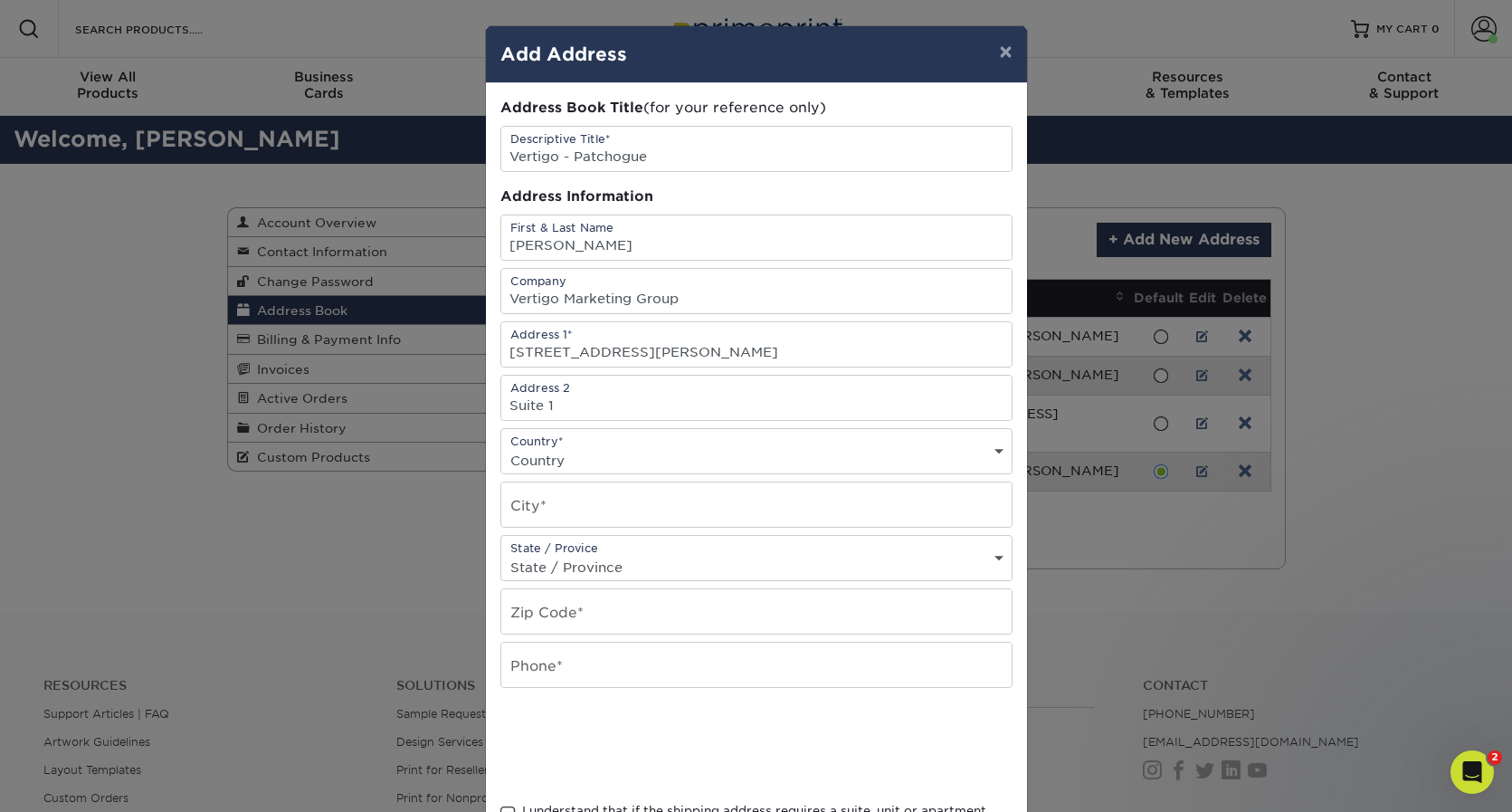
click at [629, 449] on select "Country United States Canada ----------------------------- Afghanistan Albania …" at bounding box center [756, 459] width 510 height 26
select select "US"
click at [501, 447] on select "Country United States Canada ----------------------------- Afghanistan Albania …" at bounding box center [756, 459] width 510 height 26
click at [581, 500] on input "text" at bounding box center [756, 505] width 510 height 44
type input "Patchogue"
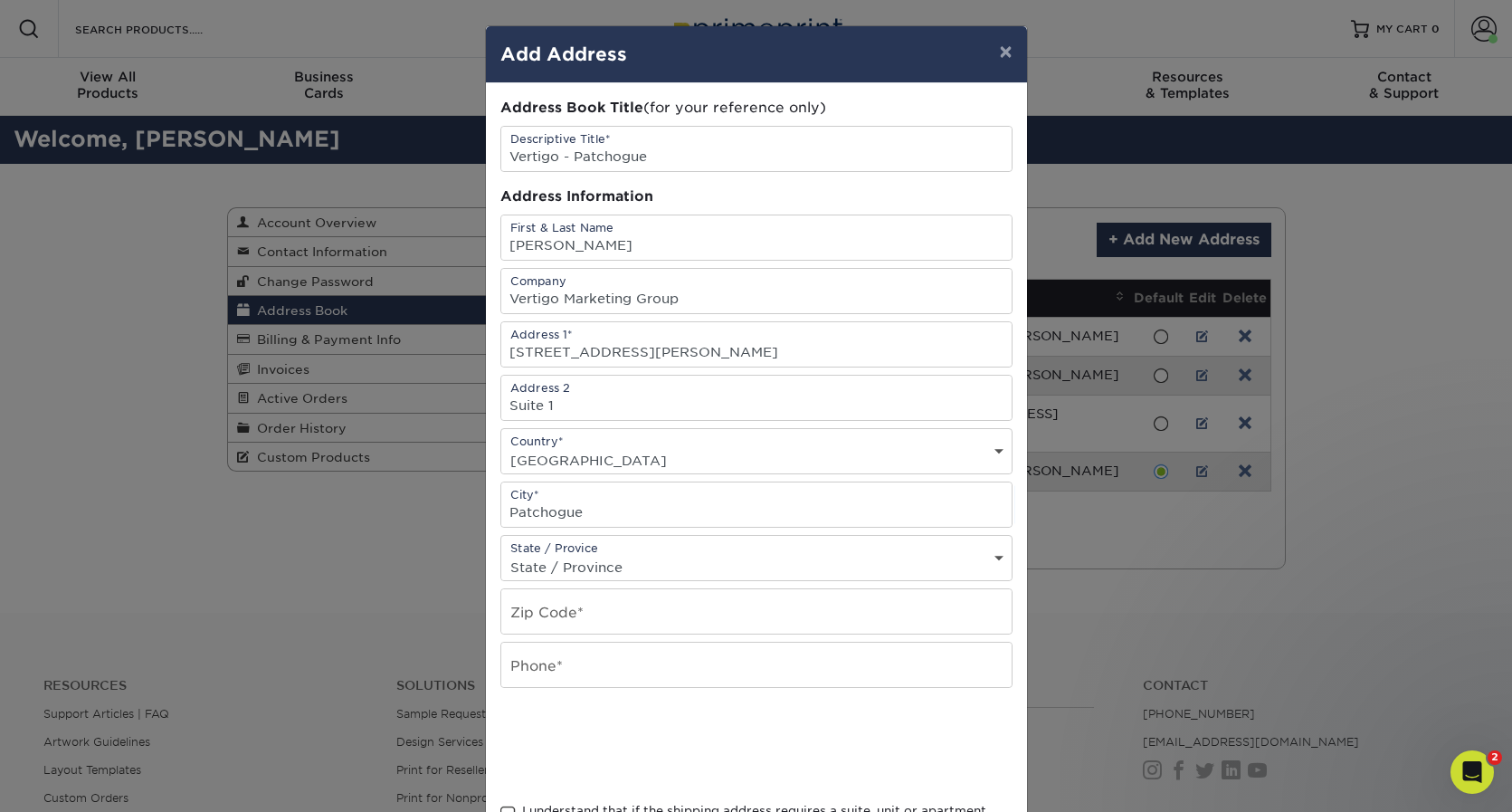
click at [595, 570] on select "State / Province Alabama Alaska Arizona Arkansas California Colorado Connecticu…" at bounding box center [756, 566] width 510 height 26
select select "NY"
click at [501, 554] on select "State / Province Alabama Alaska Arizona Arkansas California Colorado Connecticu…" at bounding box center [756, 566] width 510 height 26
click at [588, 612] on input "text" at bounding box center [756, 612] width 510 height 44
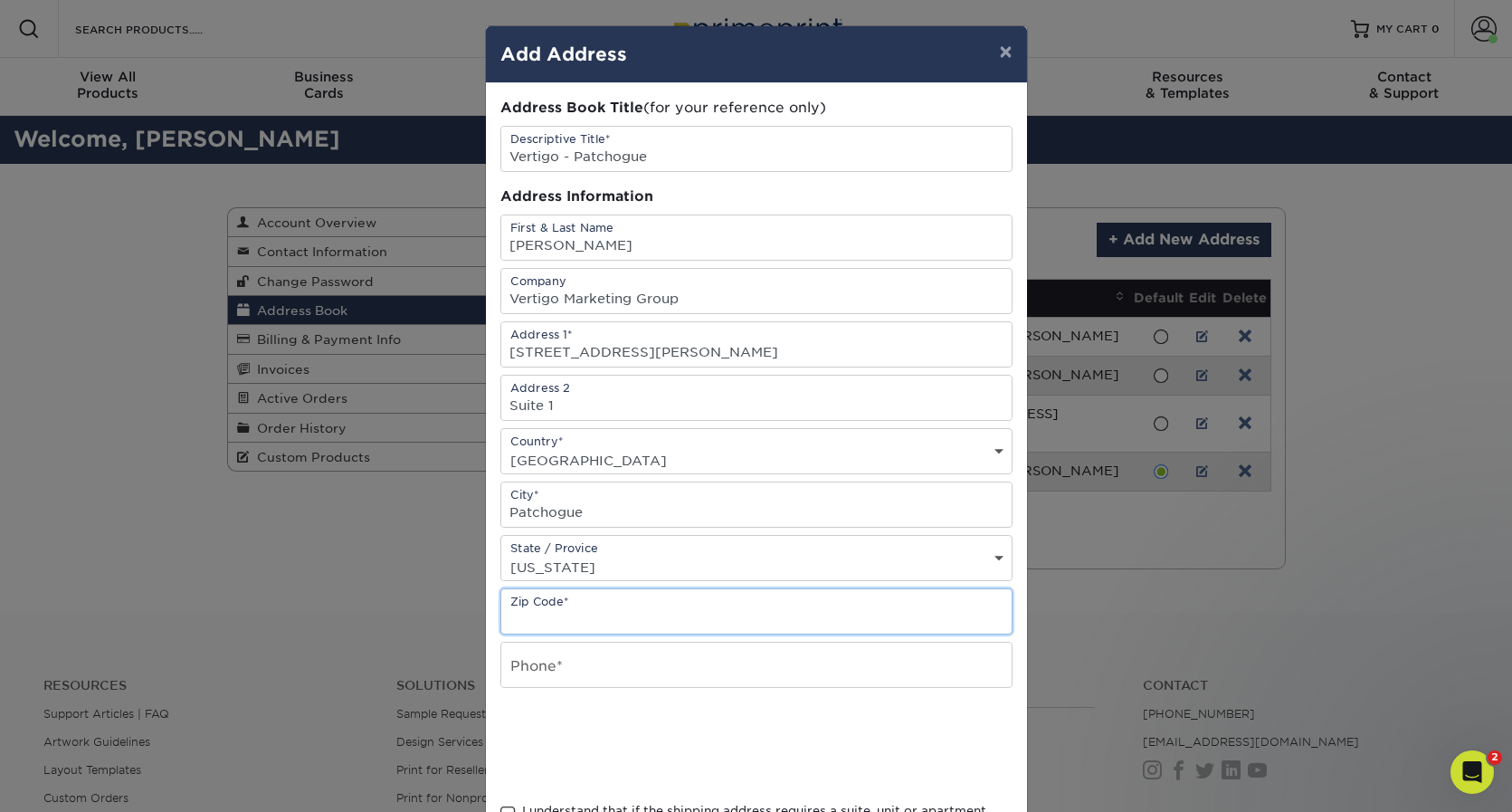
paste input "11772"
type input "11772"
click at [623, 658] on input "text" at bounding box center [756, 665] width 510 height 44
paste input "516-882-5030"
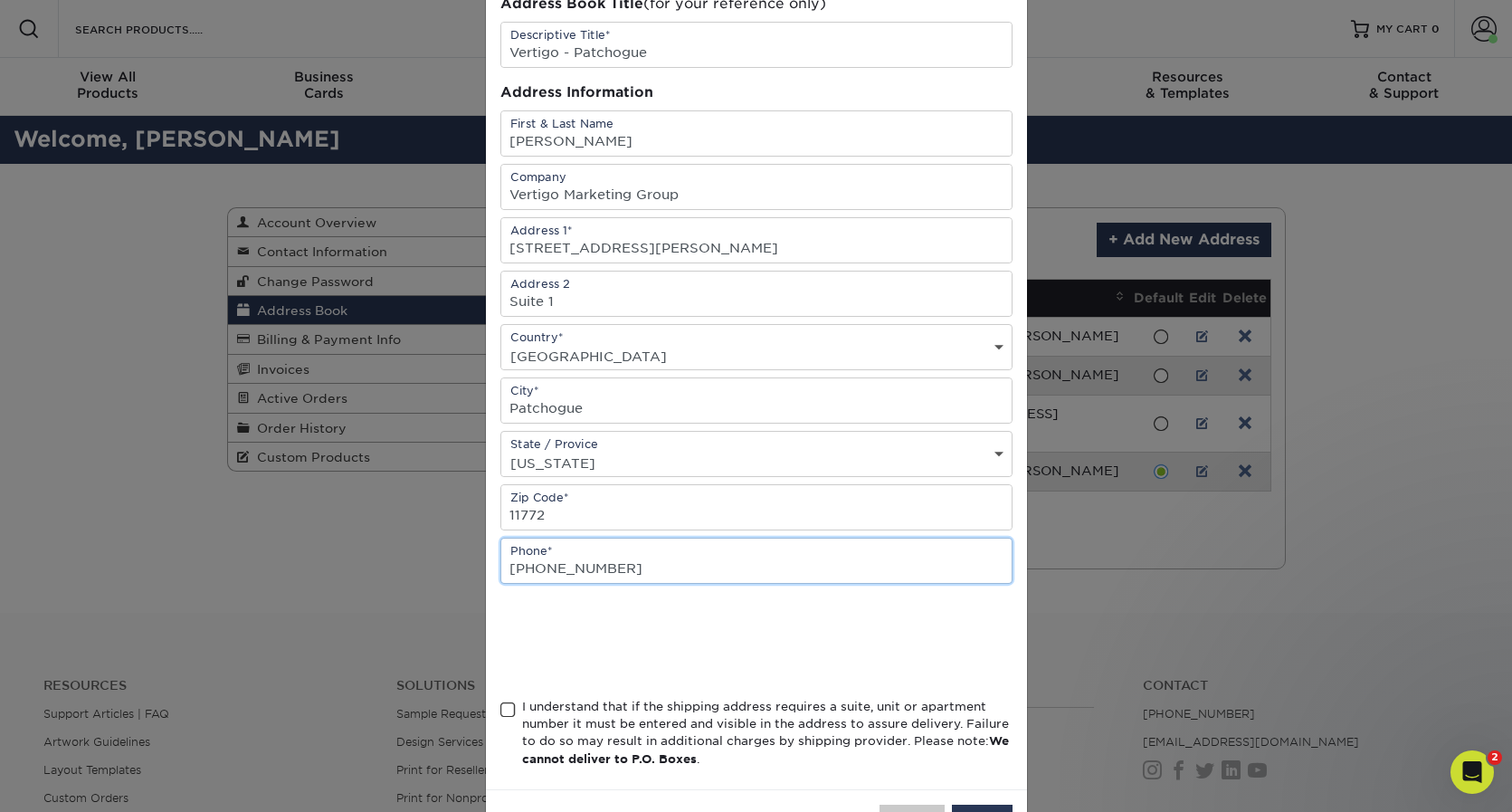
scroll to position [111, 0]
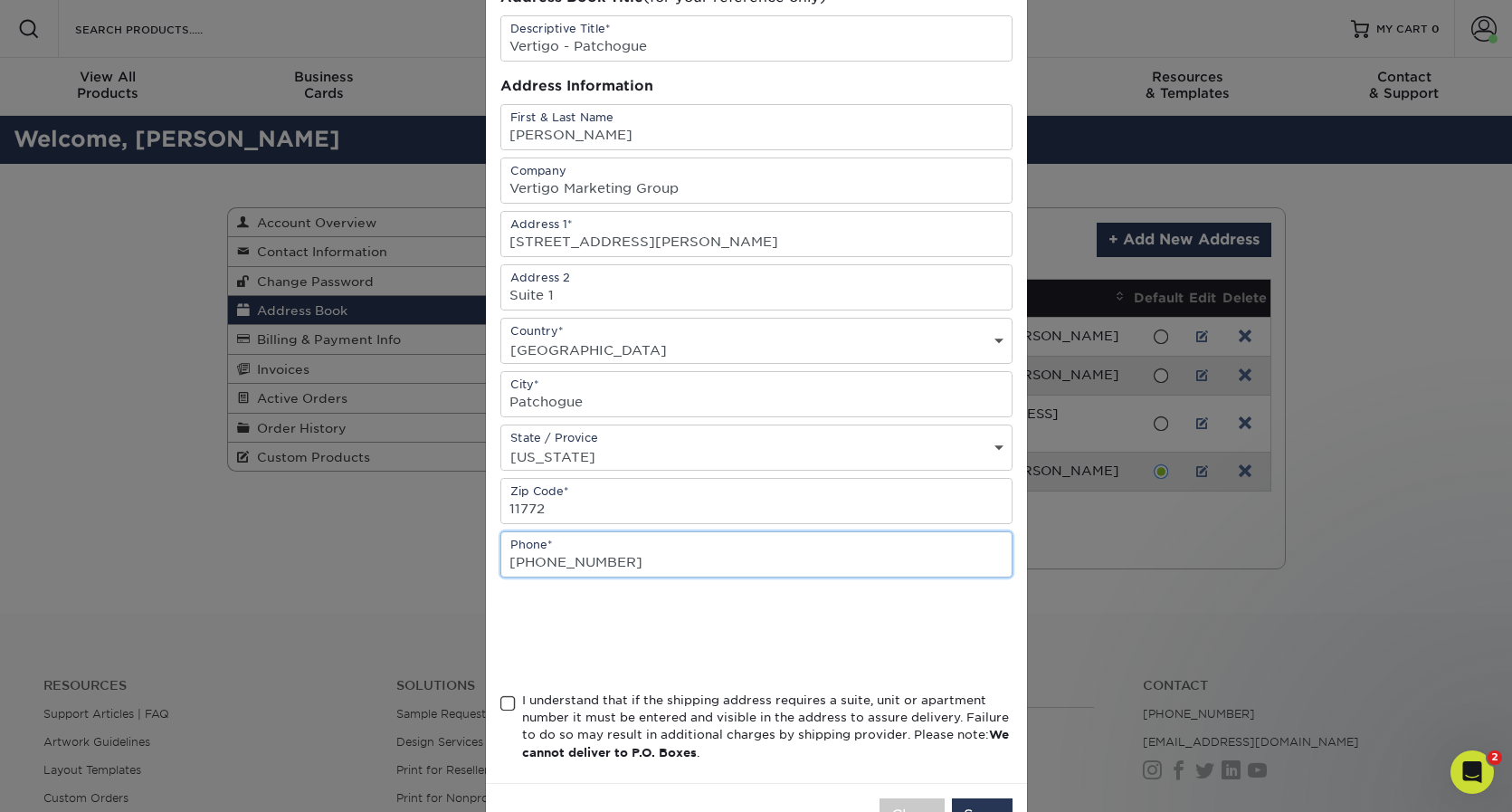
type input "516-882-5030"
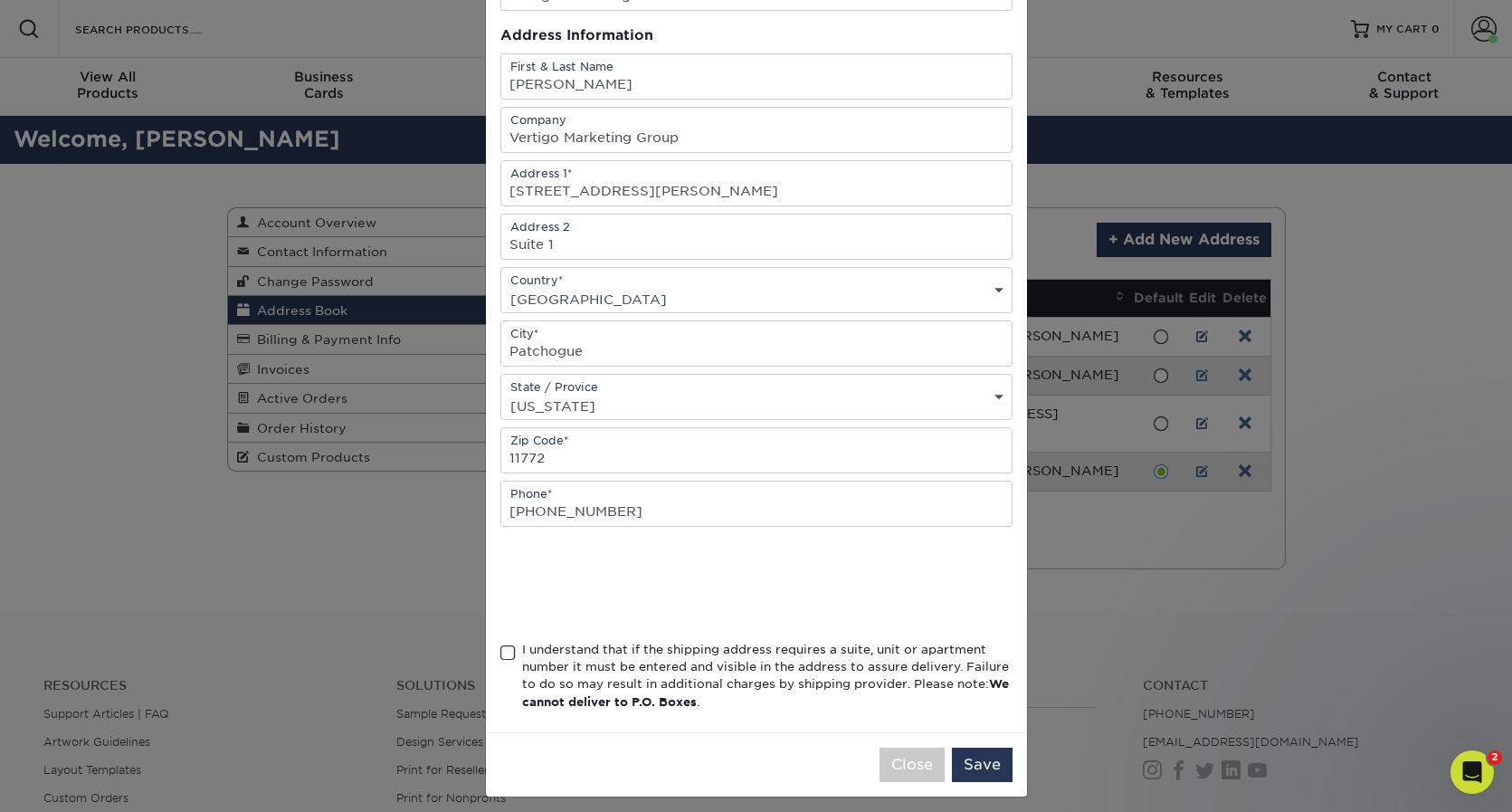
scroll to position [171, 0]
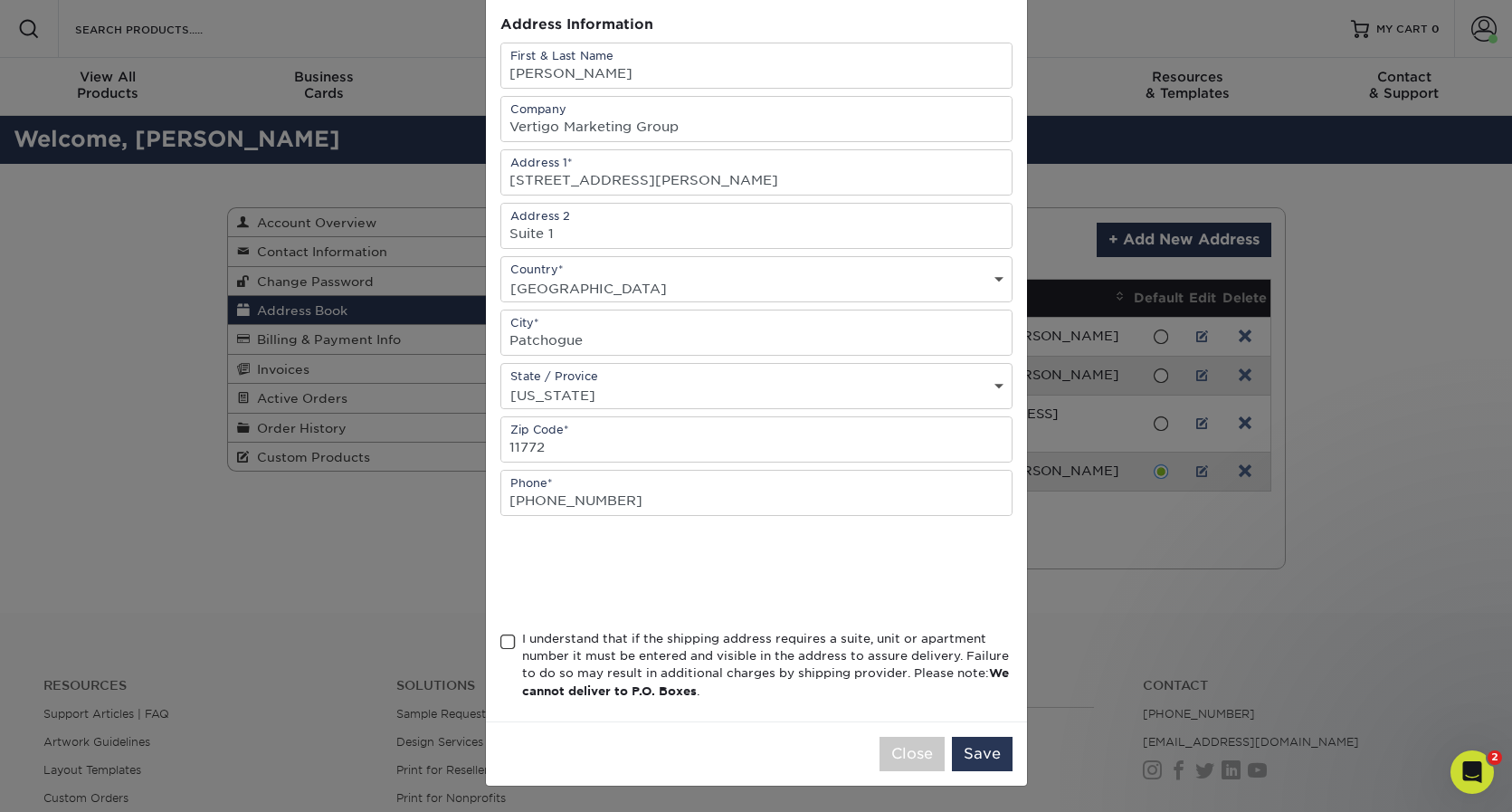
click at [506, 642] on span at bounding box center [508, 642] width 15 height 17
click at [0, 0] on input "I understand that if the shipping address requires a suite, unit or apartment n…" at bounding box center [0, 0] width 0 height 0
click at [988, 750] on button "Save" at bounding box center [981, 754] width 61 height 35
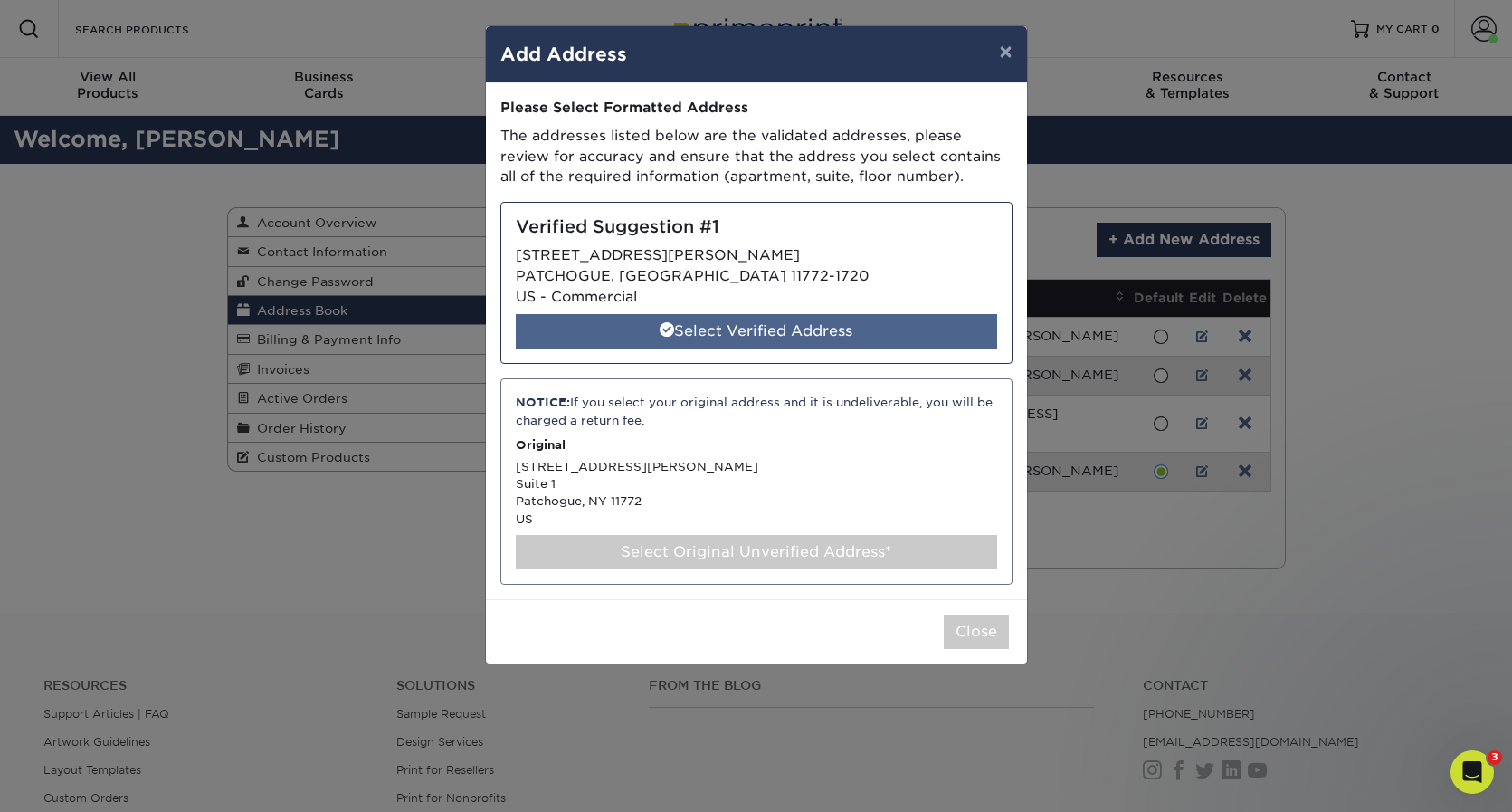
click at [813, 325] on div "Select Verified Address" at bounding box center [756, 331] width 482 height 35
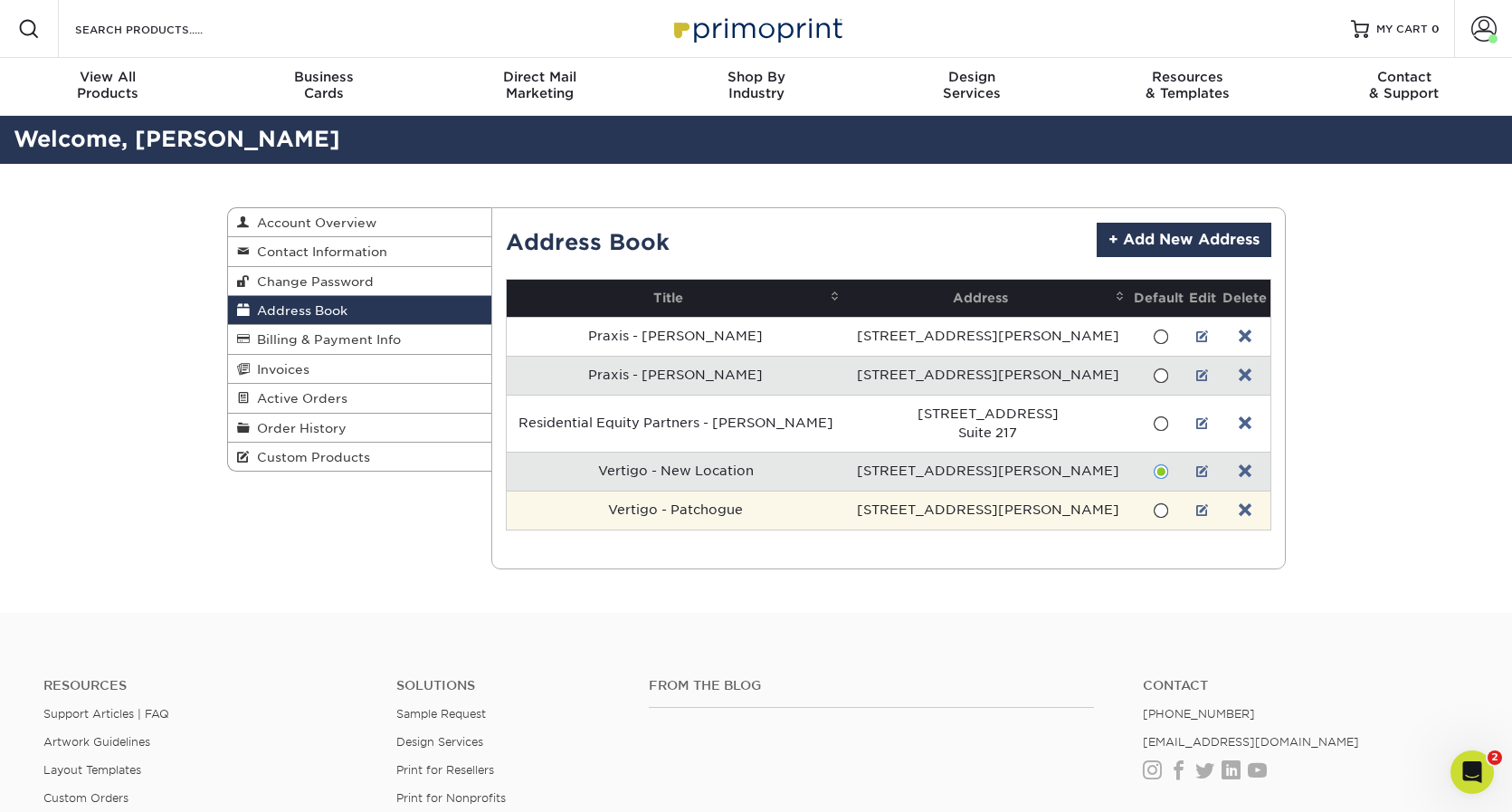
click at [1153, 512] on span at bounding box center [1160, 511] width 15 height 17
click at [0, 0] on input "radio" at bounding box center [0, 0] width 0 height 0
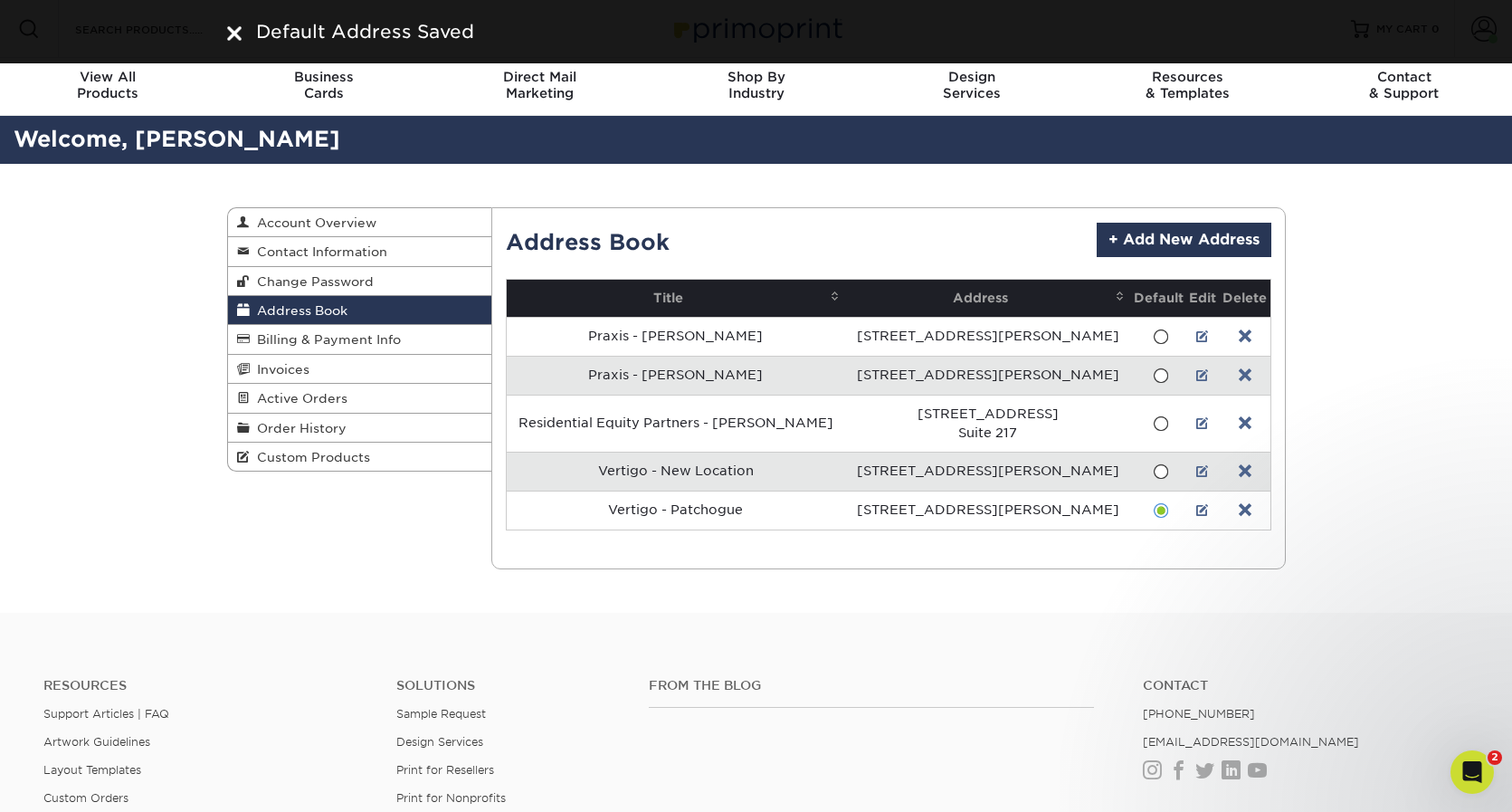
click at [1368, 271] on div "Address Book Account Overview Contact Information Change Password Address Book …" at bounding box center [756, 388] width 1512 height 449
click at [372, 405] on link "Active Orders" at bounding box center [360, 398] width 264 height 29
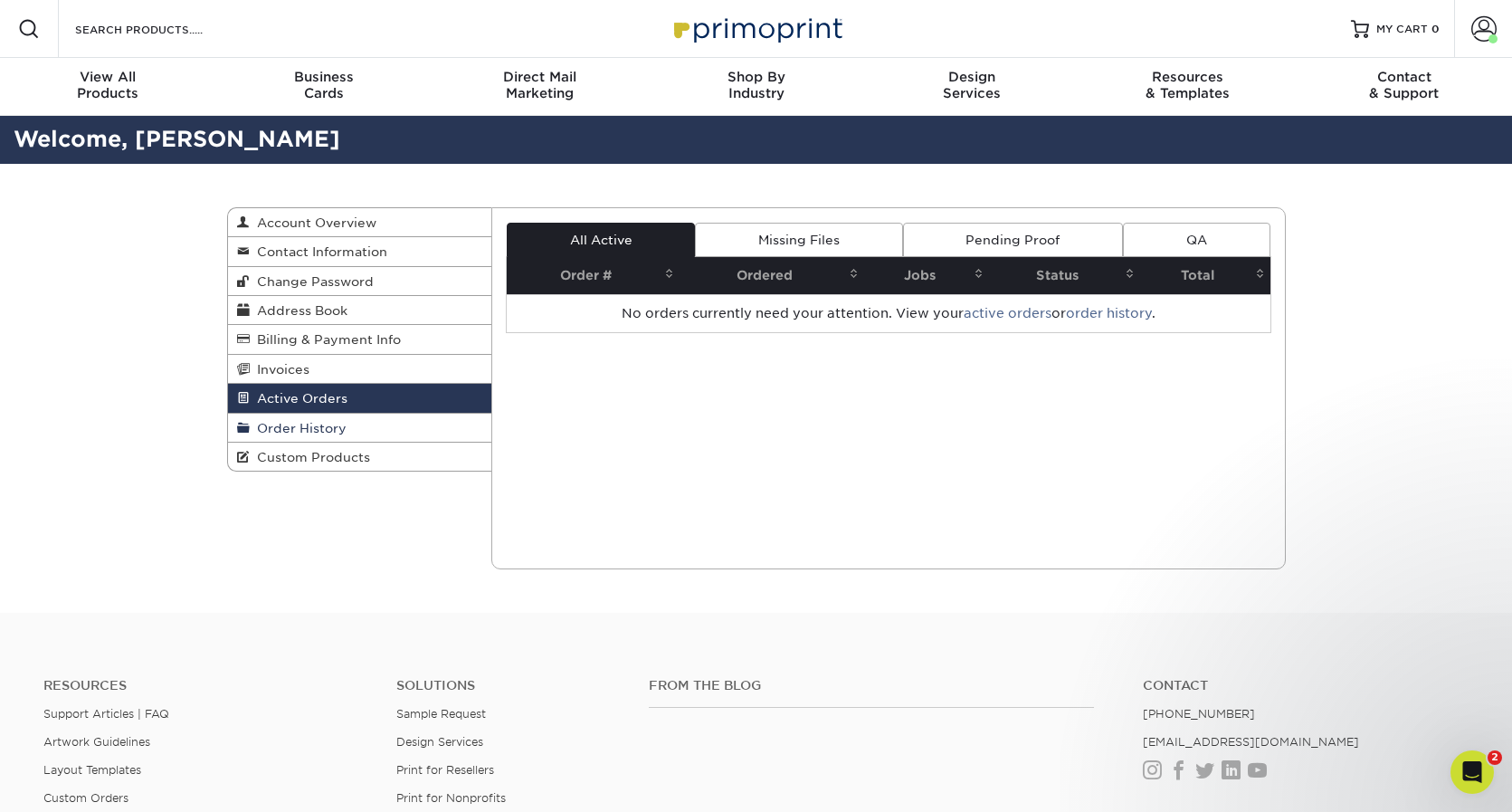
click at [363, 425] on link "Order History" at bounding box center [360, 428] width 264 height 29
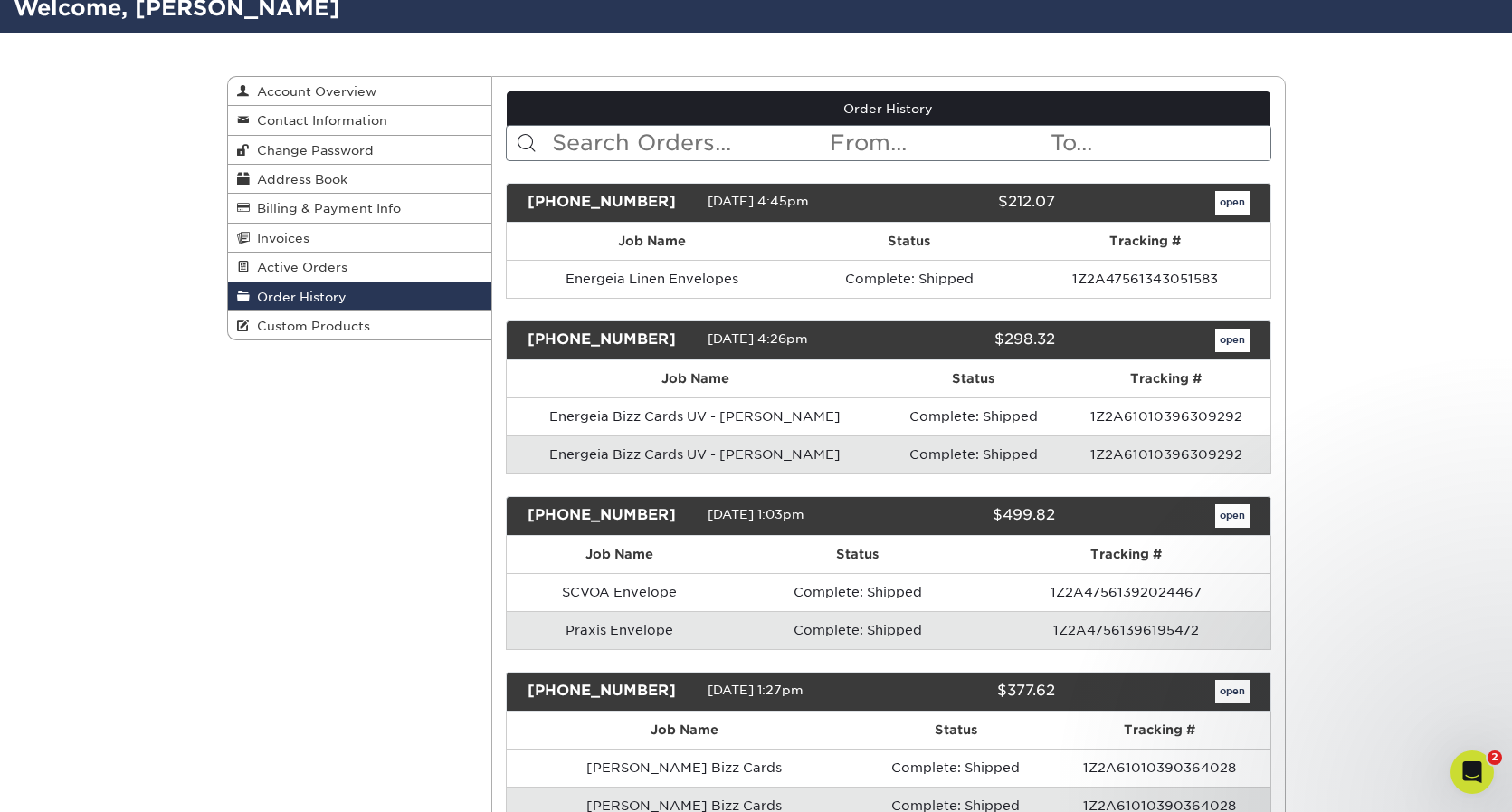
scroll to position [141, 0]
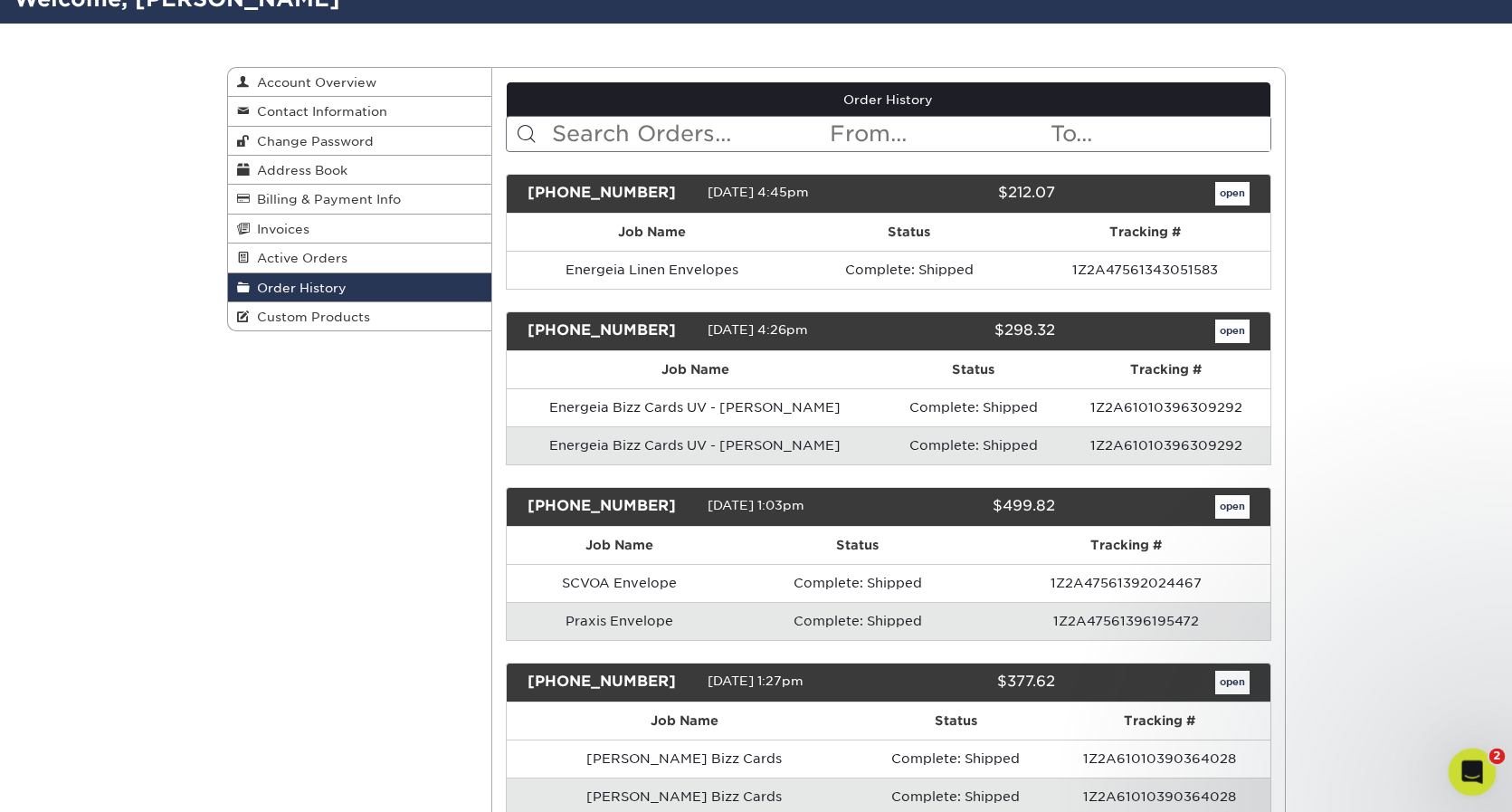
click at [1474, 771] on icon "Open Intercom Messenger" at bounding box center [1469, 769] width 30 height 30
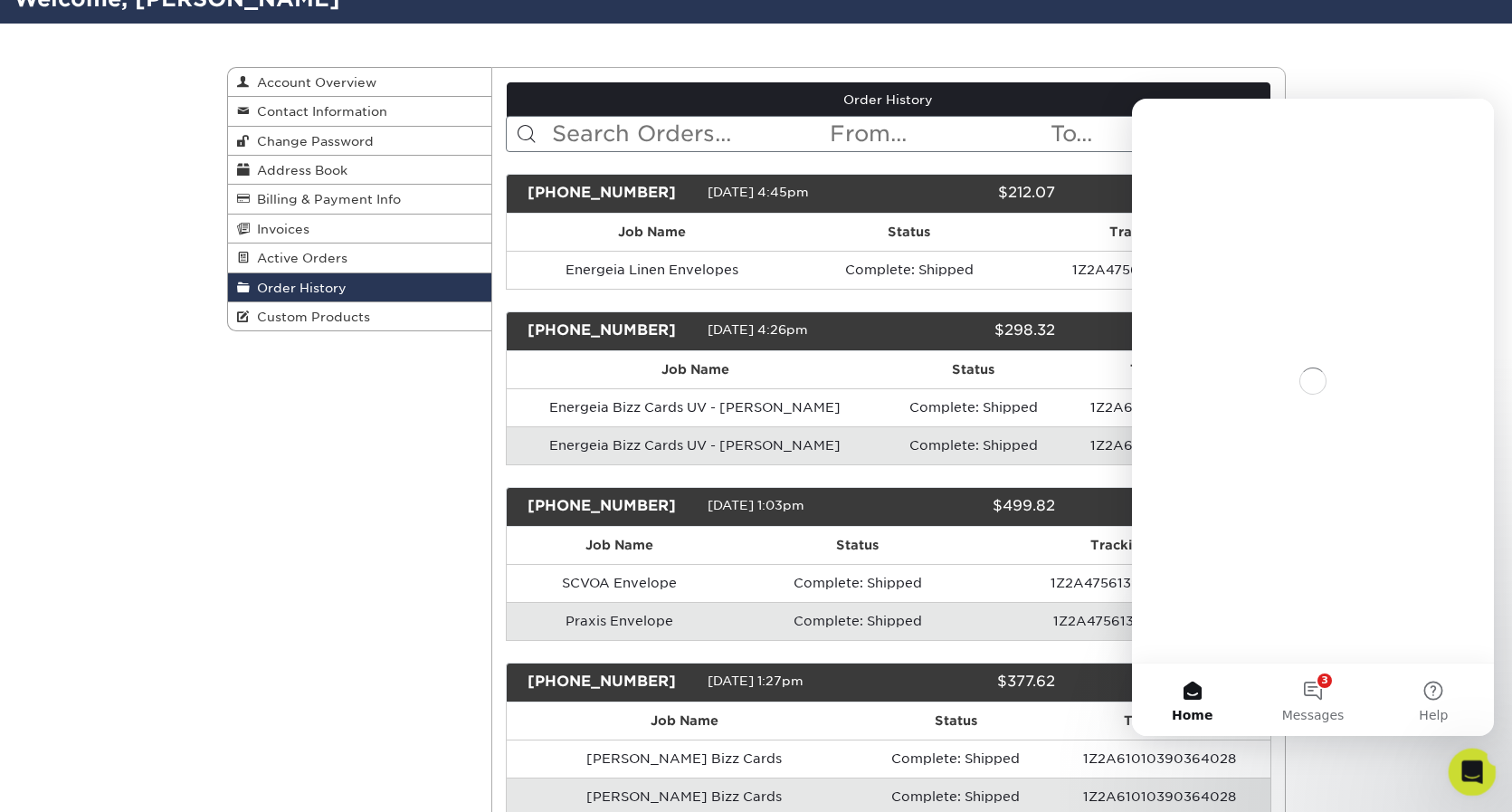
scroll to position [0, 0]
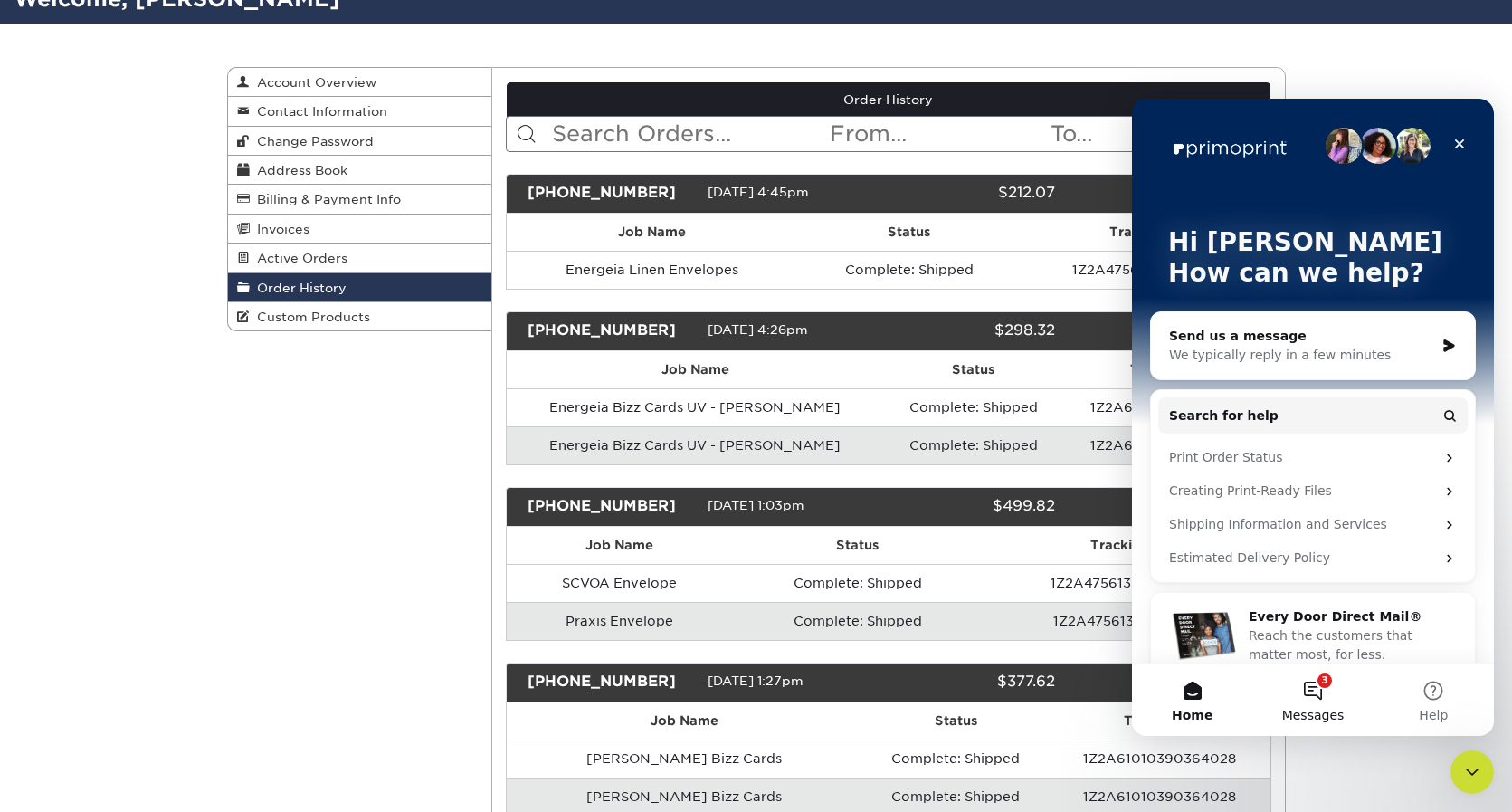
click at [1311, 706] on button "3 Messages" at bounding box center [1312, 699] width 120 height 72
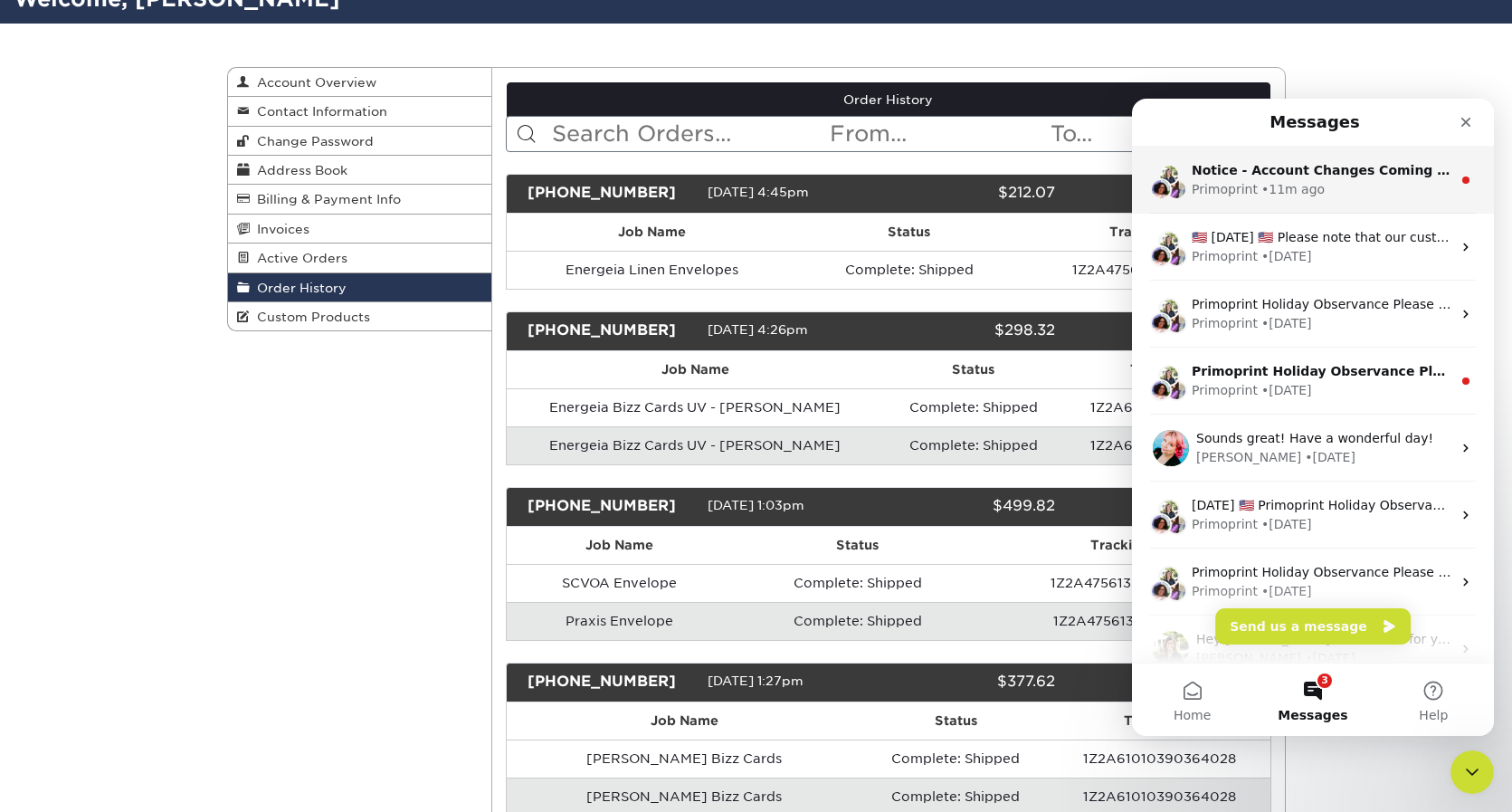
click at [1335, 178] on div "Notice - Account Changes Coming Soon ​ Past Order Files Will Not Transfer: Whil…" at bounding box center [1321, 170] width 260 height 19
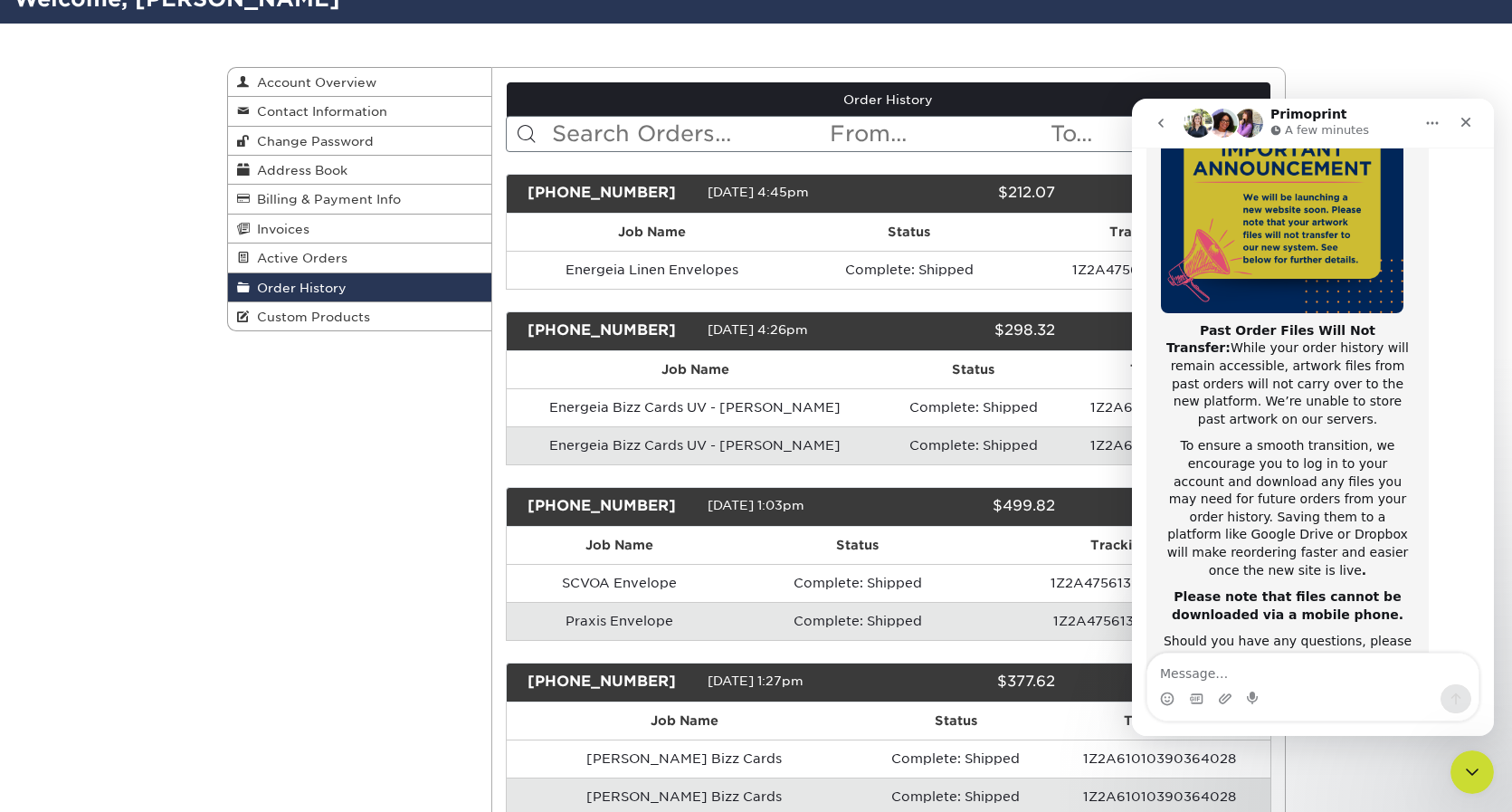
scroll to position [287, 0]
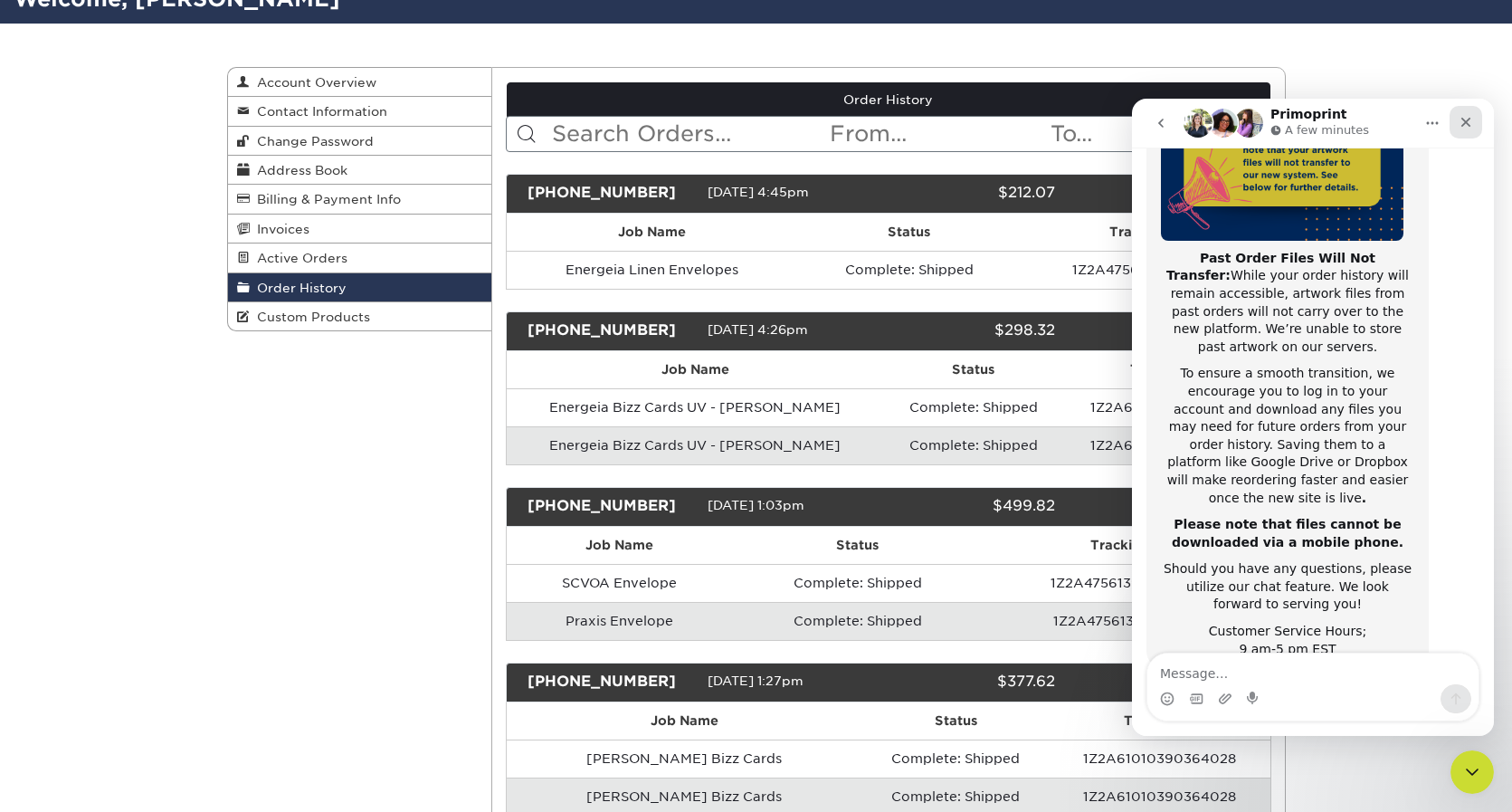
click at [1465, 129] on div "Close" at bounding box center [1466, 122] width 33 height 33
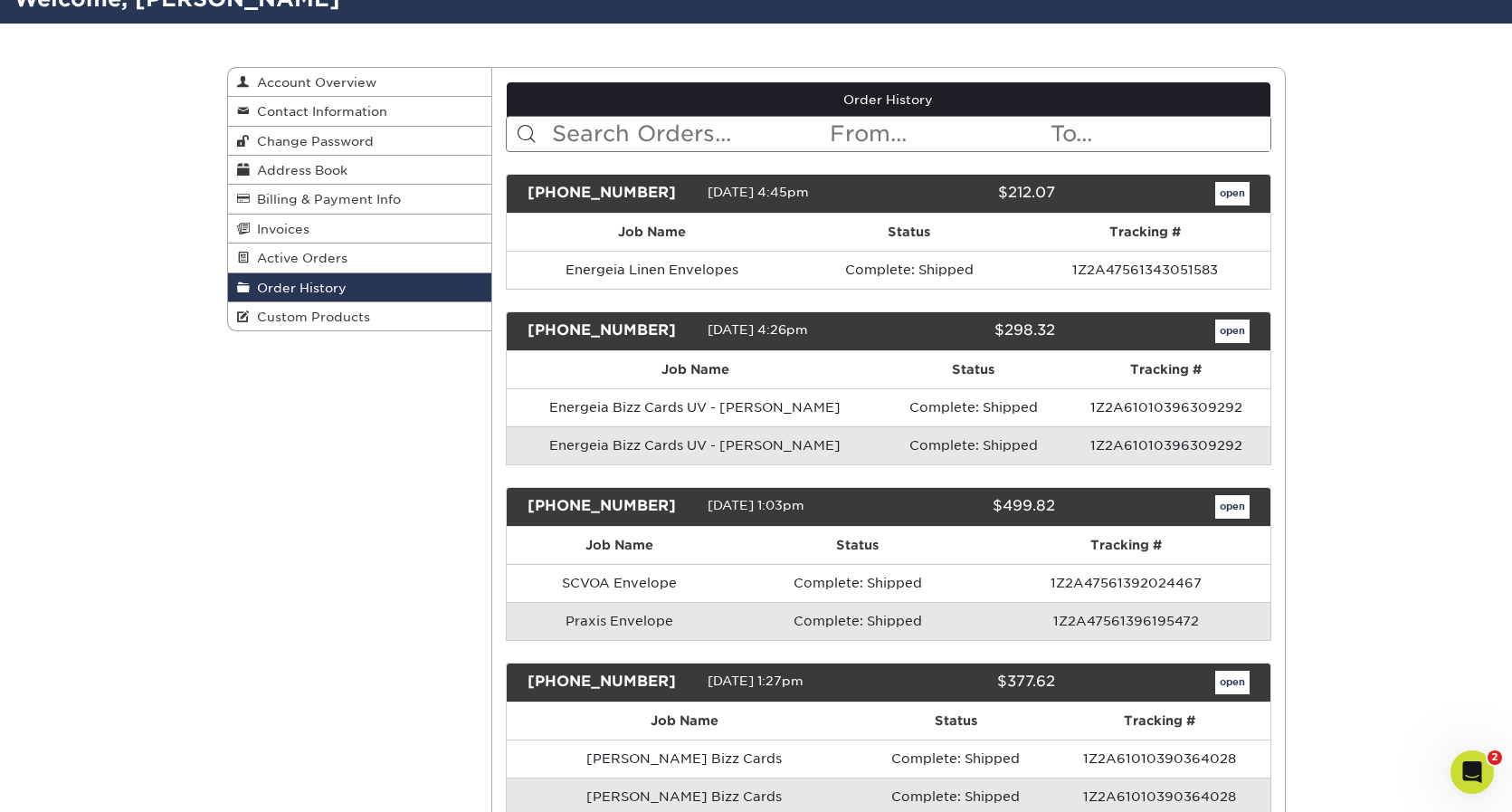
scroll to position [0, 0]
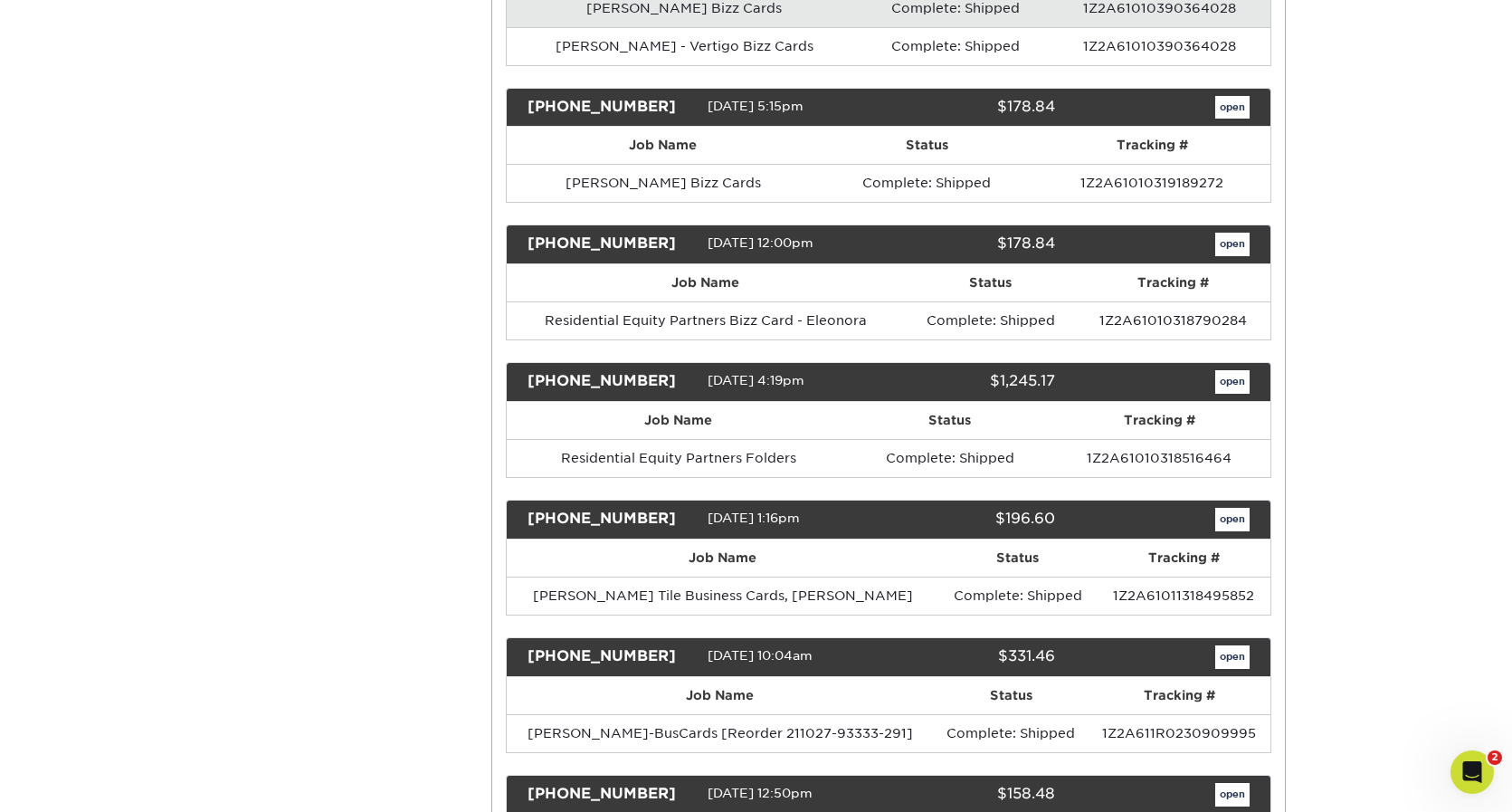
scroll to position [930, 0]
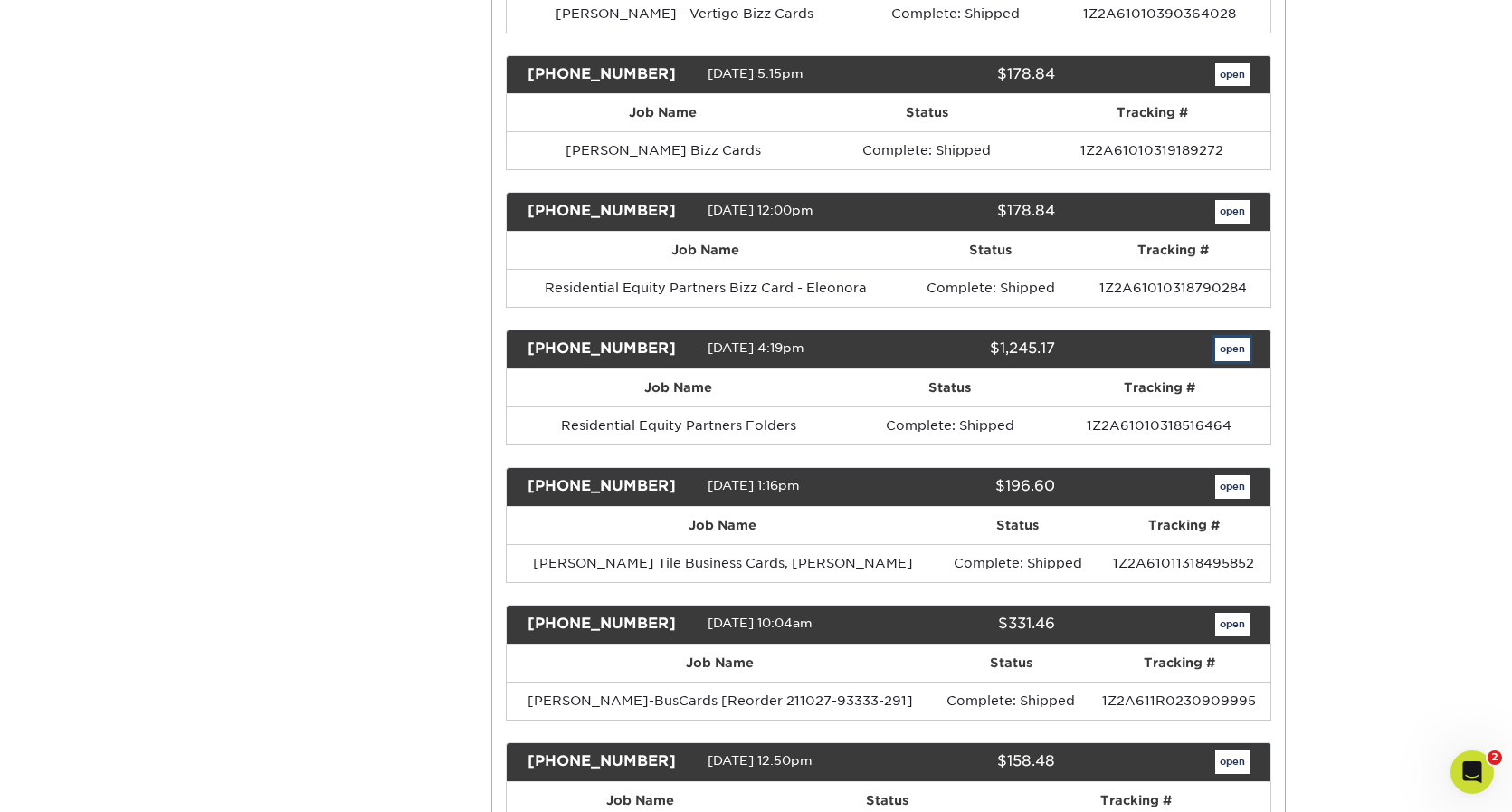
click at [1229, 353] on link "open" at bounding box center [1233, 349] width 35 height 23
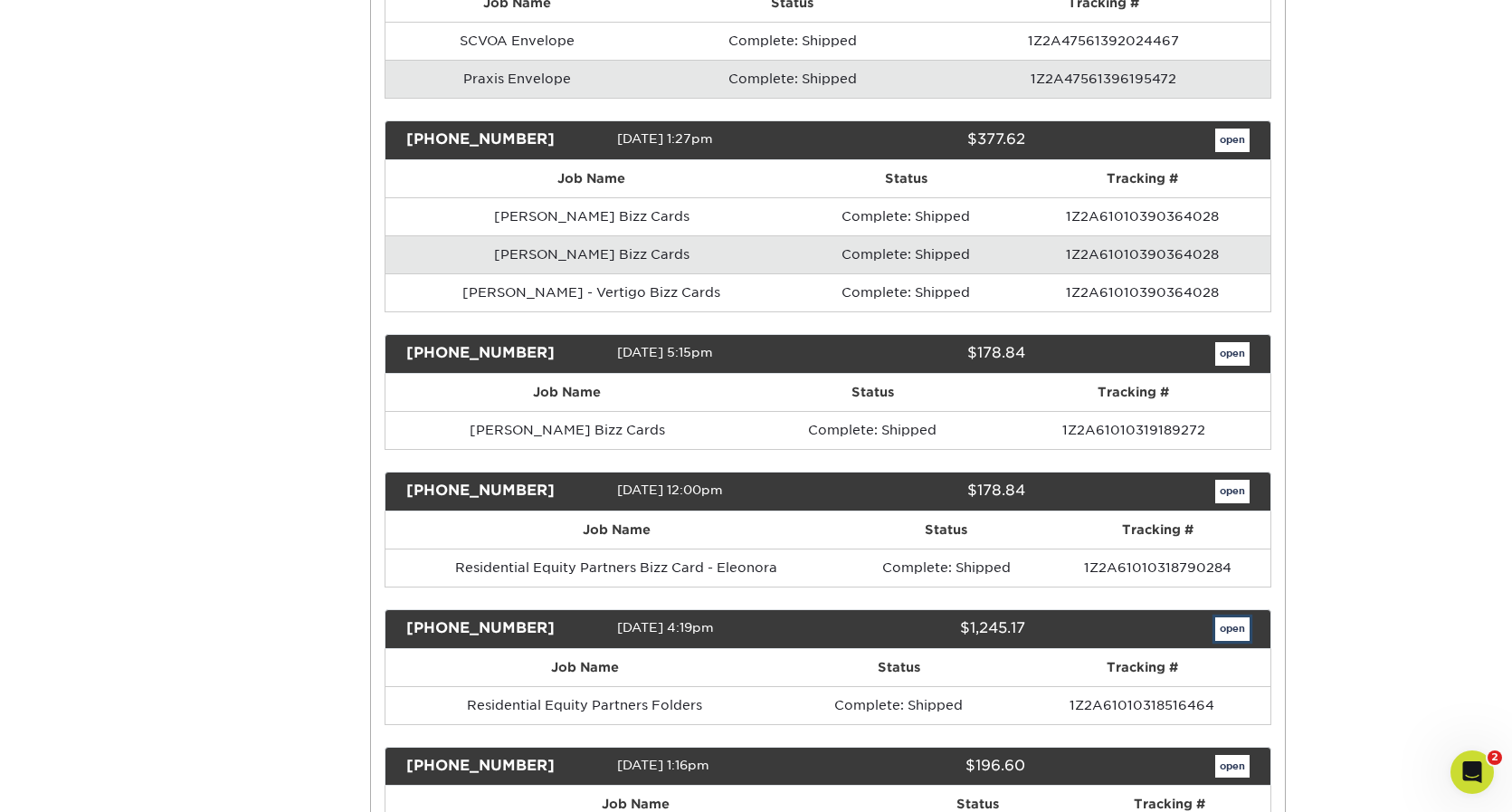
scroll to position [0, 0]
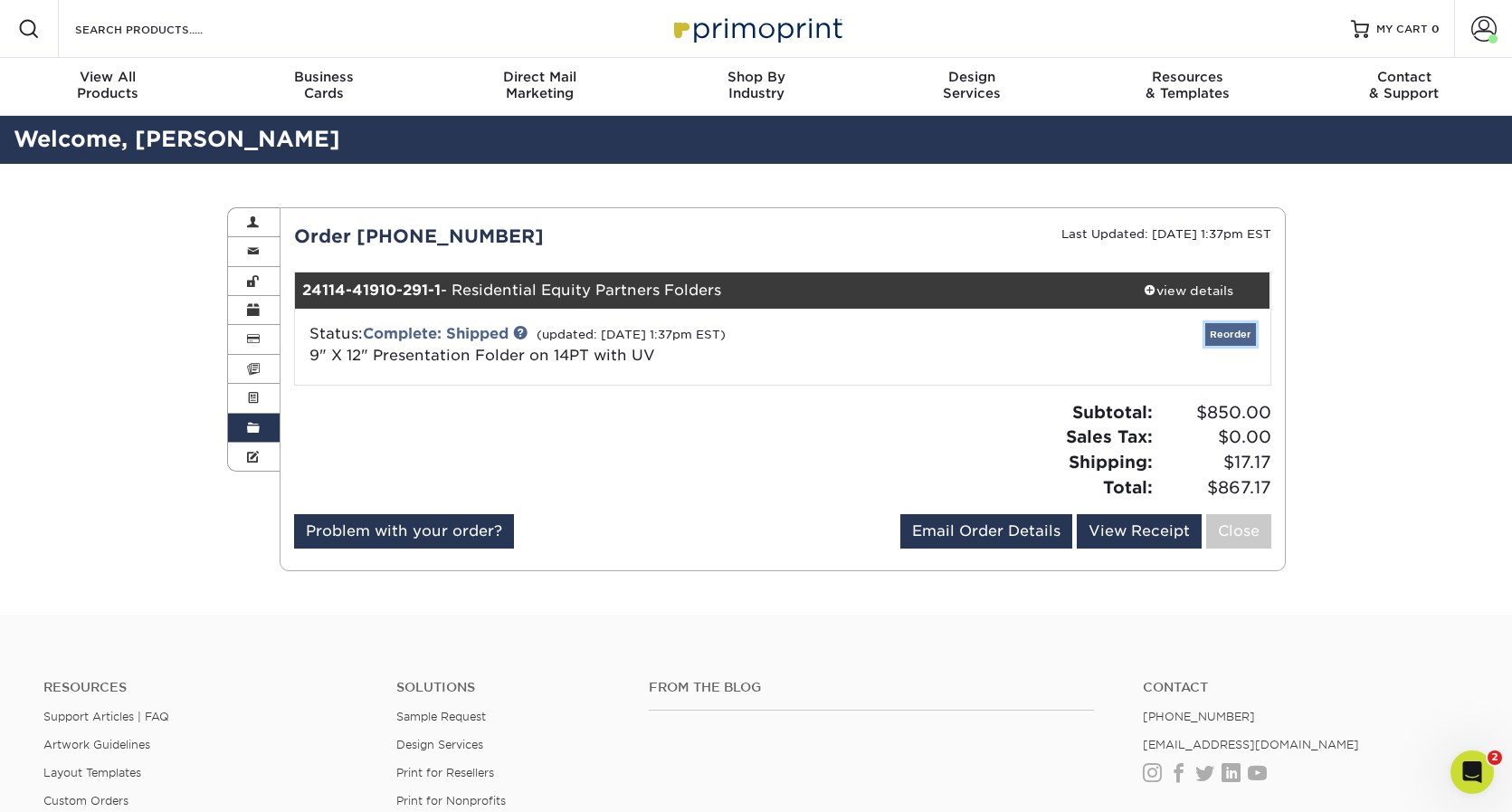
click at [1220, 328] on link "Reorder" at bounding box center [1230, 333] width 51 height 22
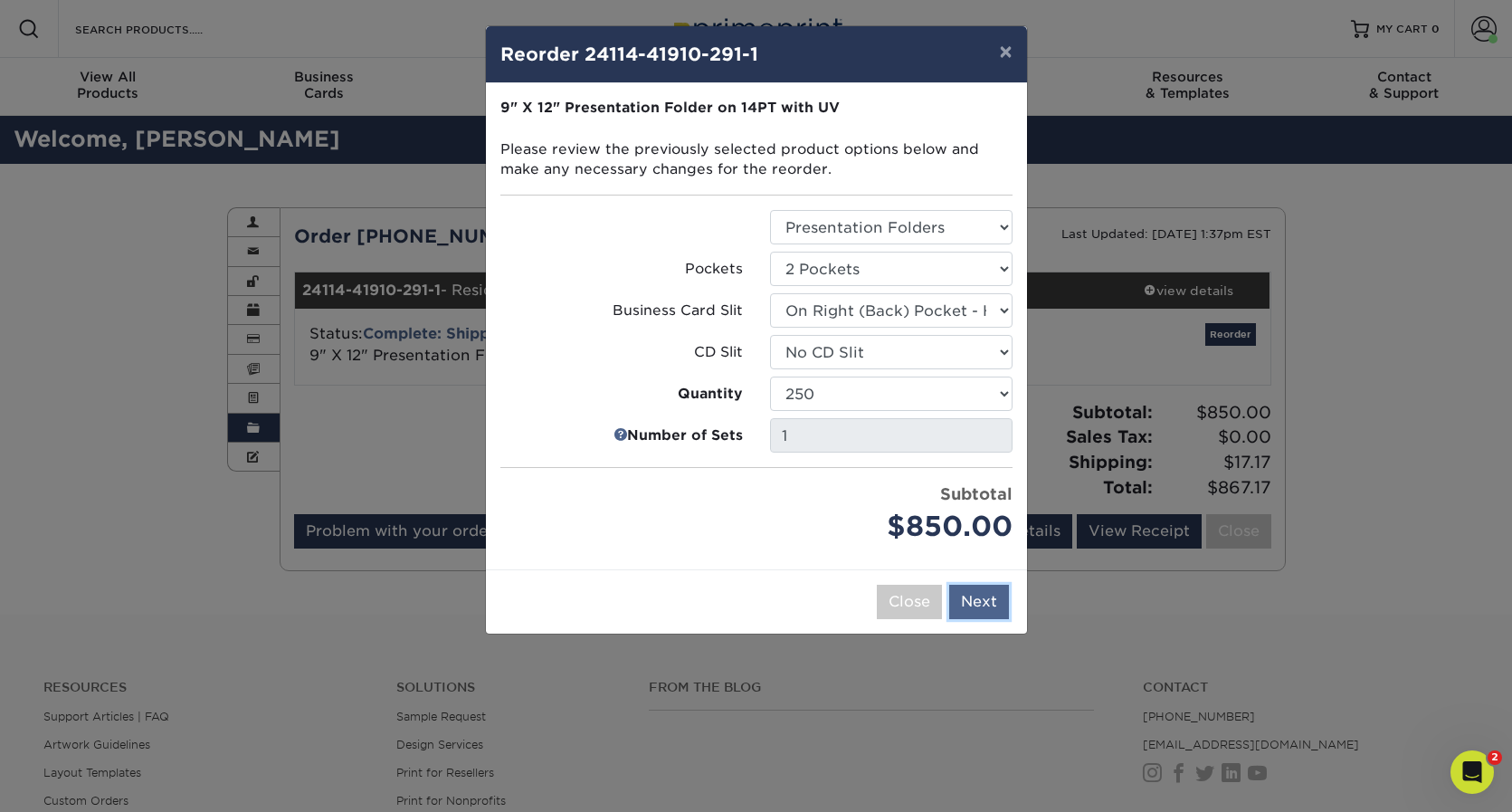
click at [996, 609] on button "Next" at bounding box center [978, 602] width 60 height 35
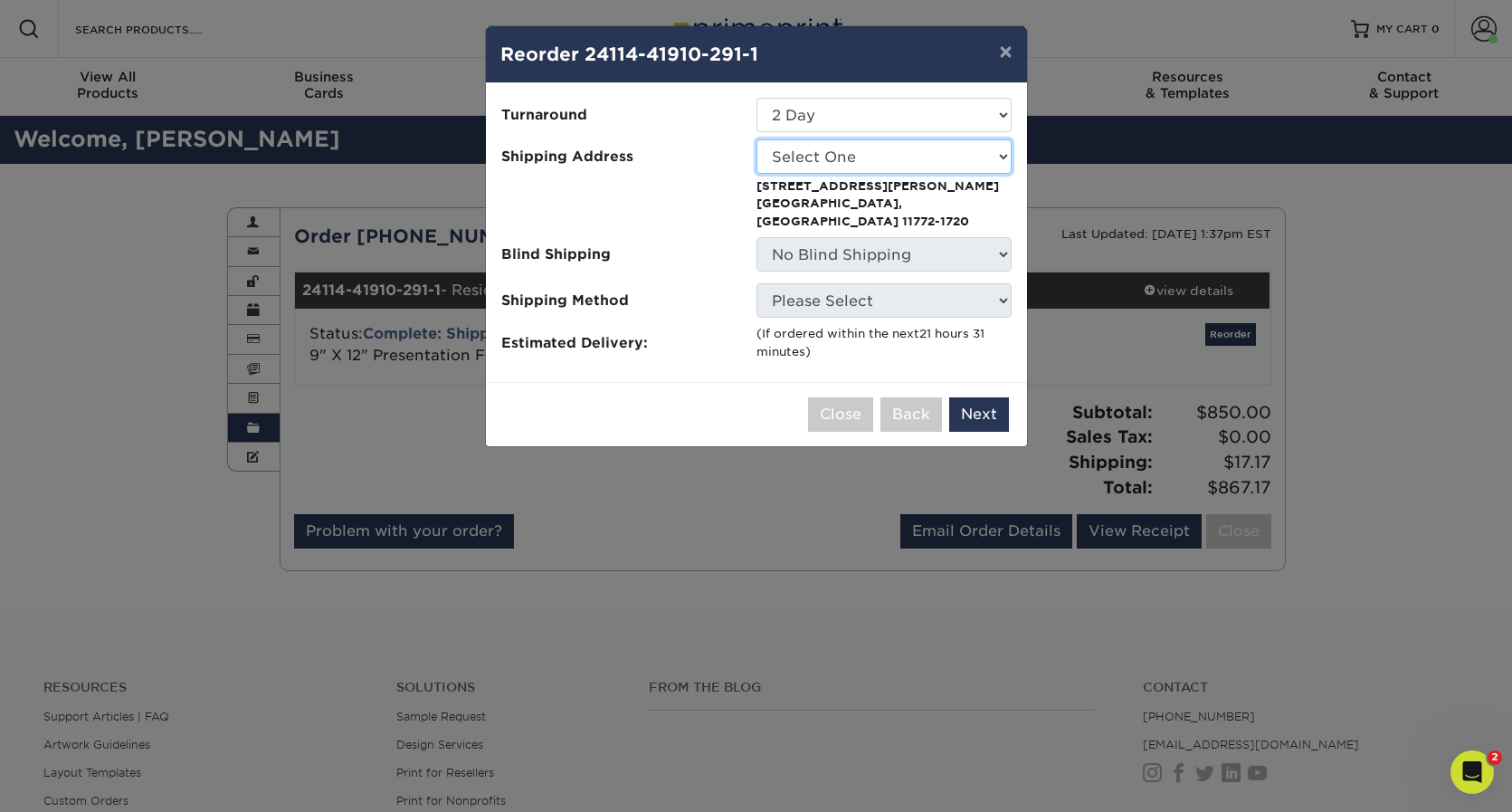
click at [844, 148] on select "Select One Praxis - Debby Young Praxis - Debby Young Residential Equity Partner…" at bounding box center [883, 157] width 255 height 35
select select "285999"
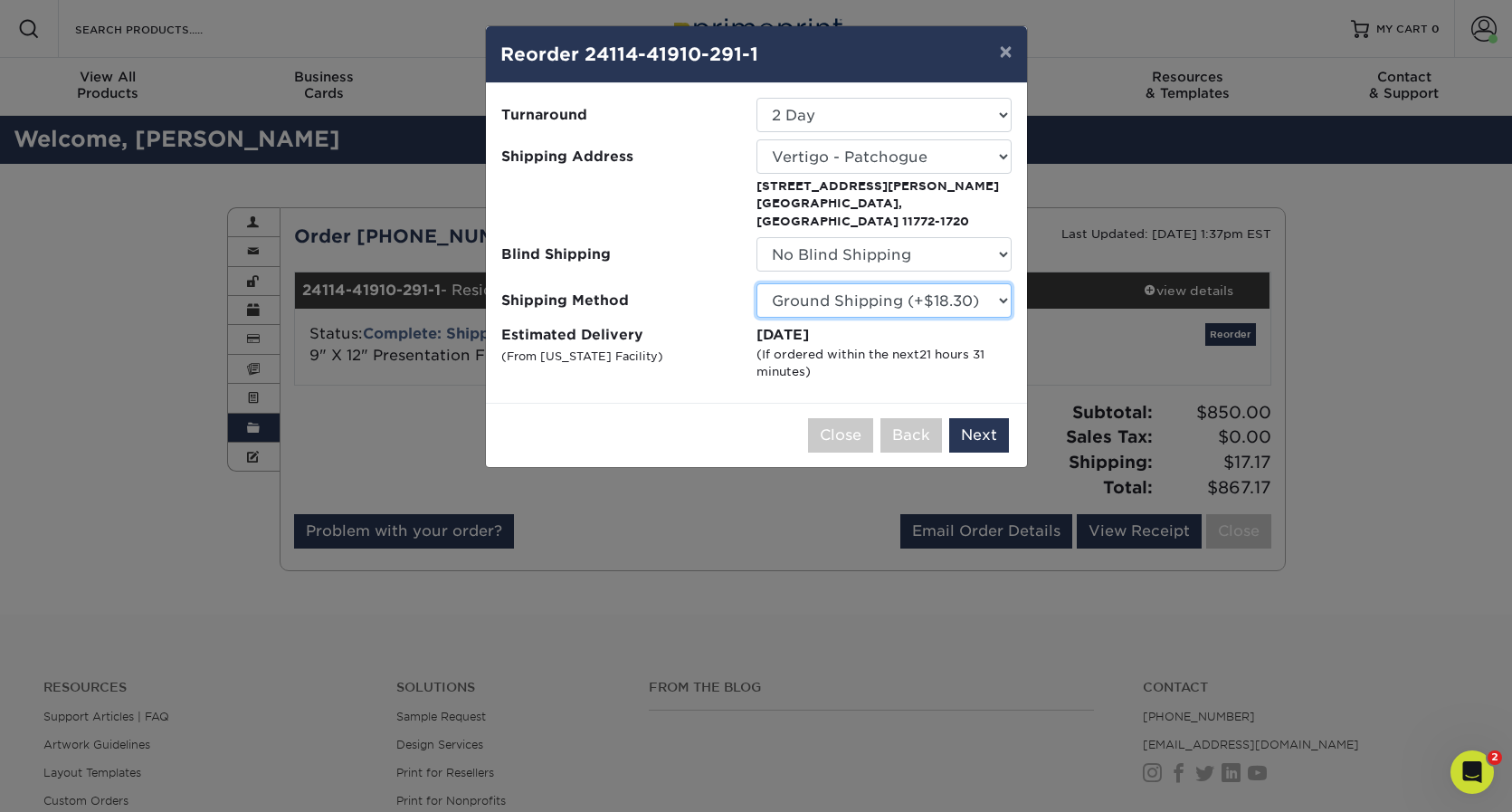
click at [844, 289] on select "Please Select Ground Shipping (+$18.30) 3 Day Shipping Service (+$30.45) 2 Day …" at bounding box center [883, 301] width 255 height 35
click at [858, 113] on select "Select One 2-4 Business Days 2 Day" at bounding box center [883, 115] width 255 height 35
click at [979, 418] on button "Next" at bounding box center [978, 435] width 60 height 35
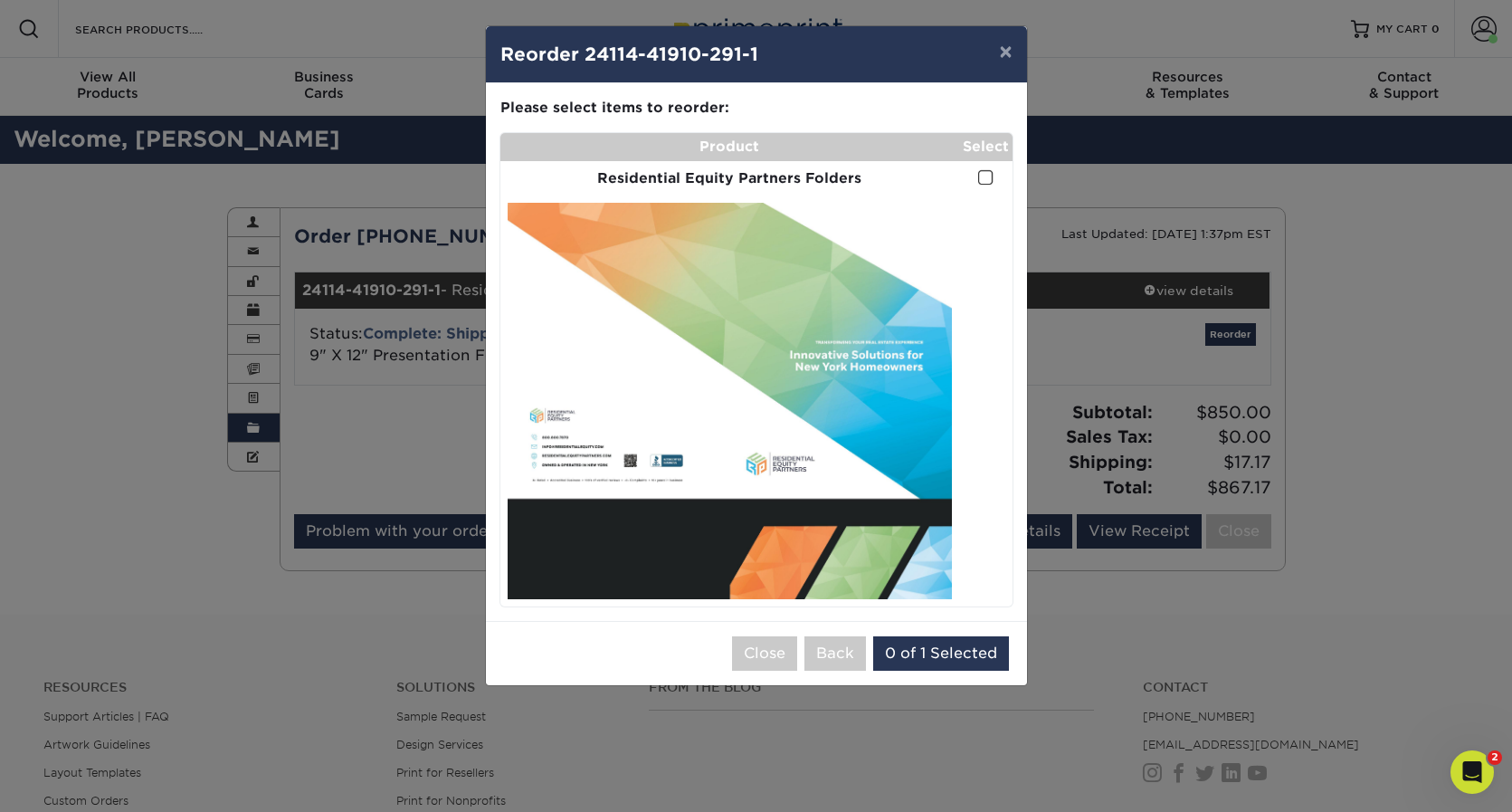
click at [986, 173] on span at bounding box center [985, 178] width 15 height 17
click at [0, 0] on input "checkbox" at bounding box center [0, 0] width 0 height 0
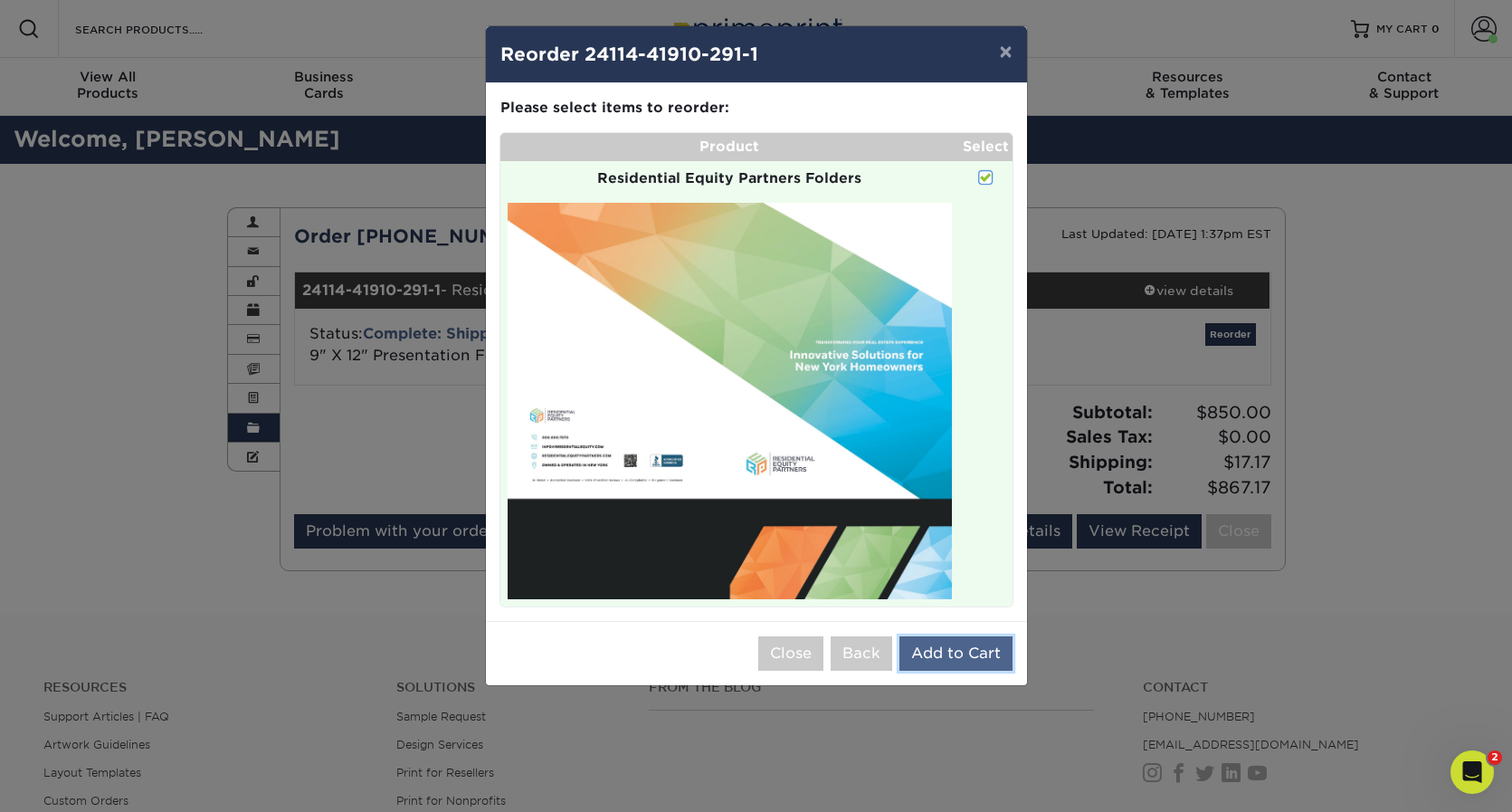
click at [949, 649] on button "Add to Cart" at bounding box center [955, 653] width 113 height 35
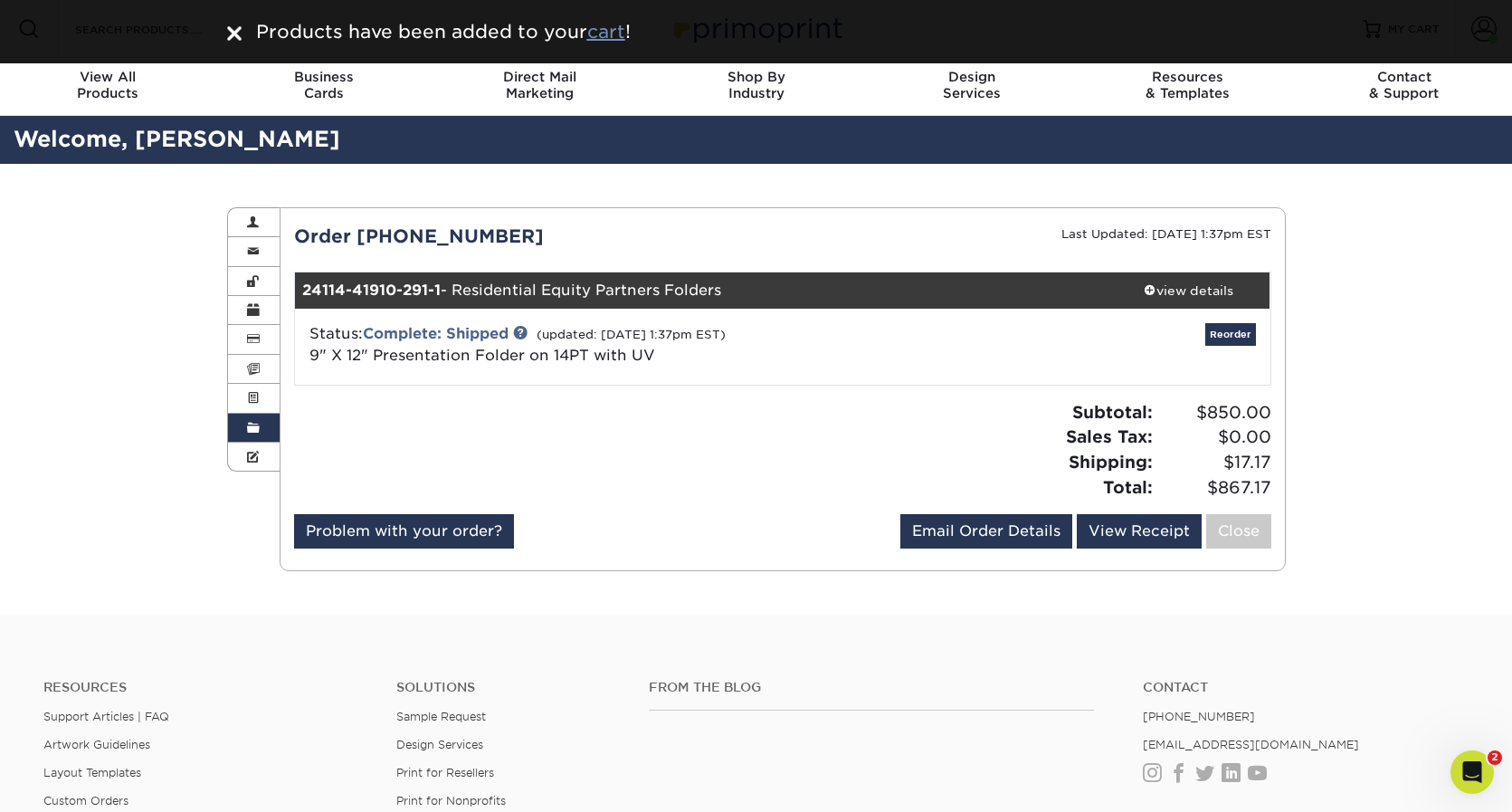
click at [591, 27] on u "cart" at bounding box center [606, 32] width 38 height 22
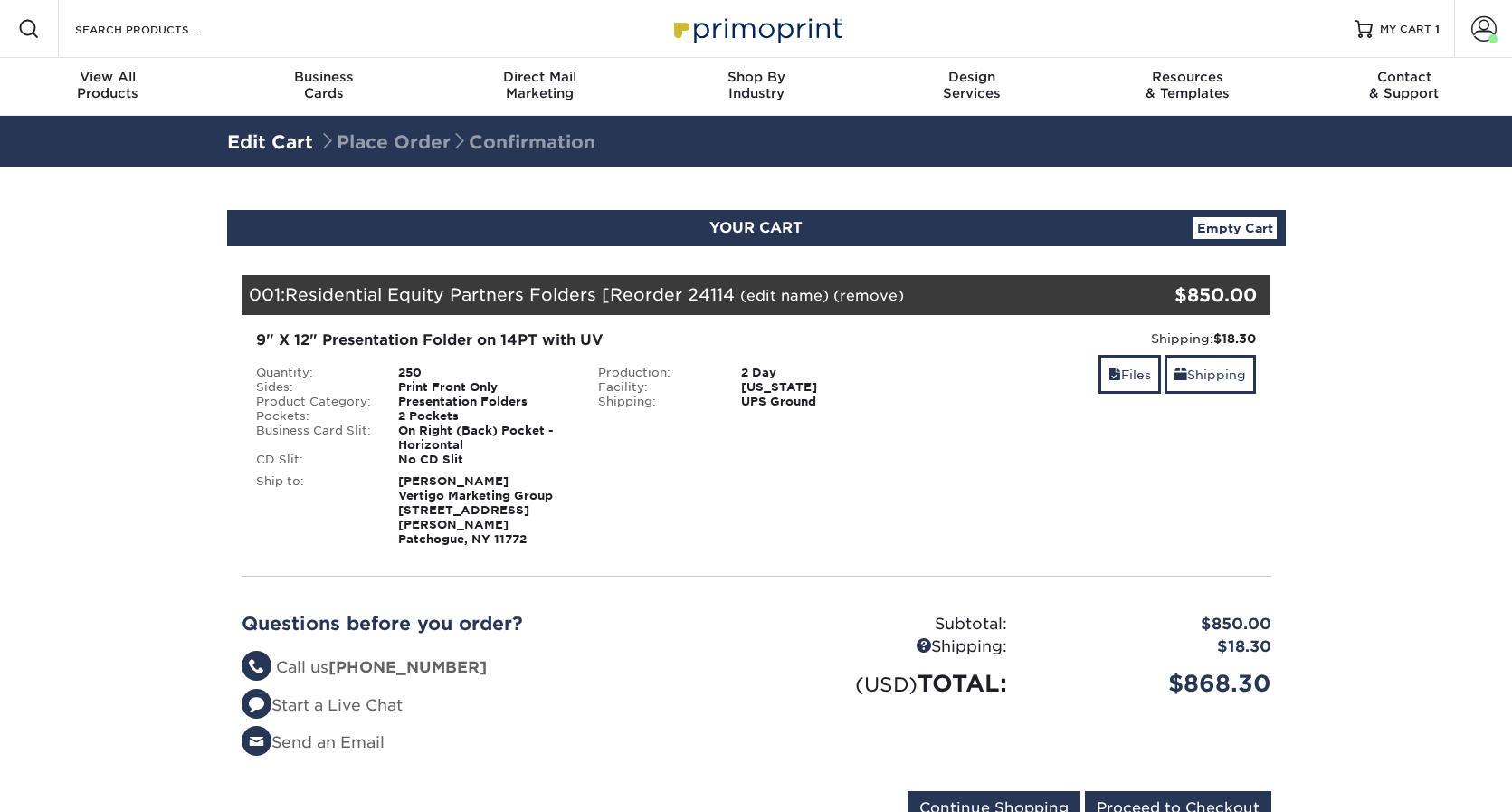
click at [1329, 354] on section "YOUR CART Empty Cart Your Cart is Empty View Account Active Orders Order Histor…" at bounding box center [756, 528] width 1512 height 723
click at [1342, 350] on section "YOUR CART Empty Cart Your Cart is Empty View Account Active Orders Order Histor…" at bounding box center [756, 528] width 1512 height 723
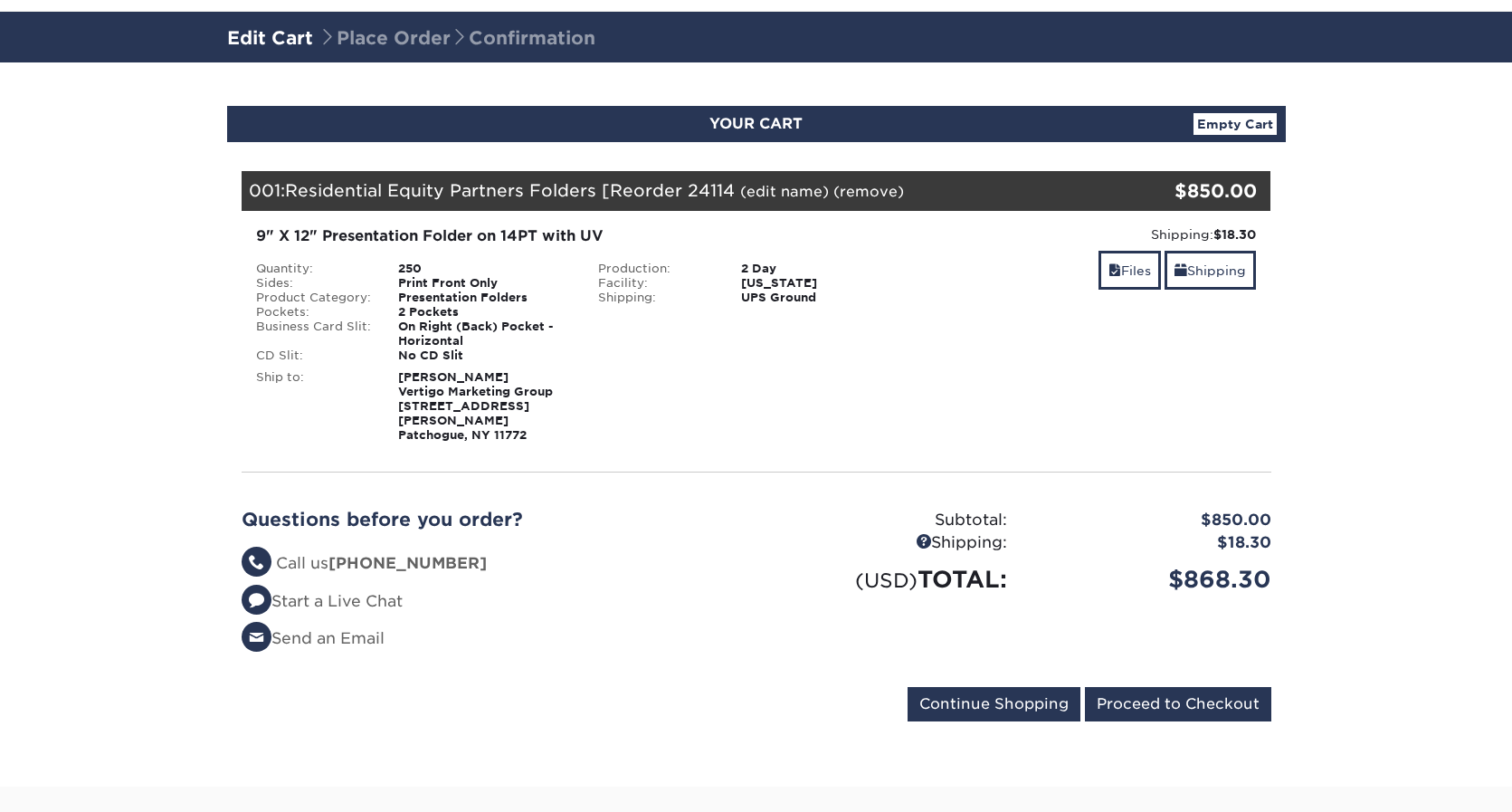
scroll to position [101, 0]
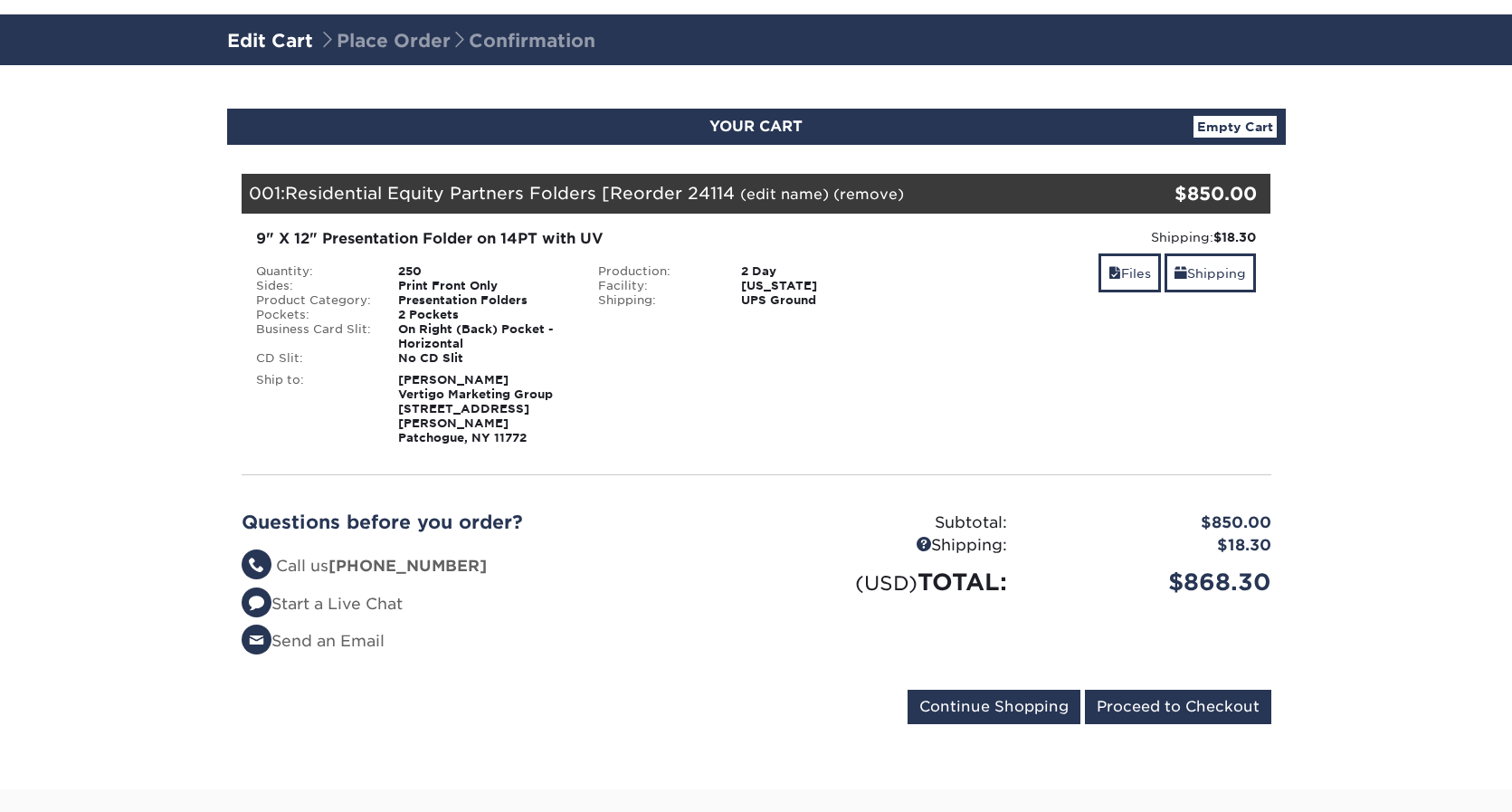
click at [1342, 350] on section "YOUR CART Empty Cart Your Cart is Empty View Account Active Orders Order Histor…" at bounding box center [756, 427] width 1512 height 723
click at [1173, 707] on input "Proceed to Checkout" at bounding box center [1178, 707] width 187 height 35
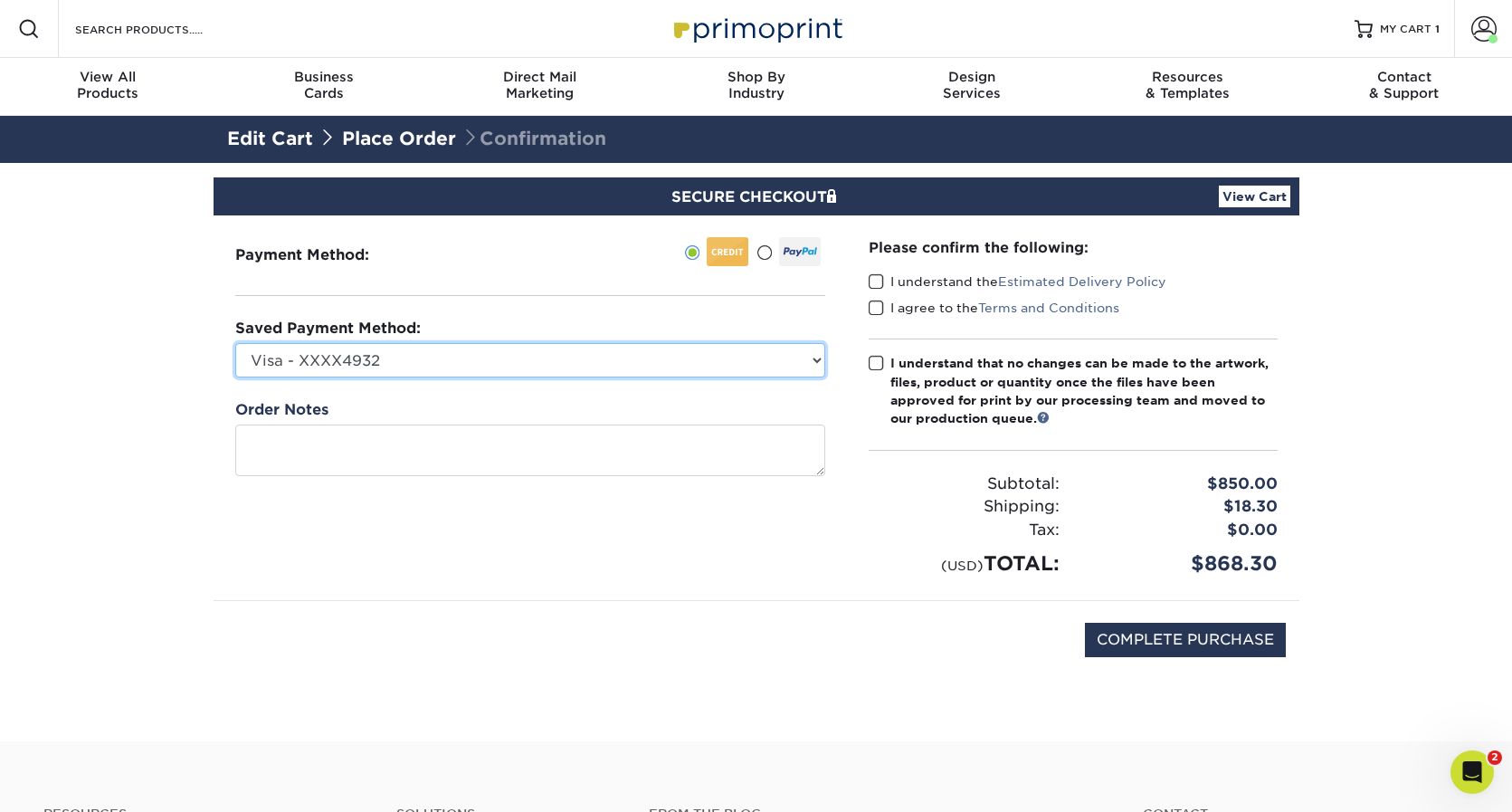
click at [440, 361] on select "Visa - XXXX4932 New Credit Card" at bounding box center [530, 360] width 589 height 35
click at [433, 360] on select "Visa - XXXX4932 New Credit Card" at bounding box center [530, 360] width 589 height 35
select select
click at [235, 343] on select "Visa - XXXX4932 New Credit Card" at bounding box center [530, 360] width 589 height 35
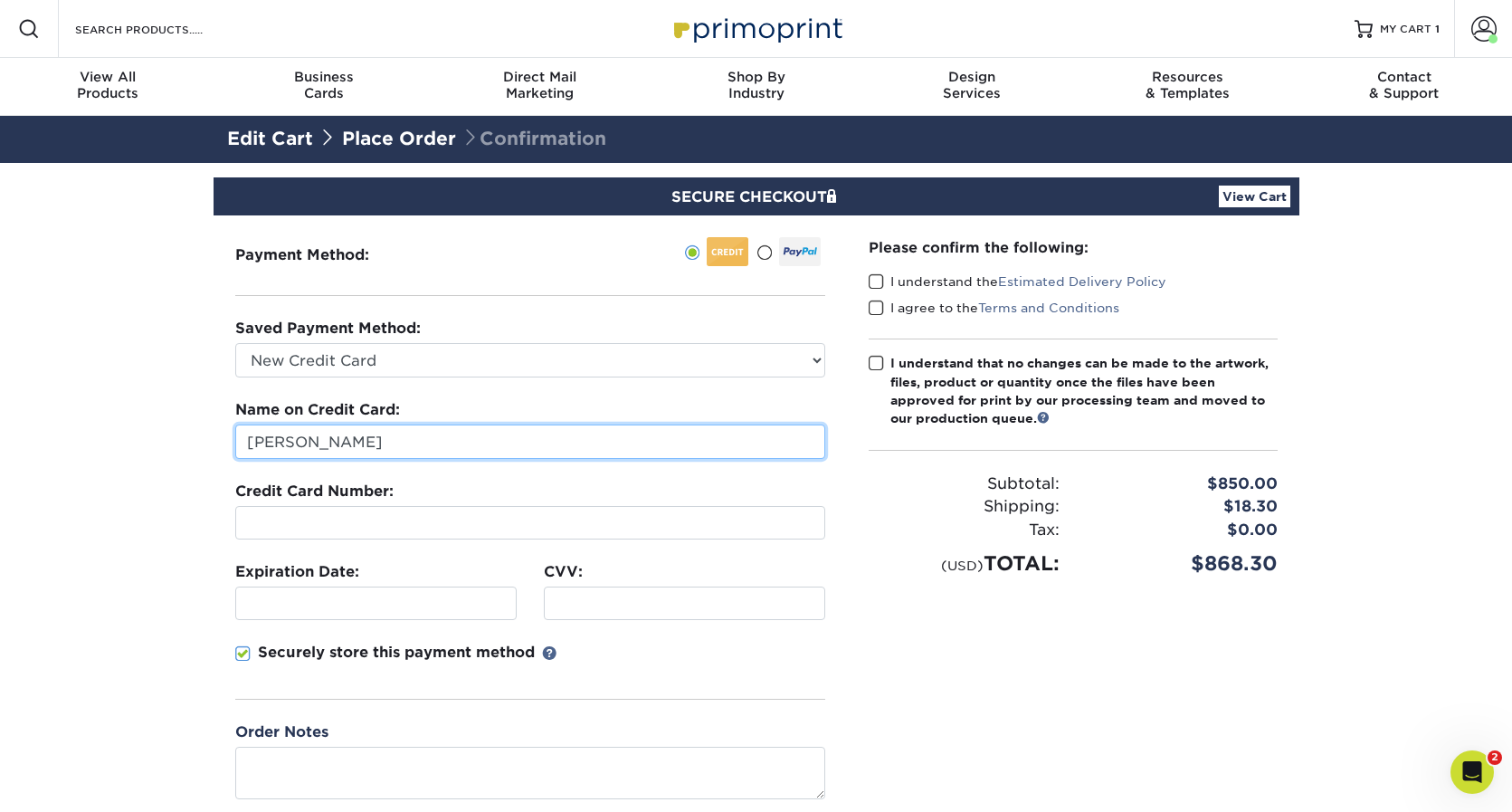
click at [360, 438] on input "[PERSON_NAME]" at bounding box center [530, 442] width 589 height 35
drag, startPoint x: 339, startPoint y: 436, endPoint x: 131, endPoint y: 422, distance: 208.5
click at [131, 422] on section "SECURE CHECKOUT View Cart Payment Method: Saved Payment Method:" at bounding box center [756, 562] width 1512 height 799
paste input "[PERSON_NAME]"
type input "[PERSON_NAME]"
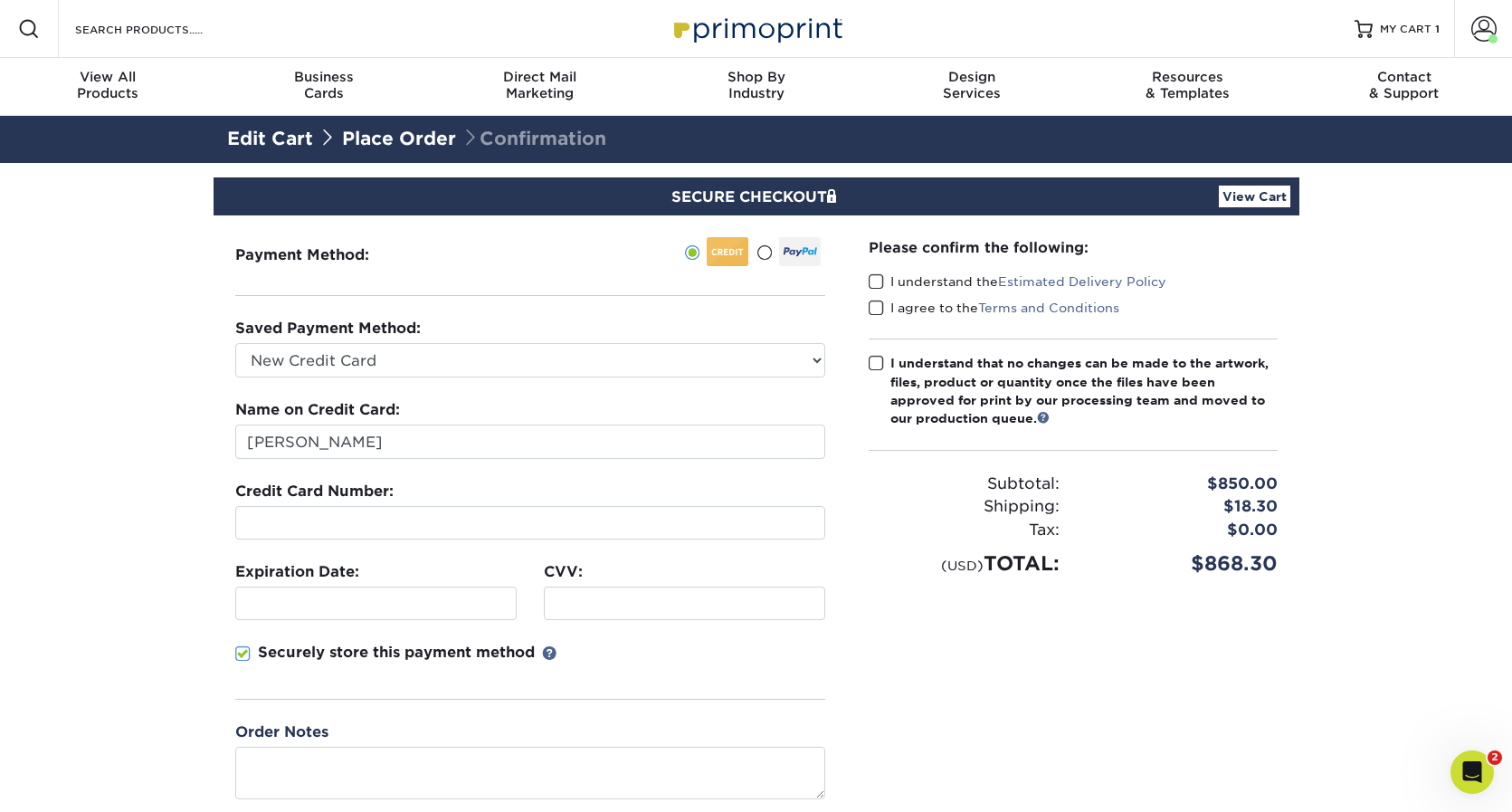
click at [901, 576] on div "(USD) TOTAL:" at bounding box center [964, 563] width 218 height 30
click at [875, 278] on span at bounding box center [876, 282] width 15 height 17
click at [0, 0] on input "I understand the Estimated Delivery Policy" at bounding box center [0, 0] width 0 height 0
click at [877, 305] on span at bounding box center [876, 308] width 15 height 17
click at [0, 0] on input "I agree to the Terms and Conditions" at bounding box center [0, 0] width 0 height 0
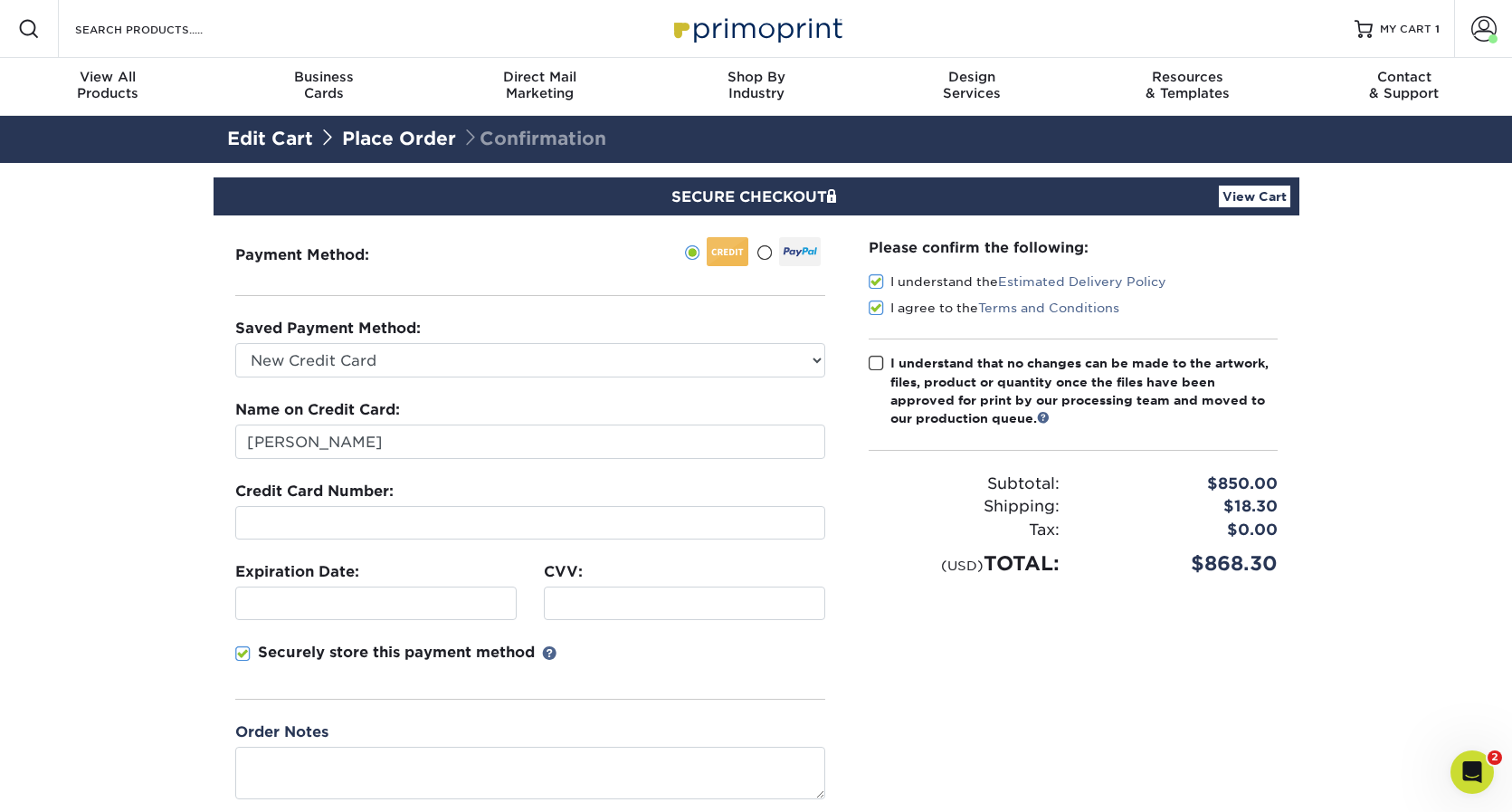
click at [867, 362] on div "Please confirm the following: I understand the Estimated Delivery Policy I agre…" at bounding box center [1073, 518] width 453 height 605
click at [876, 363] on span at bounding box center [876, 363] width 15 height 17
click at [0, 0] on input "I understand that no changes can be made to the artwork, files, product or quan…" at bounding box center [0, 0] width 0 height 0
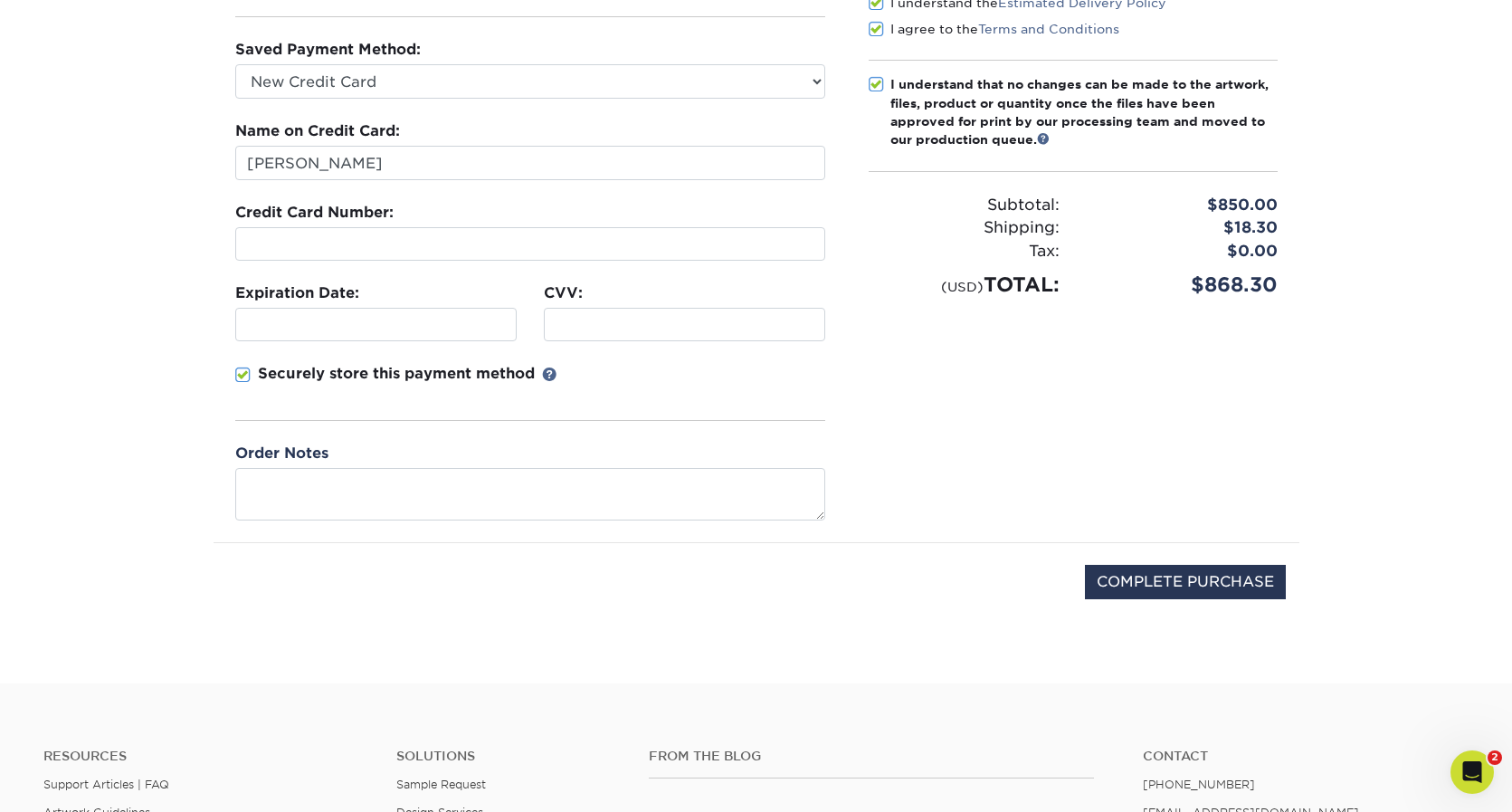
click at [867, 463] on div "Please confirm the following: I understand the Estimated Delivery Policy I agre…" at bounding box center [1073, 239] width 453 height 605
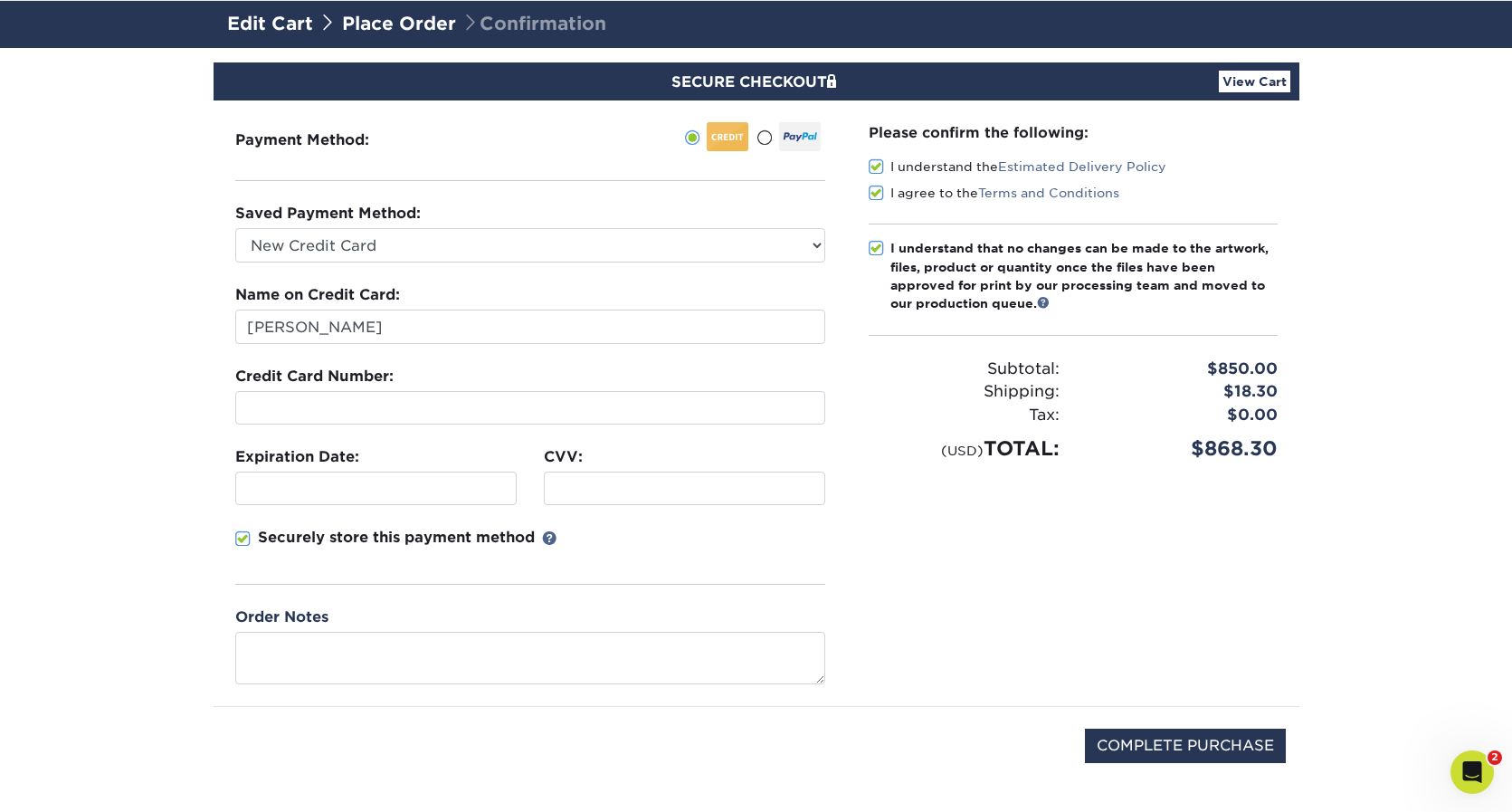
scroll to position [102, 0]
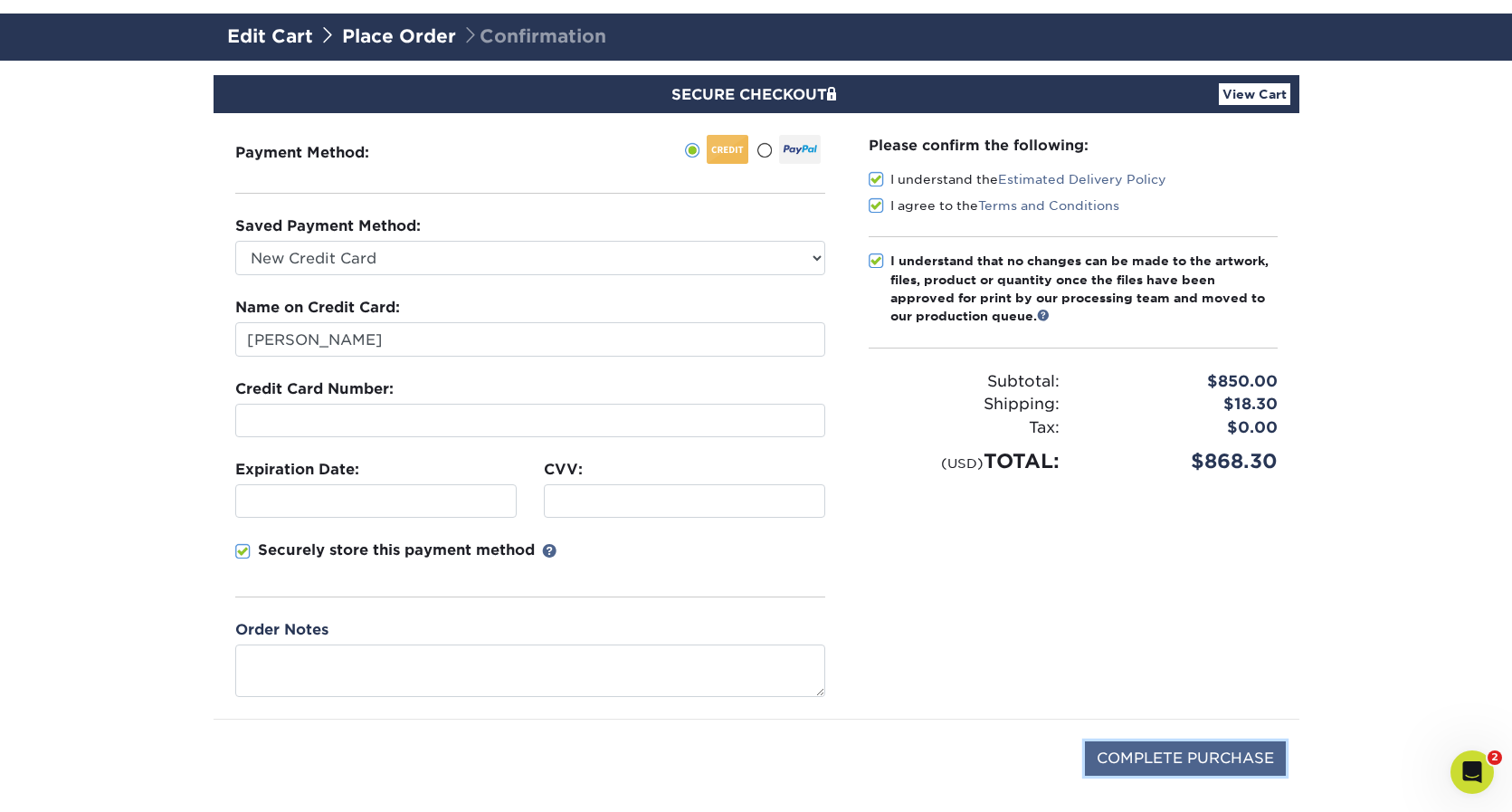
click at [1180, 756] on input "COMPLETE PURCHASE" at bounding box center [1185, 758] width 201 height 35
type input "PROCESSING, PLEASE WAIT..."
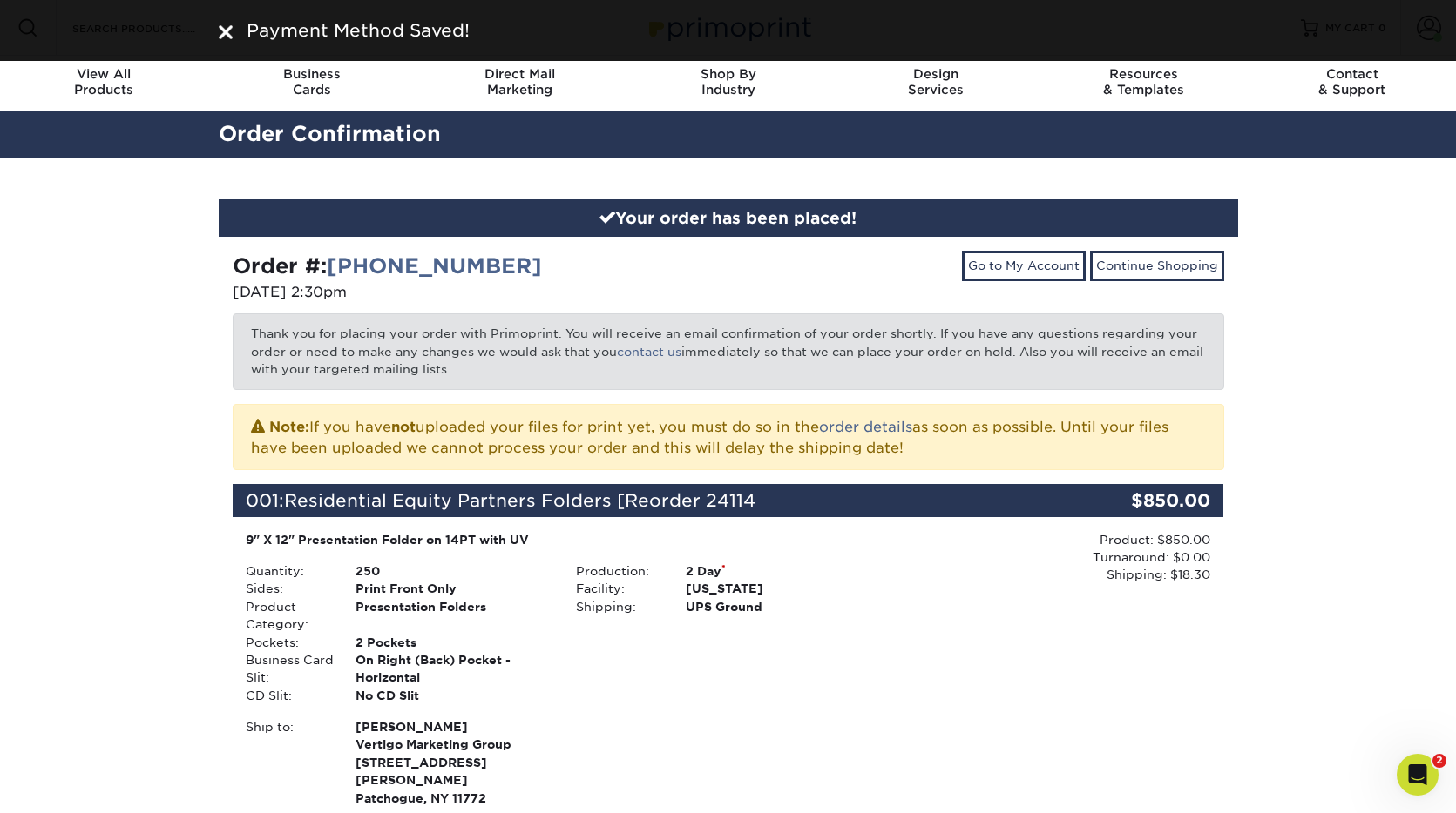
click at [1341, 376] on div "Your order has been placed! Order #: 25915-23059-291 09/15/2025 2:30pm Go to My…" at bounding box center [728, 644] width 1456 height 974
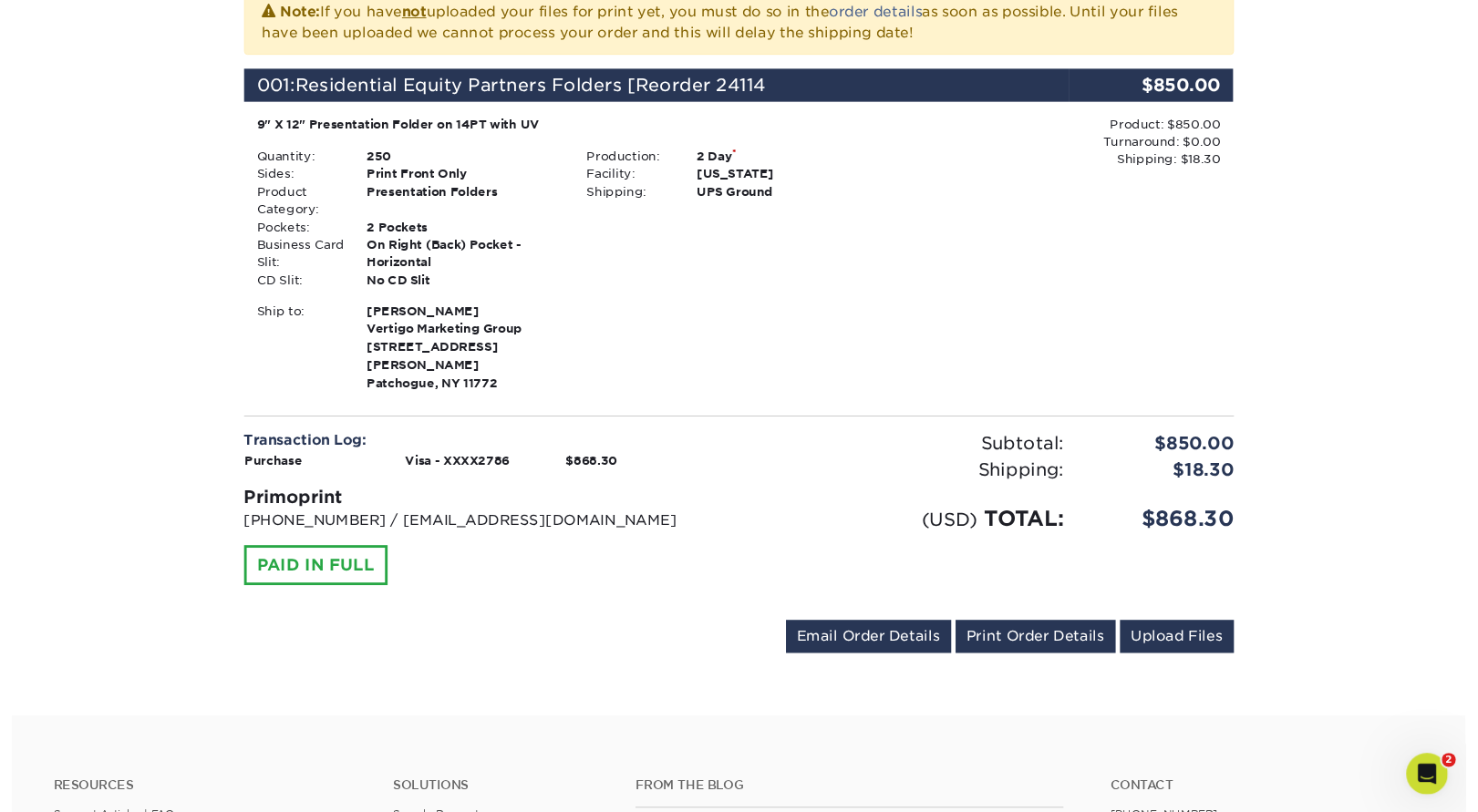
scroll to position [436, 0]
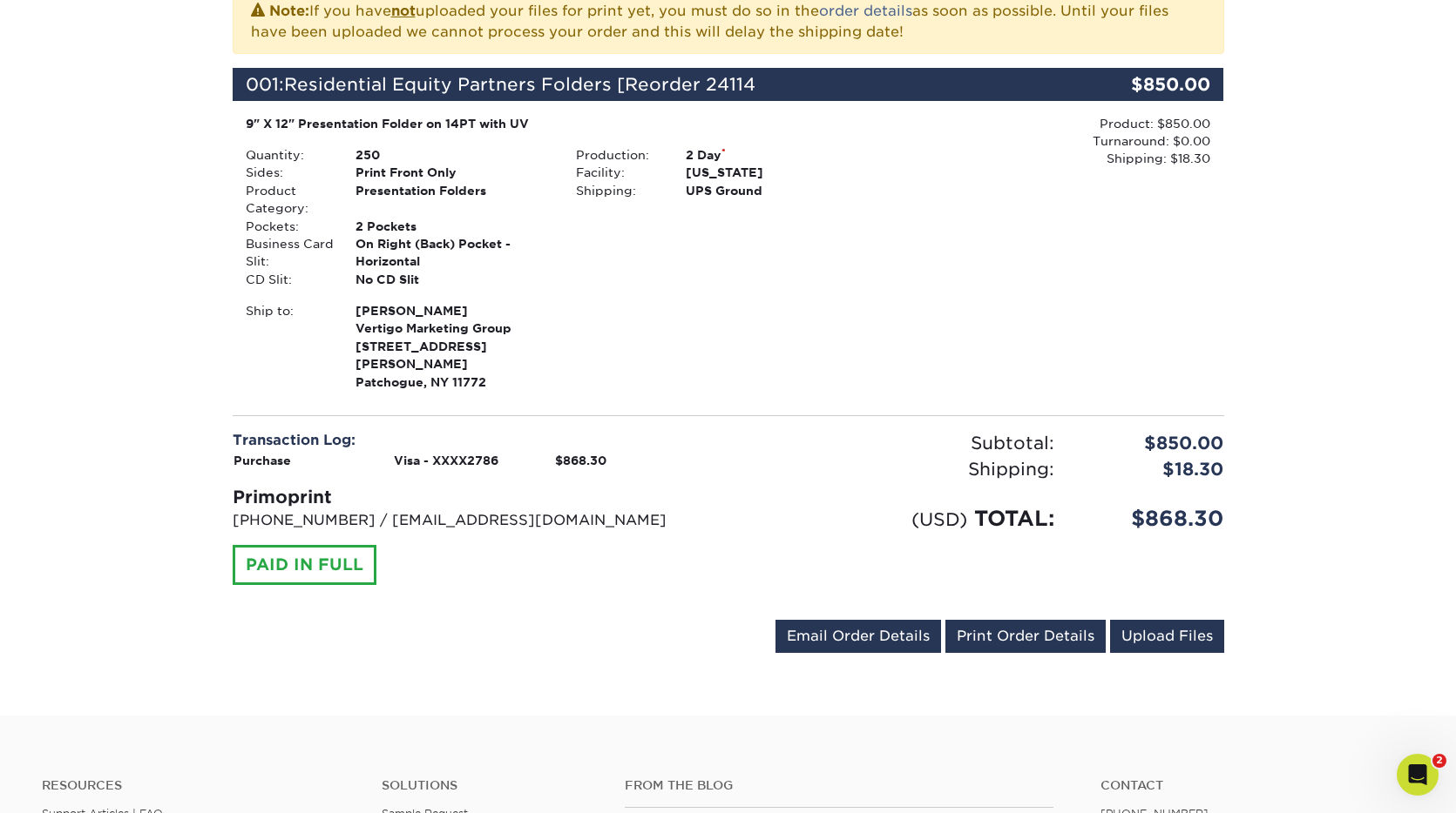
click at [1341, 376] on div "Your order has been placed! Order #: 25915-23059-291 09/15/2025 2:30pm Go to My…" at bounding box center [728, 228] width 1456 height 974
click at [1068, 620] on link "Print Order Details" at bounding box center [1025, 637] width 160 height 33
click at [659, 306] on div "Ship to: Lisa Mirable Vertigo Marketing Group 1 Terry St" at bounding box center [563, 347] width 661 height 89
